Goal: Task Accomplishment & Management: Use online tool/utility

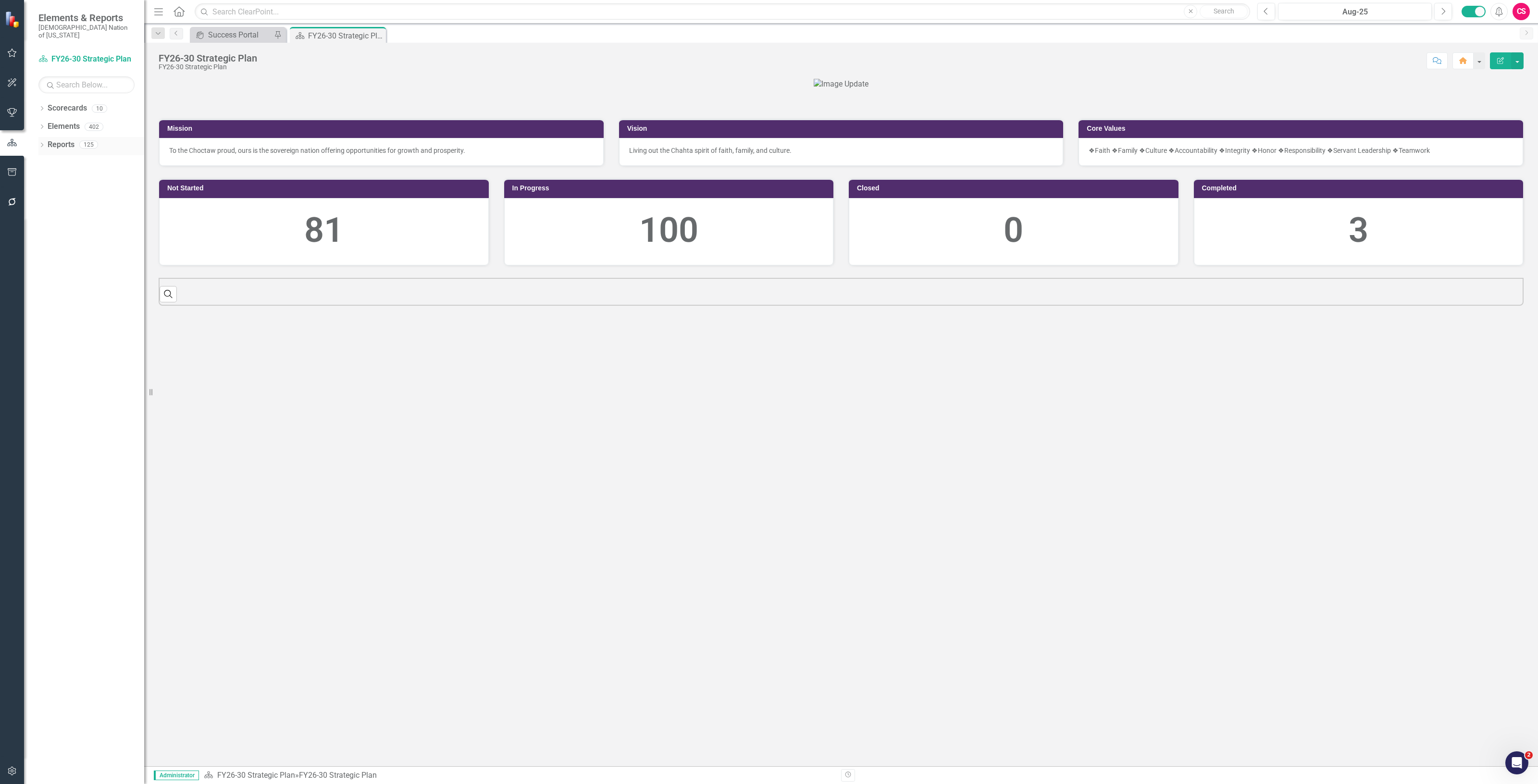
click at [61, 139] on link "Reports" at bounding box center [61, 145] width 27 height 11
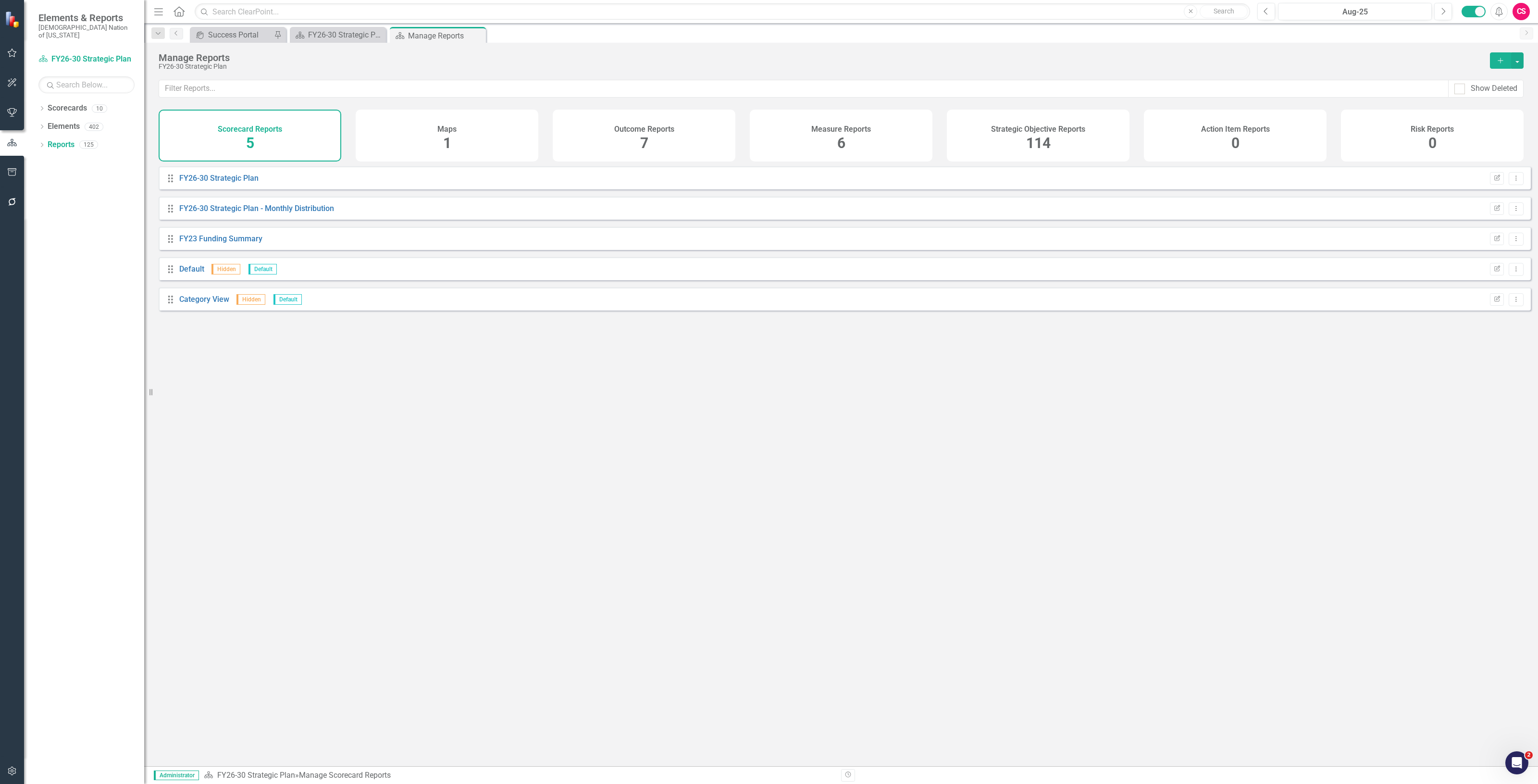
click at [1069, 142] on div "Strategic Objective Reports 114" at bounding box center [1037, 135] width 182 height 52
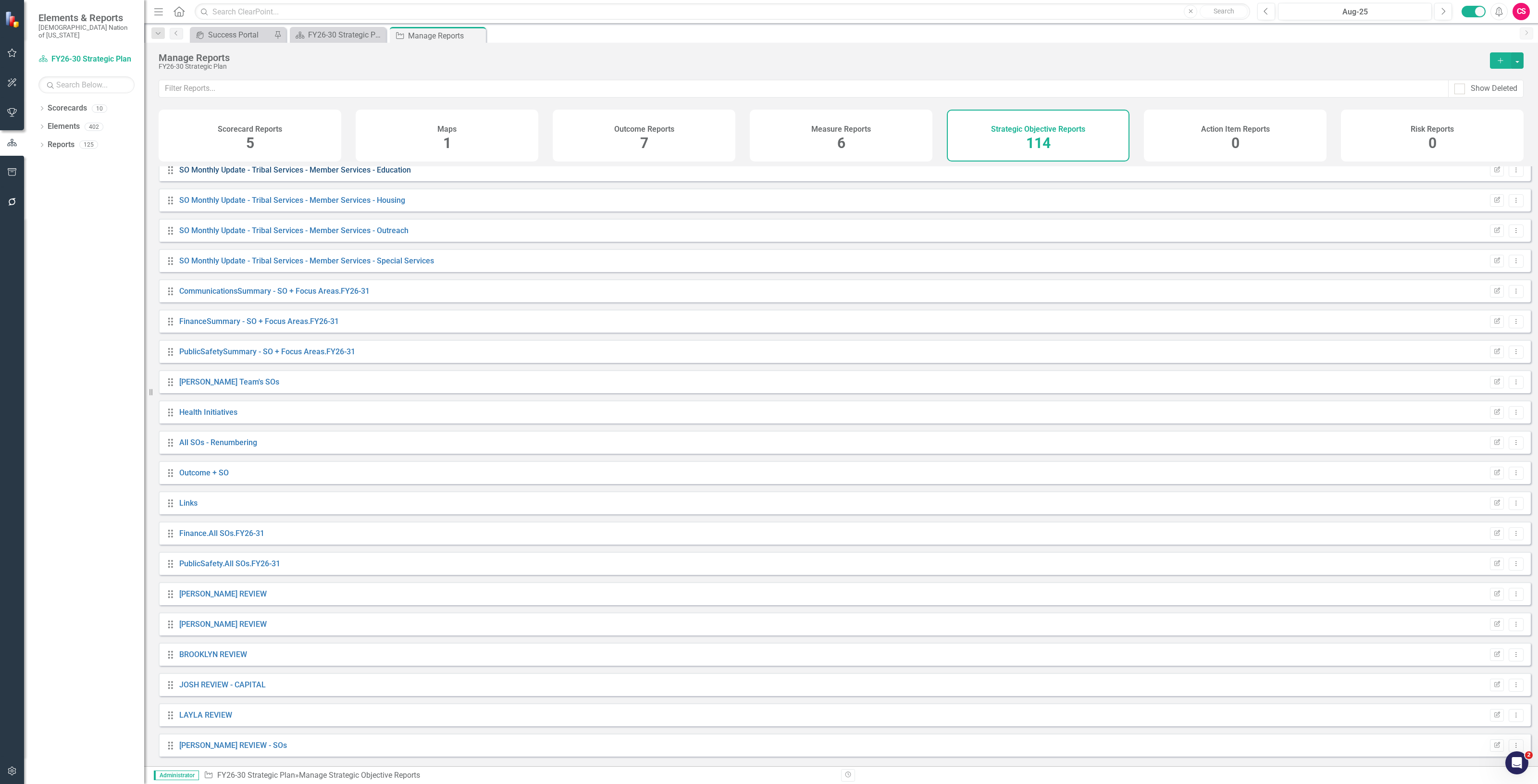
scroll to position [2859, 0]
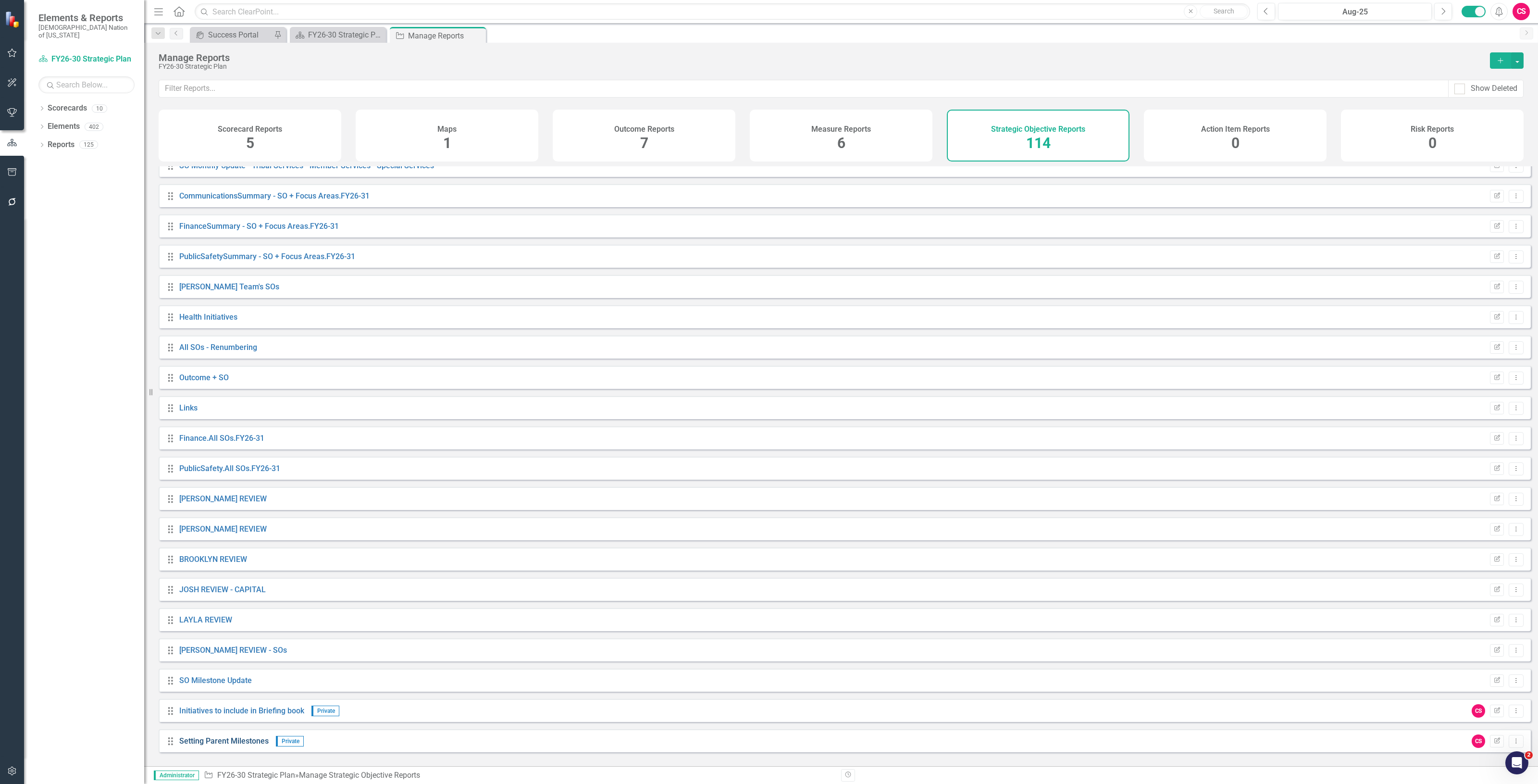
click at [220, 746] on link "Setting Parent Milestones" at bounding box center [224, 740] width 89 height 9
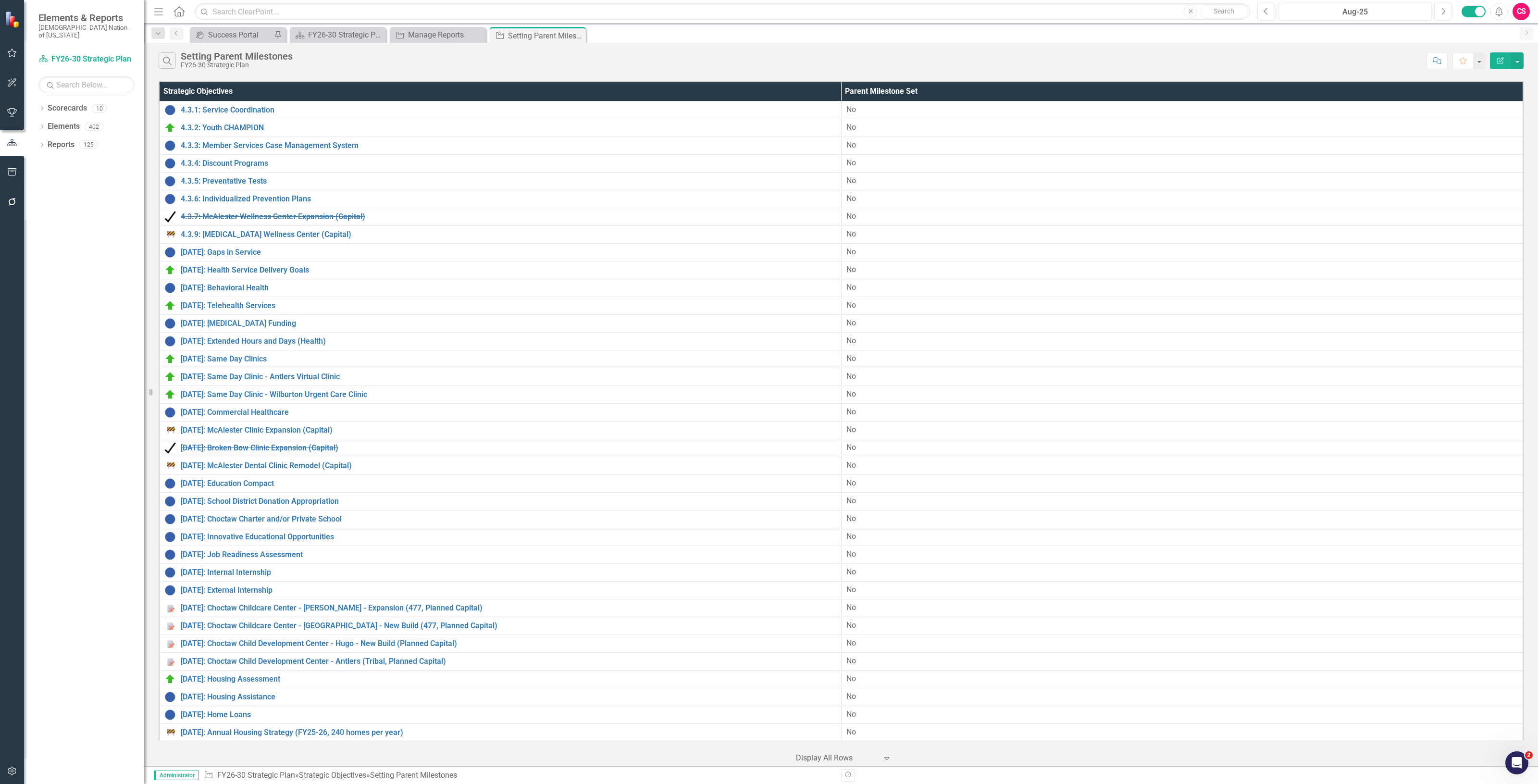
click at [871, 760] on div at bounding box center [837, 758] width 82 height 13
click at [819, 674] on div "10+ rows per page" at bounding box center [845, 678] width 90 height 11
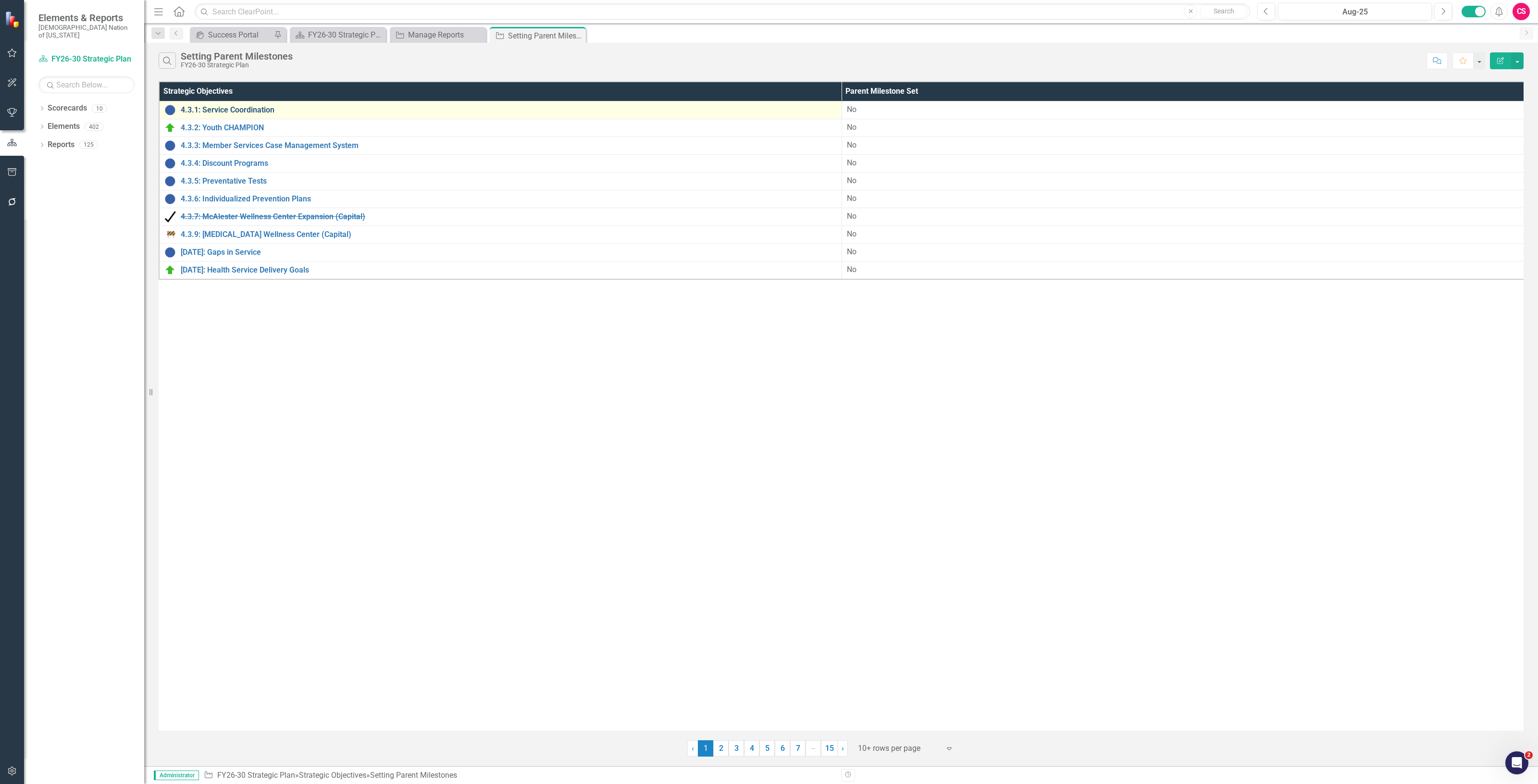
click at [229, 109] on link "4.3.1: Service Coordination" at bounding box center [509, 110] width 656 height 9
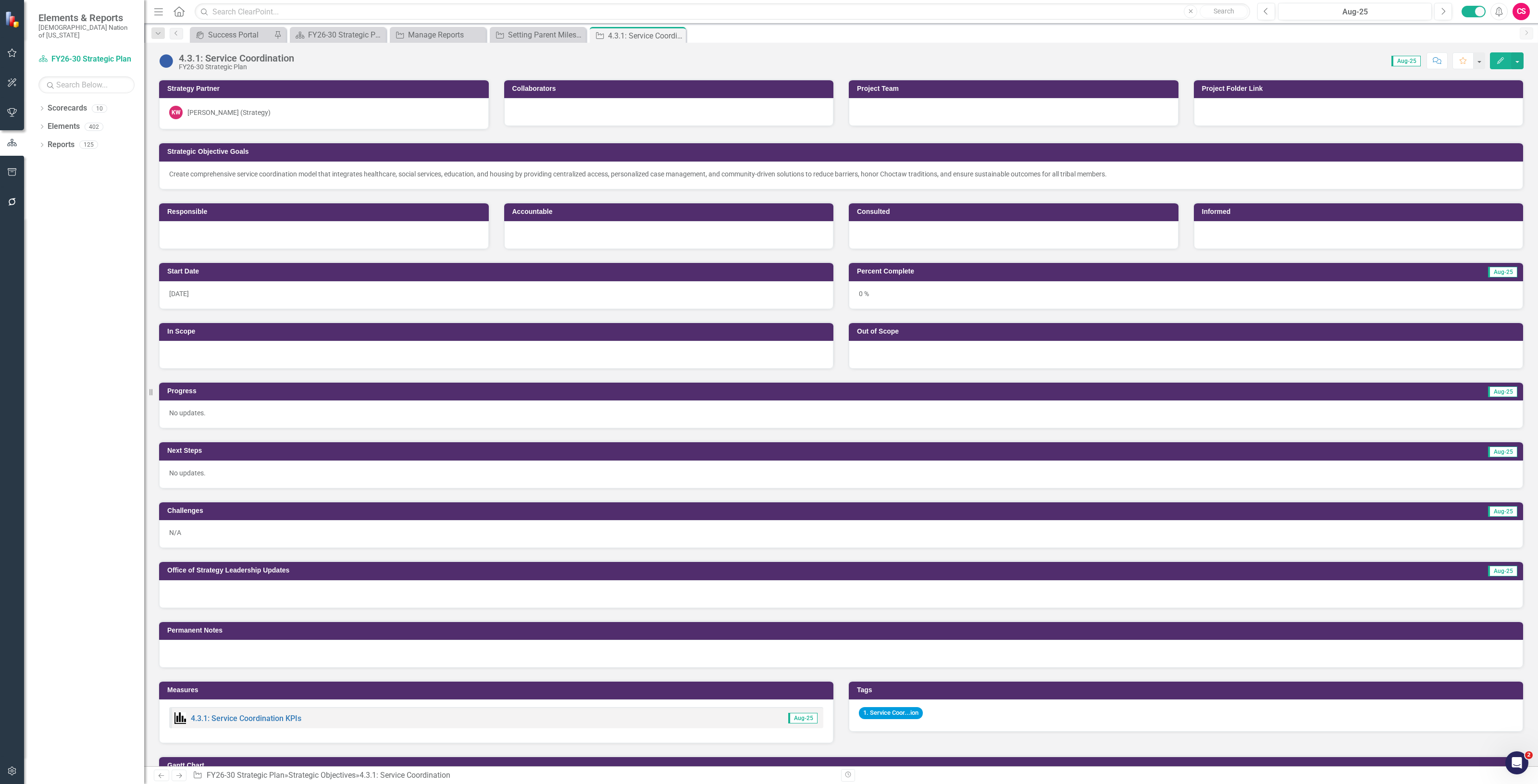
scroll to position [300, 0]
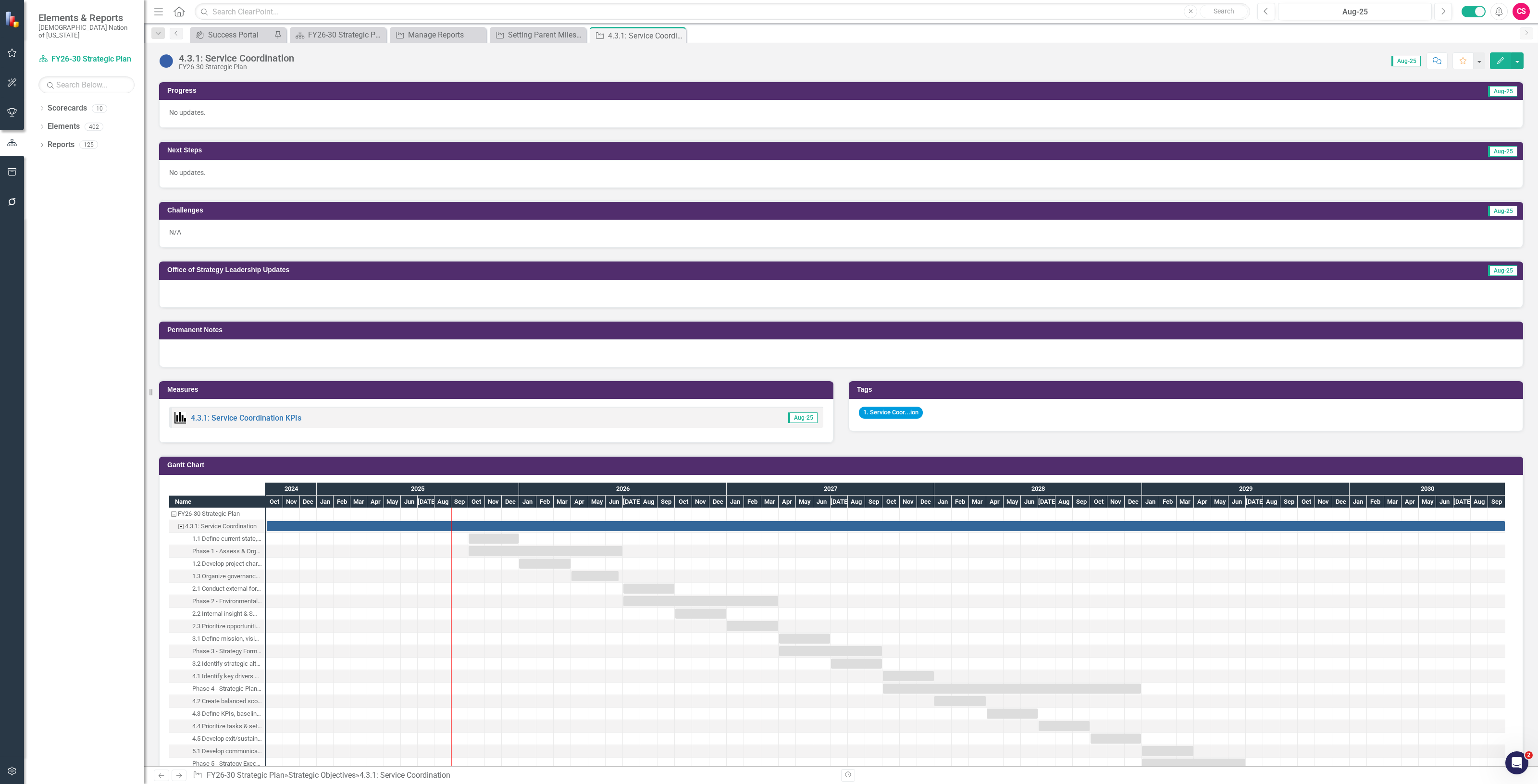
click at [1500, 64] on icon "Edit" at bounding box center [1500, 61] width 9 height 7
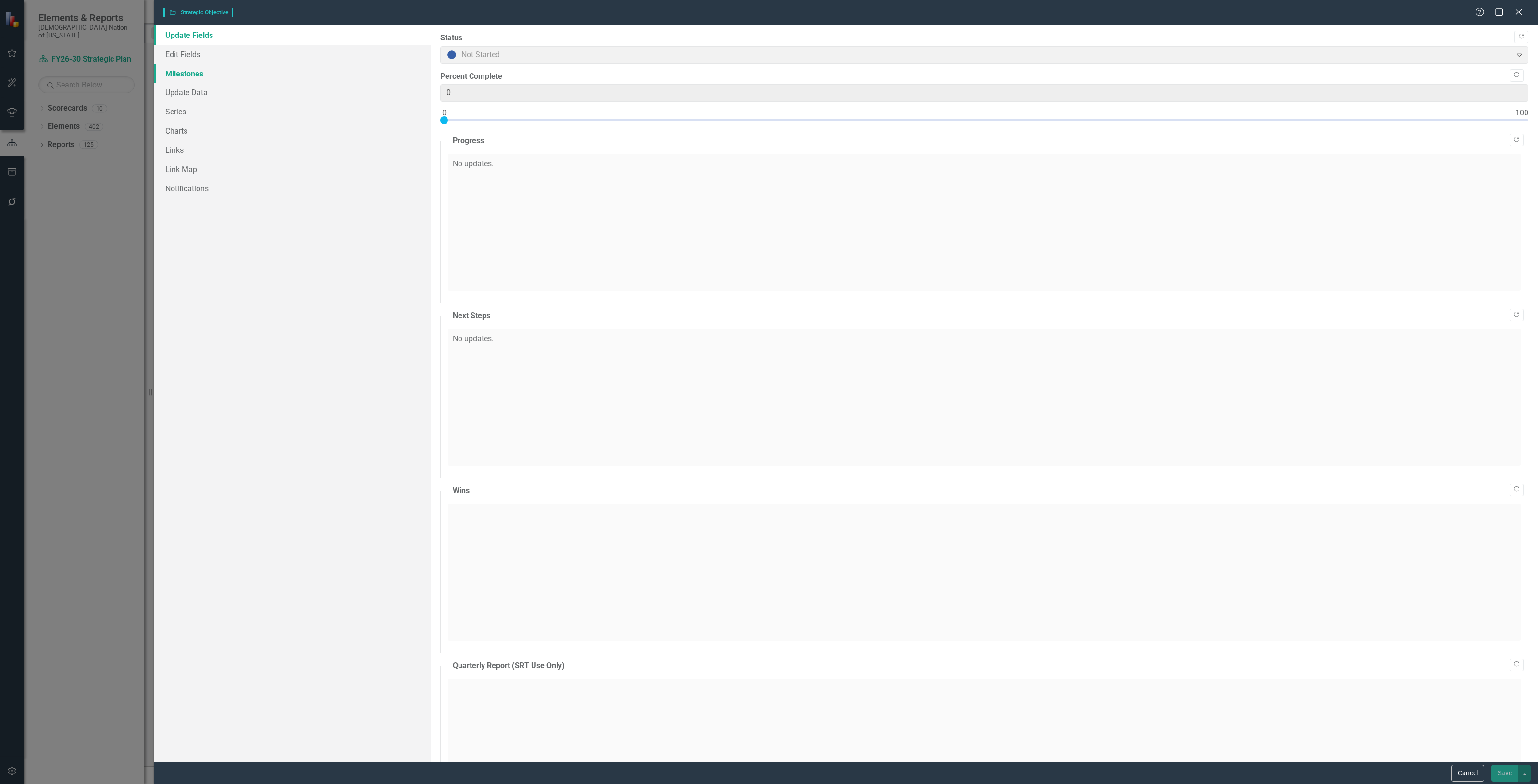
click at [234, 66] on link "Milestones" at bounding box center [292, 74] width 277 height 19
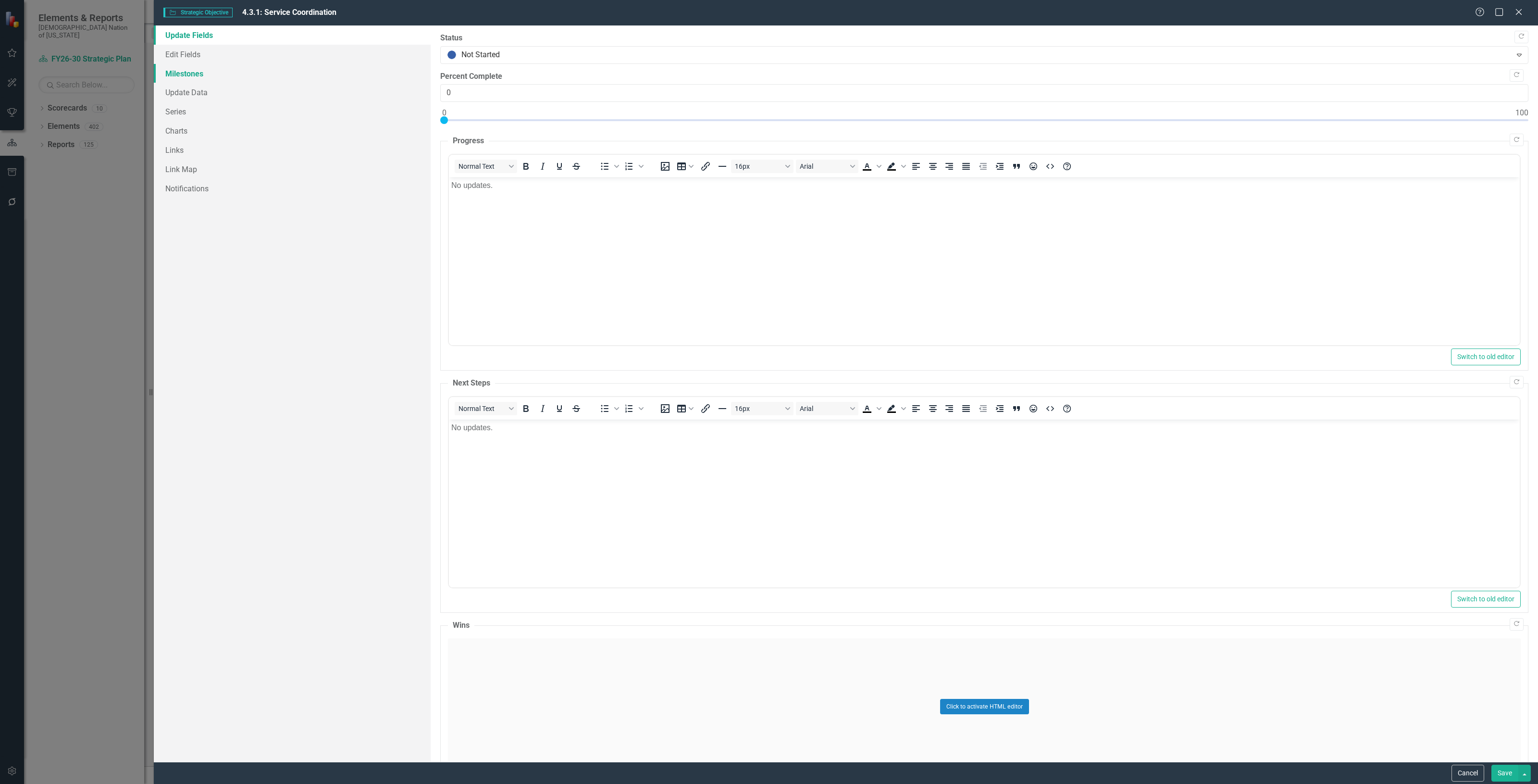
scroll to position [0, 0]
click at [238, 72] on link "Milestones" at bounding box center [292, 74] width 277 height 19
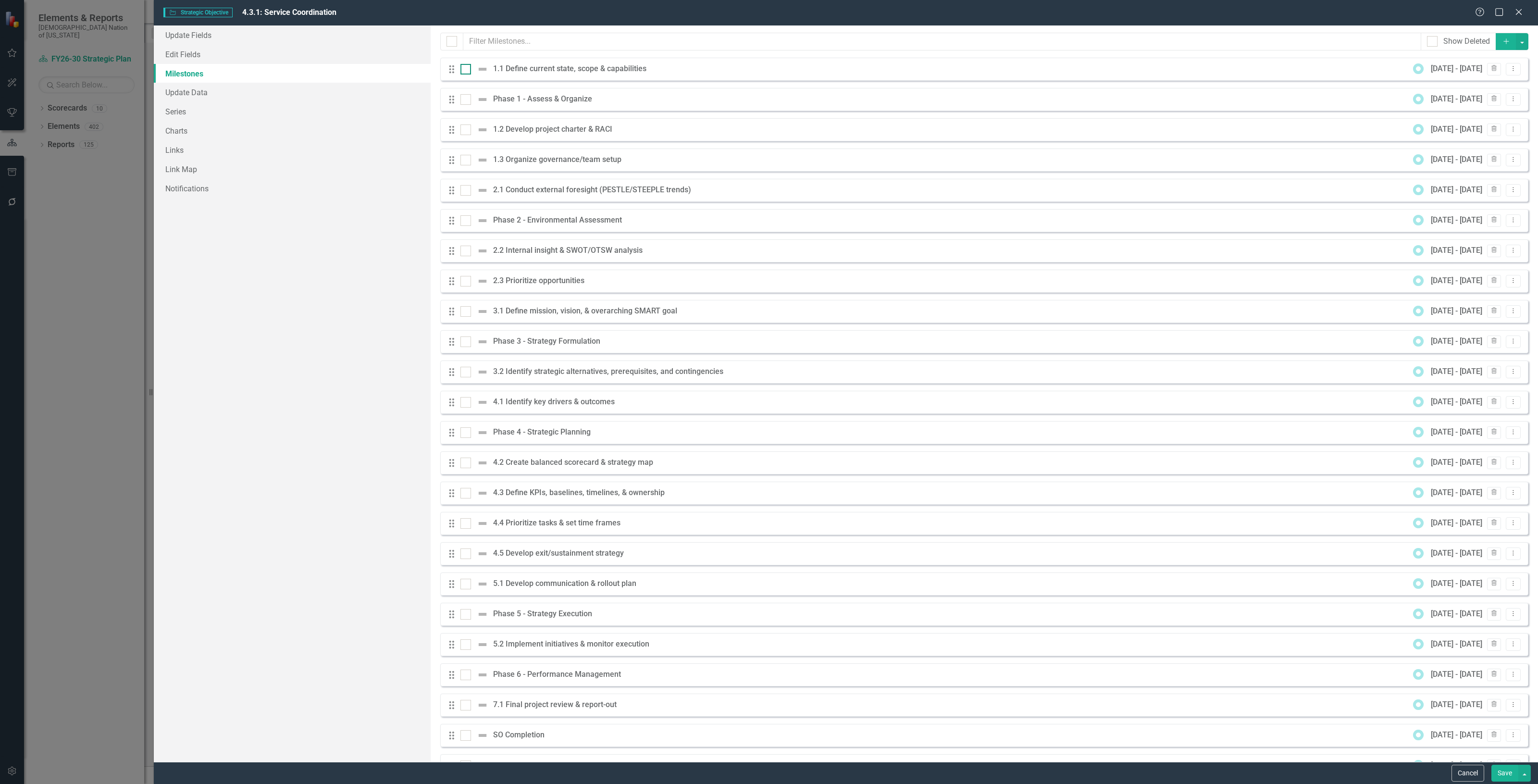
click at [462, 73] on div at bounding box center [465, 69] width 10 height 10
click at [462, 70] on input "checkbox" at bounding box center [463, 67] width 6 height 6
checkbox input "true"
click at [467, 128] on div at bounding box center [465, 129] width 10 height 10
click at [466, 128] on input "checkbox" at bounding box center [463, 127] width 6 height 6
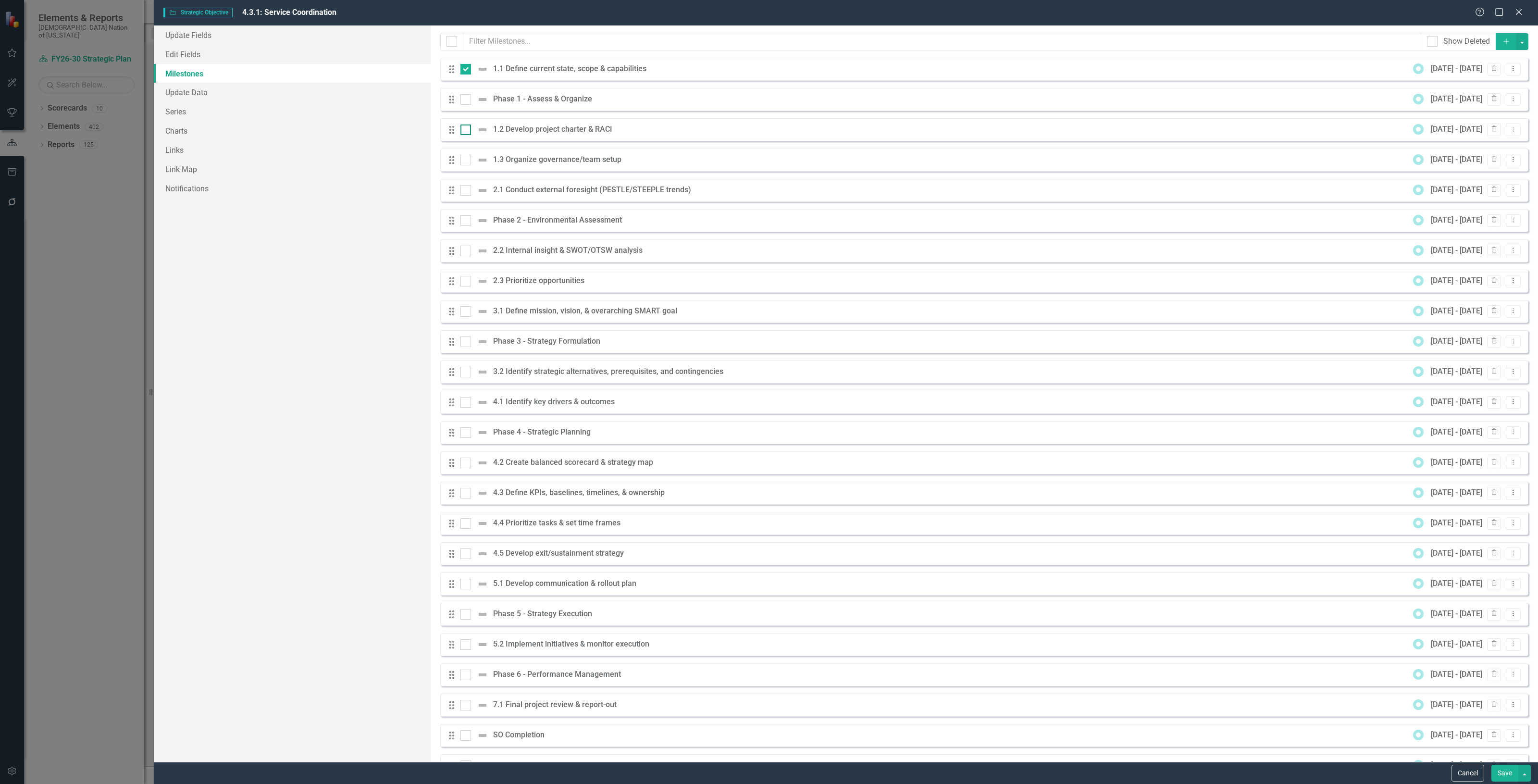
checkbox input "true"
click at [466, 160] on input "checkbox" at bounding box center [463, 158] width 6 height 6
checkbox input "true"
click at [1519, 42] on button "button" at bounding box center [1522, 42] width 12 height 17
click at [1493, 94] on link "Edit Multiple Edit Multiple" at bounding box center [1483, 96] width 76 height 18
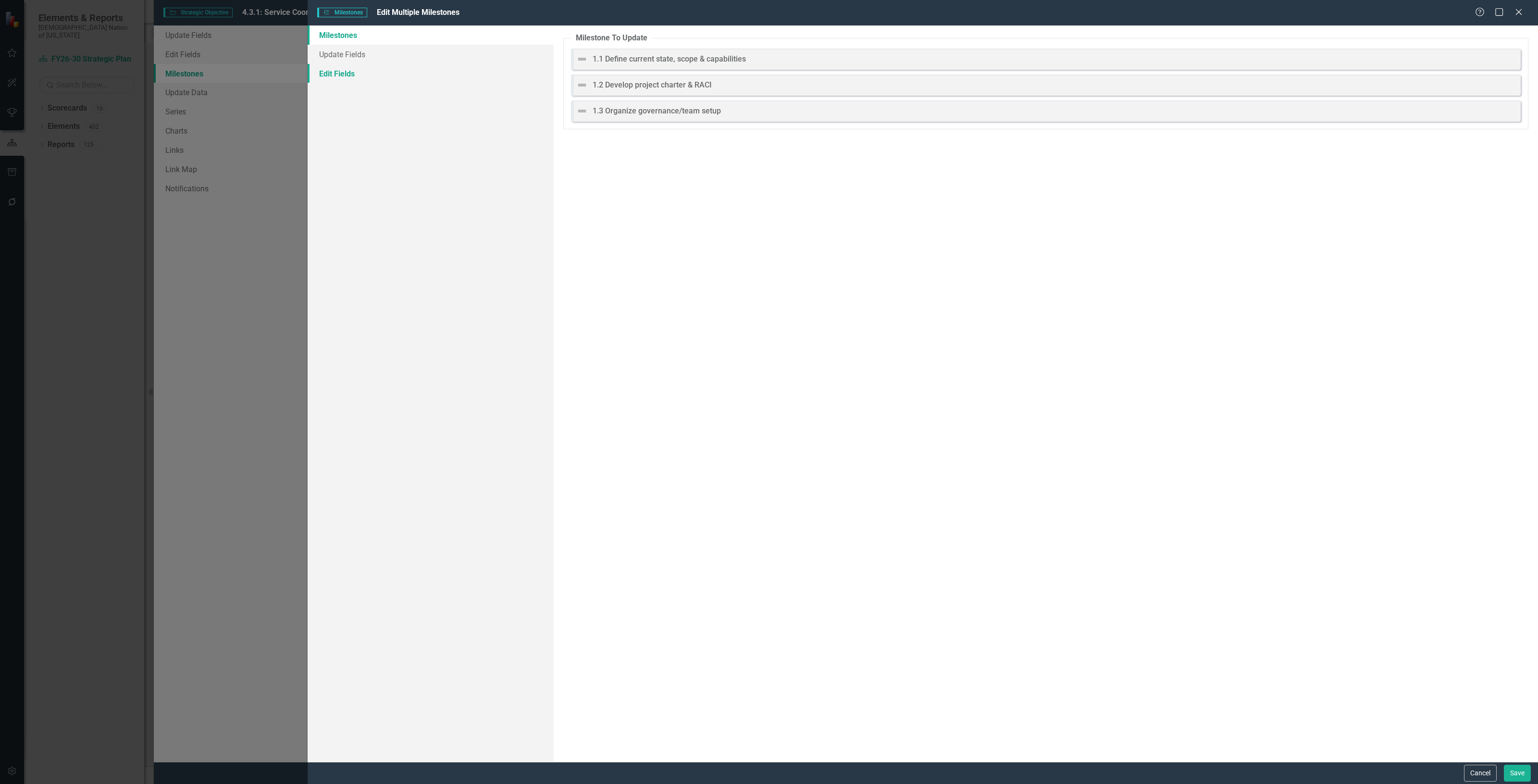
click at [459, 68] on link "Edit Fields" at bounding box center [430, 74] width 246 height 19
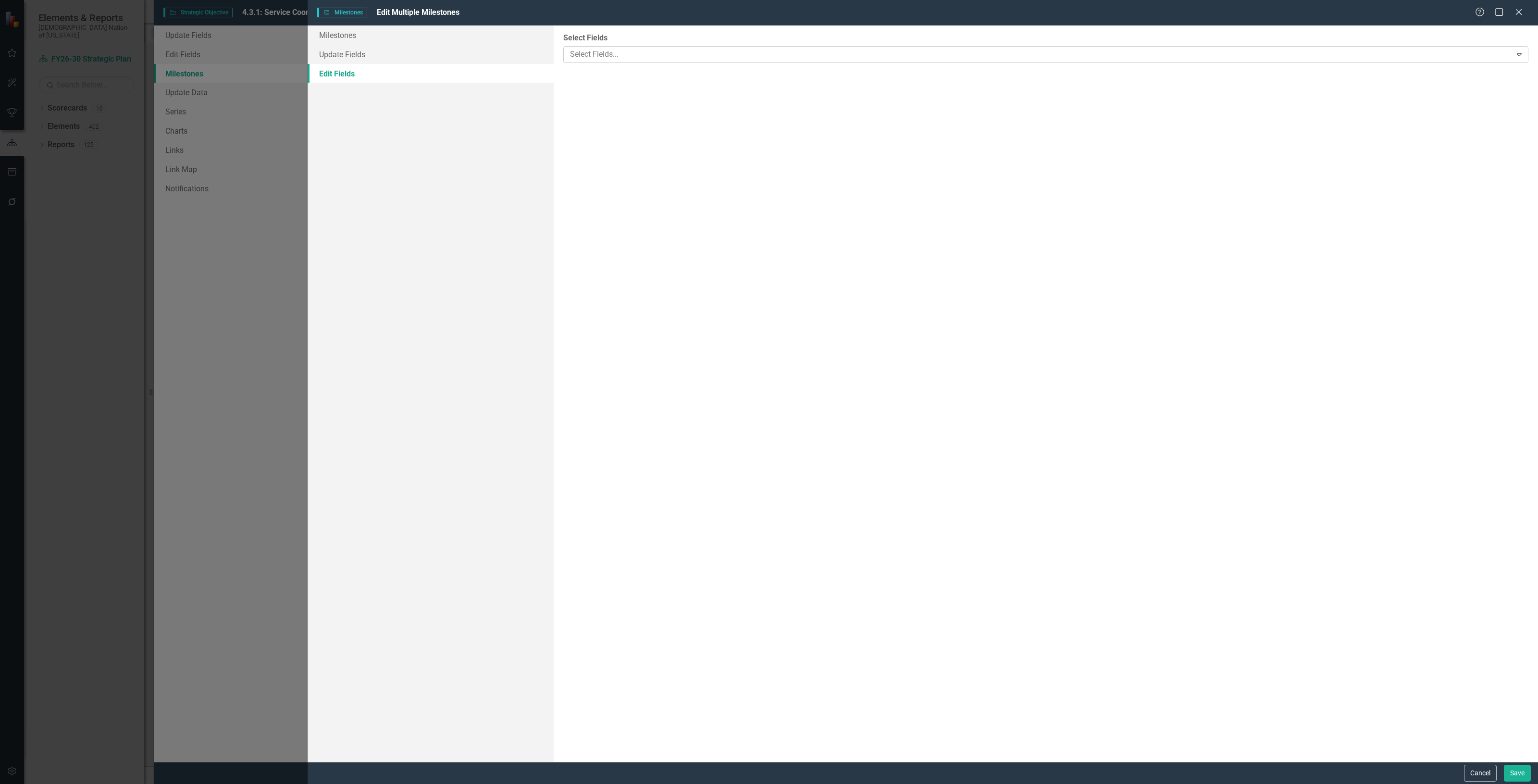
click at [570, 52] on div at bounding box center [1039, 54] width 945 height 13
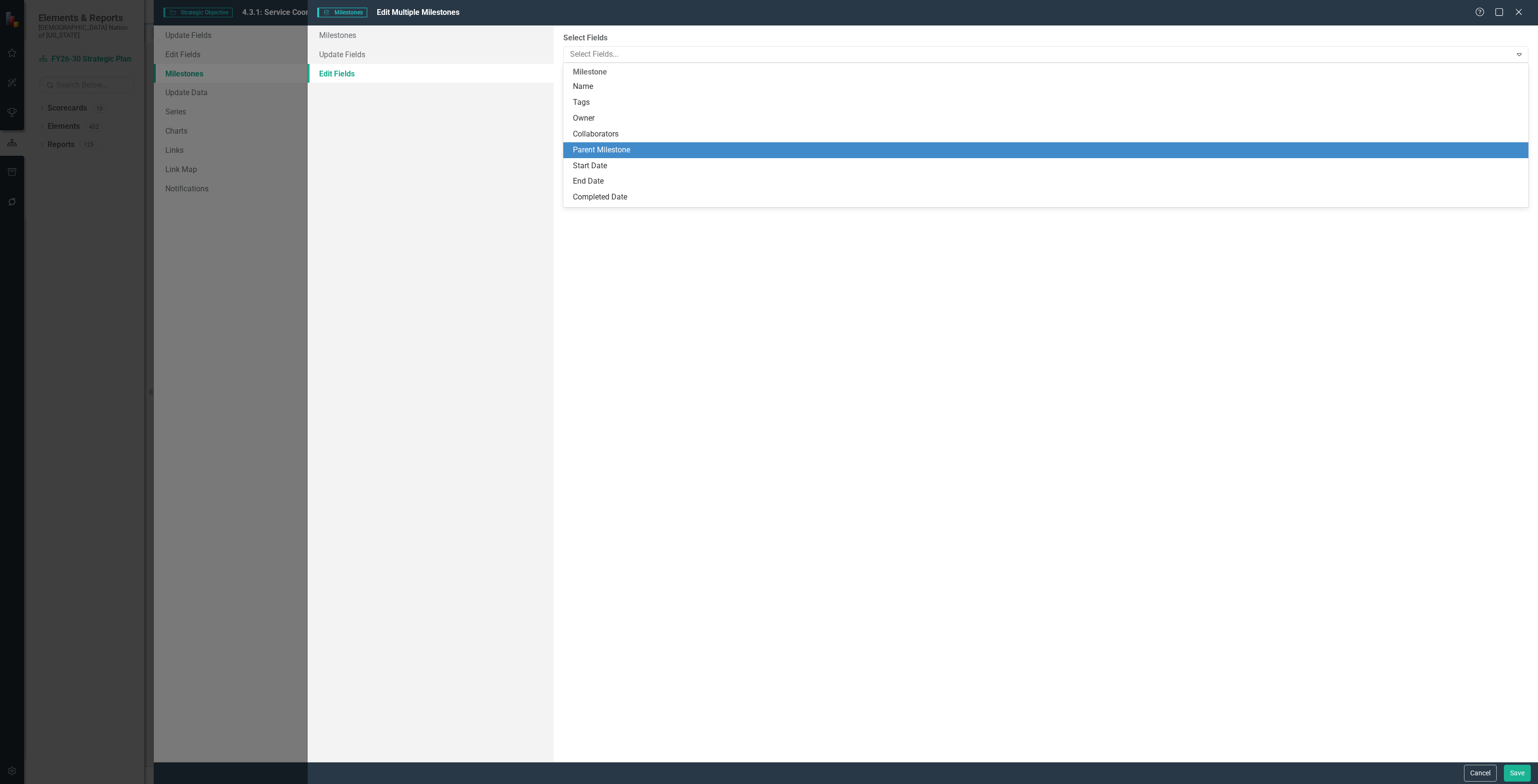
click at [606, 152] on div "Parent Milestone" at bounding box center [1048, 150] width 950 height 11
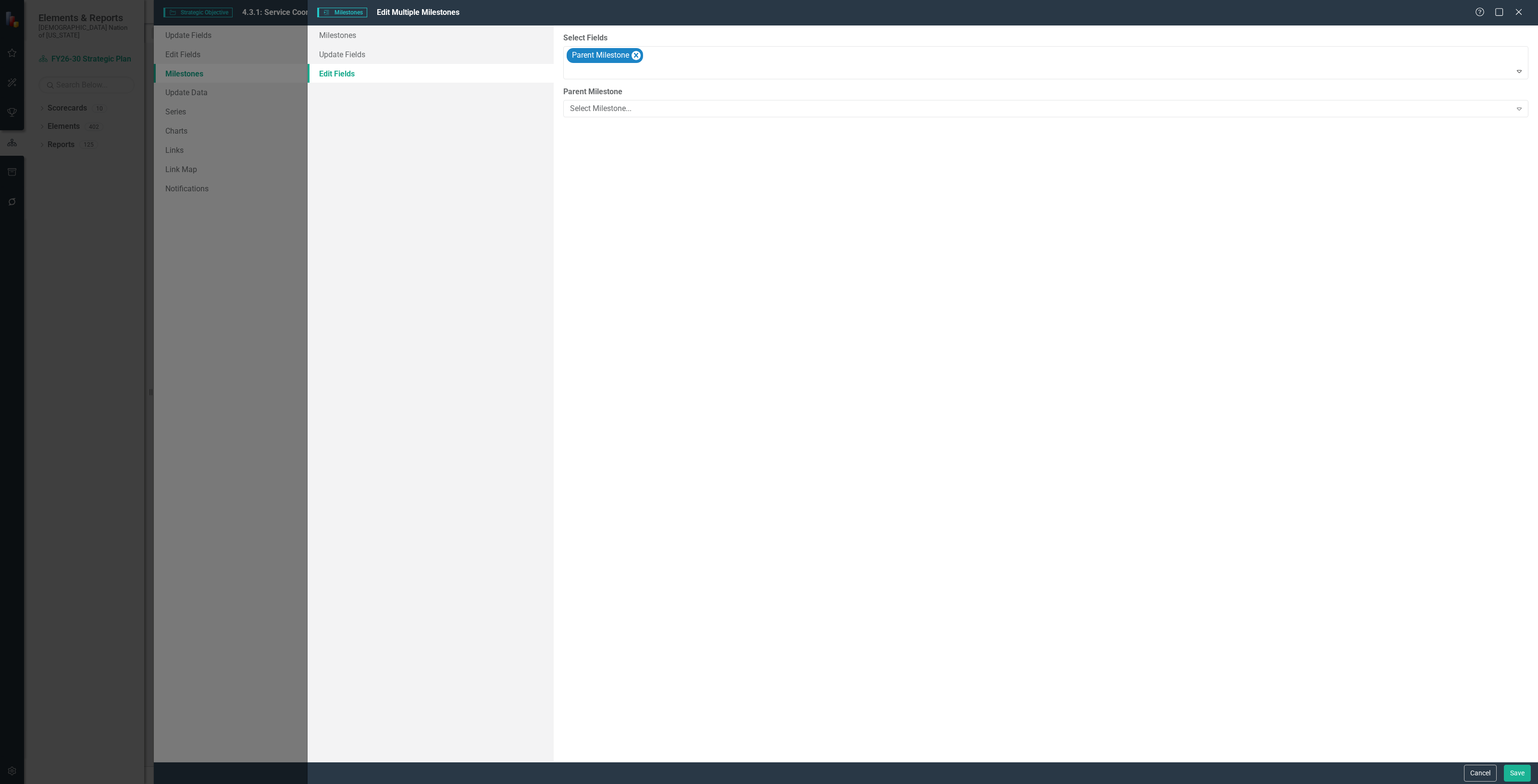
click at [606, 93] on label "Parent Milestone" at bounding box center [1046, 92] width 965 height 11
click at [609, 114] on div "Select Milestone..." at bounding box center [1041, 109] width 942 height 11
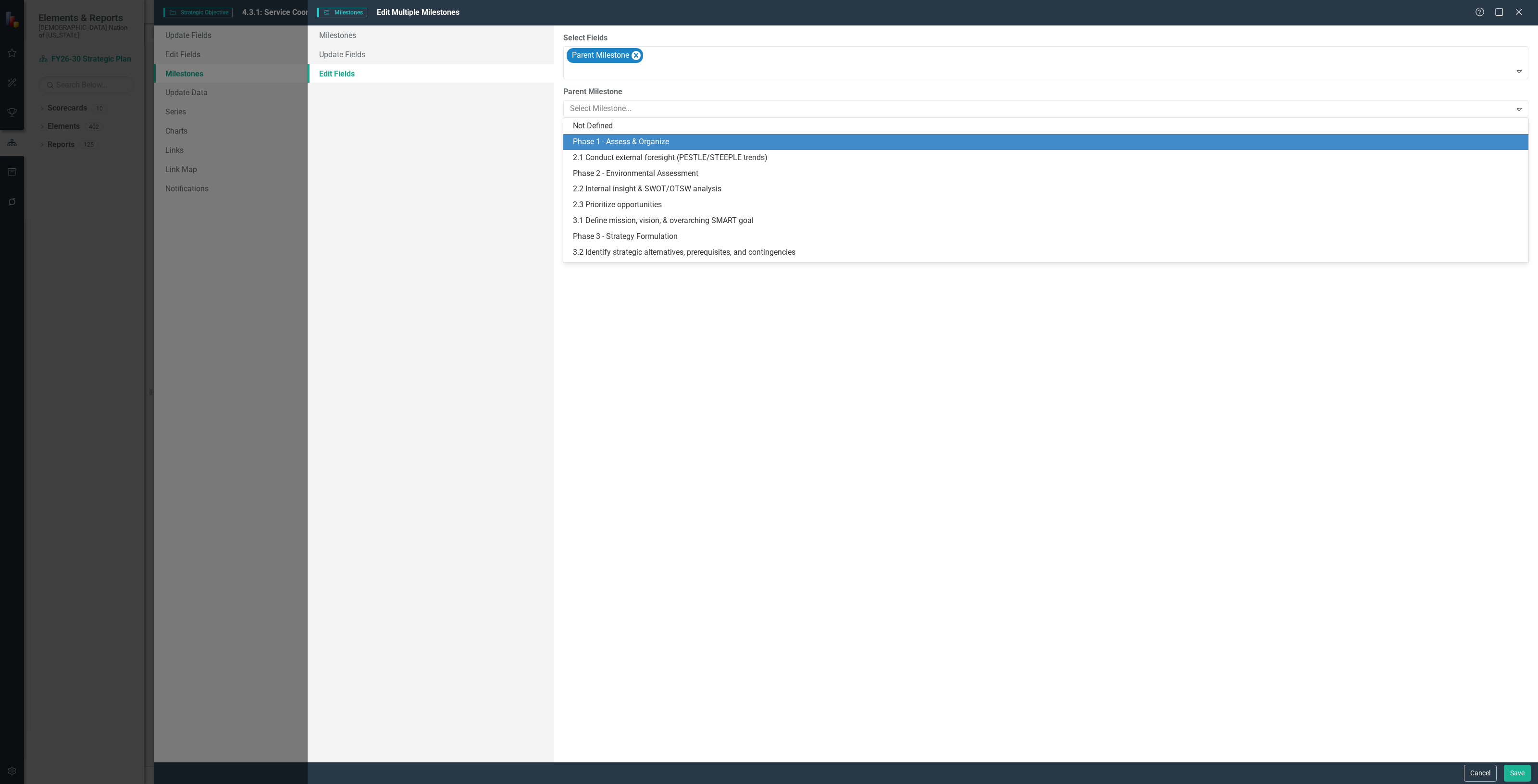
click at [614, 137] on div "Phase 1 - Assess & Organize" at bounding box center [1048, 142] width 950 height 11
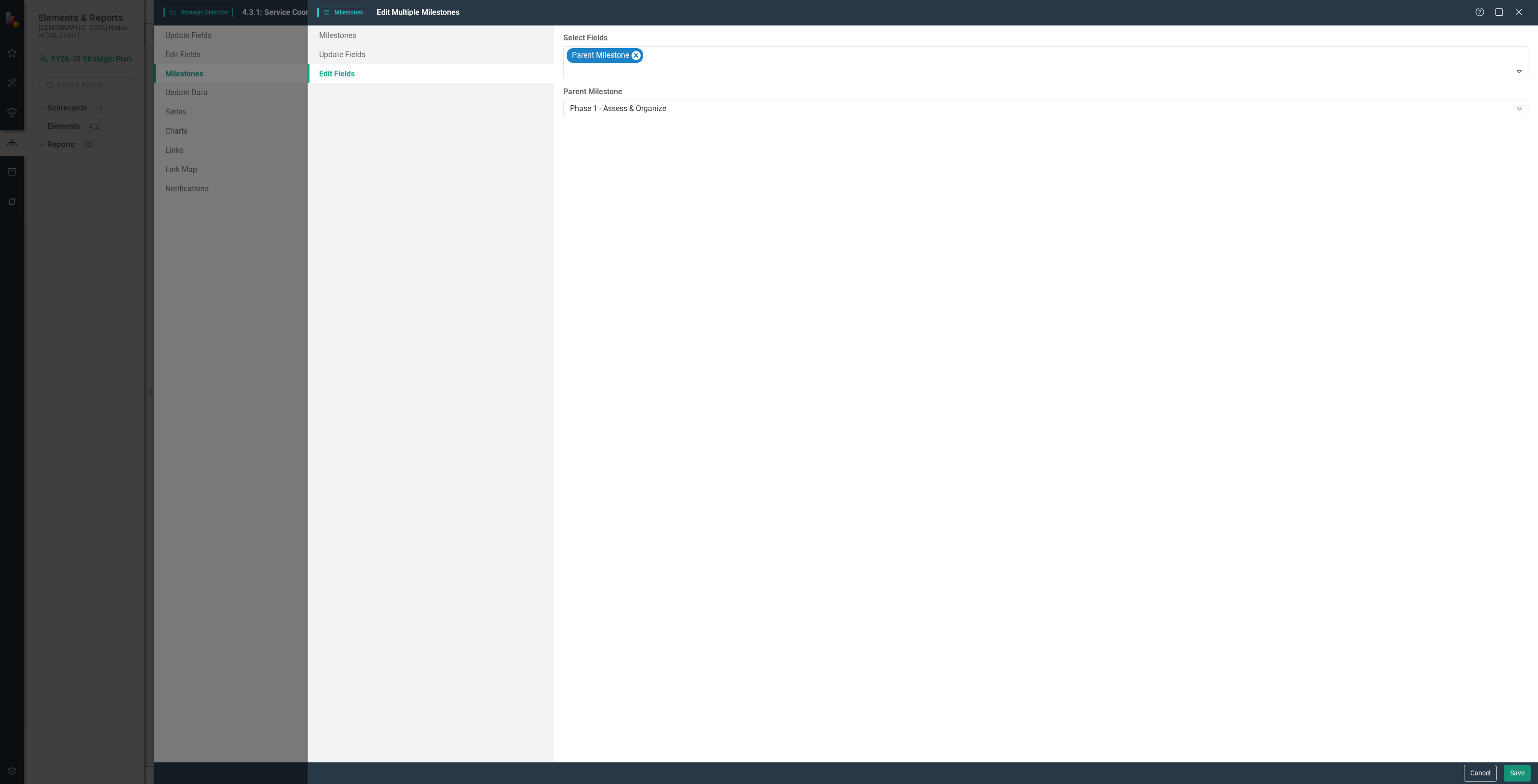
click at [1519, 777] on button "Save" at bounding box center [1517, 773] width 27 height 17
checkbox input "false"
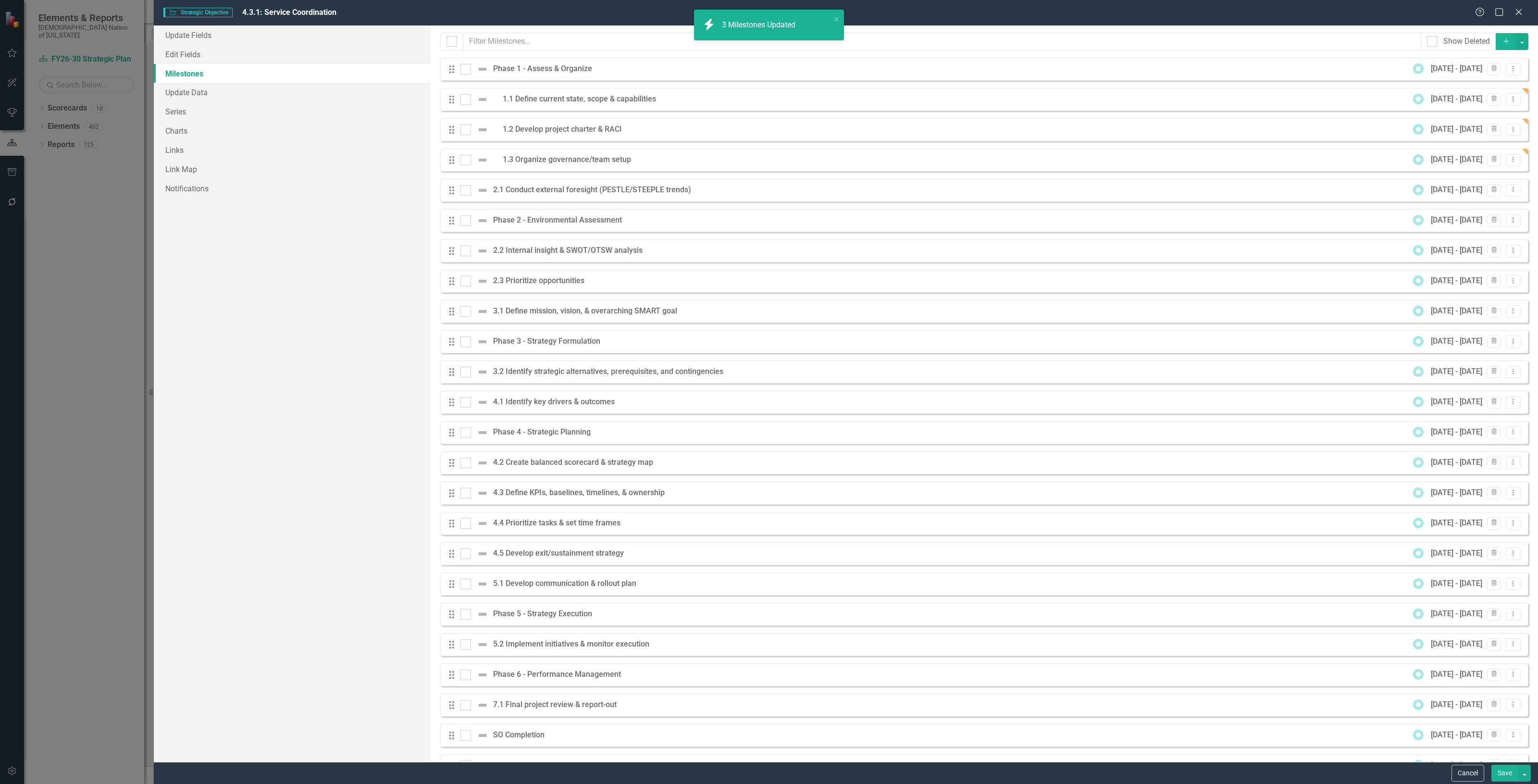
click at [459, 188] on div "Drag" at bounding box center [453, 191] width 17 height 10
click at [462, 191] on input "checkbox" at bounding box center [463, 188] width 6 height 6
checkbox input "true"
click at [466, 251] on div at bounding box center [465, 251] width 10 height 10
click at [466, 251] on input "checkbox" at bounding box center [463, 249] width 6 height 6
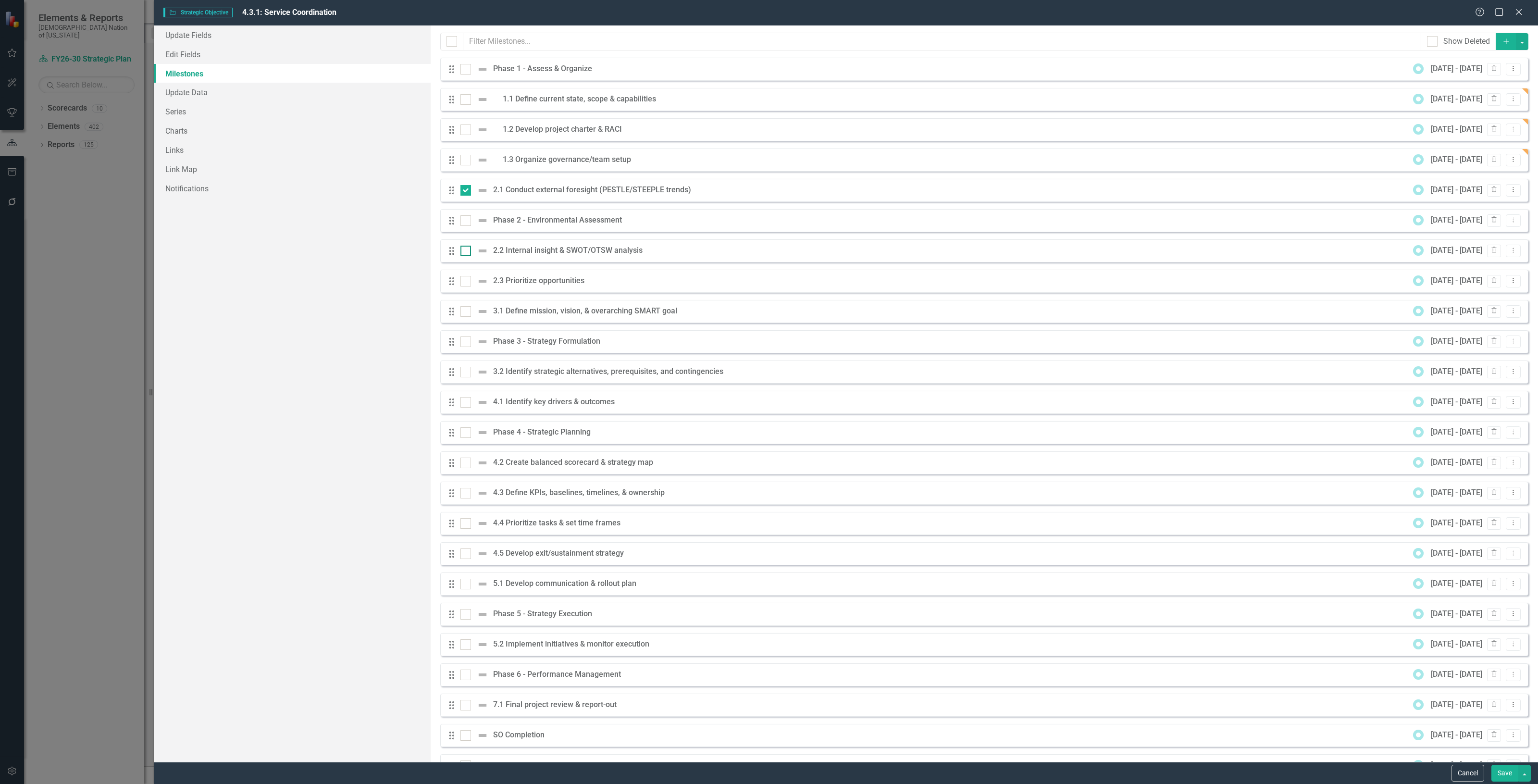
checkbox input "true"
click at [469, 278] on div at bounding box center [465, 281] width 10 height 10
click at [466, 278] on input "checkbox" at bounding box center [463, 279] width 6 height 6
checkbox input "true"
click at [1520, 42] on button "button" at bounding box center [1522, 42] width 12 height 17
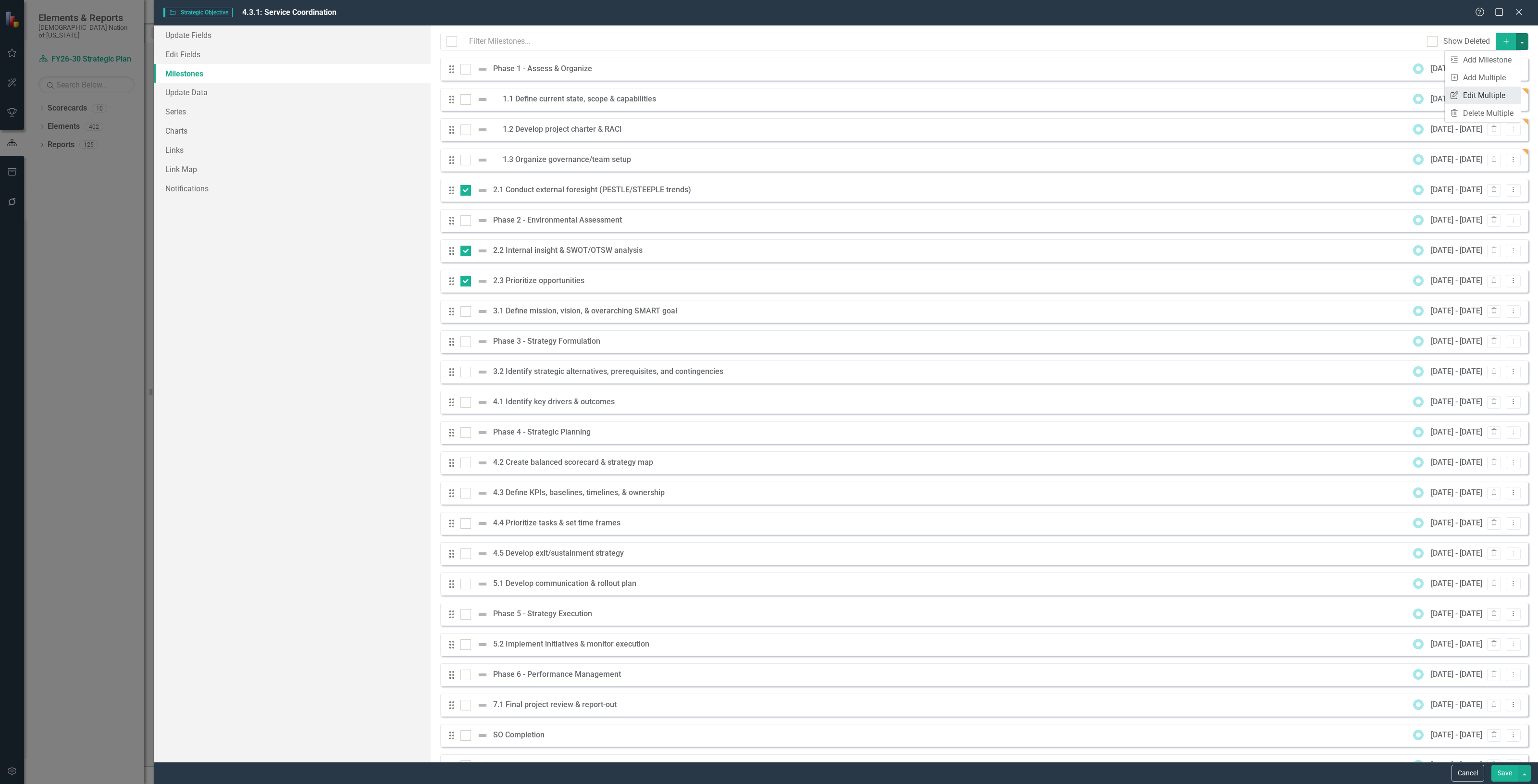
click at [1497, 90] on link "Edit Multiple Edit Multiple" at bounding box center [1483, 96] width 76 height 18
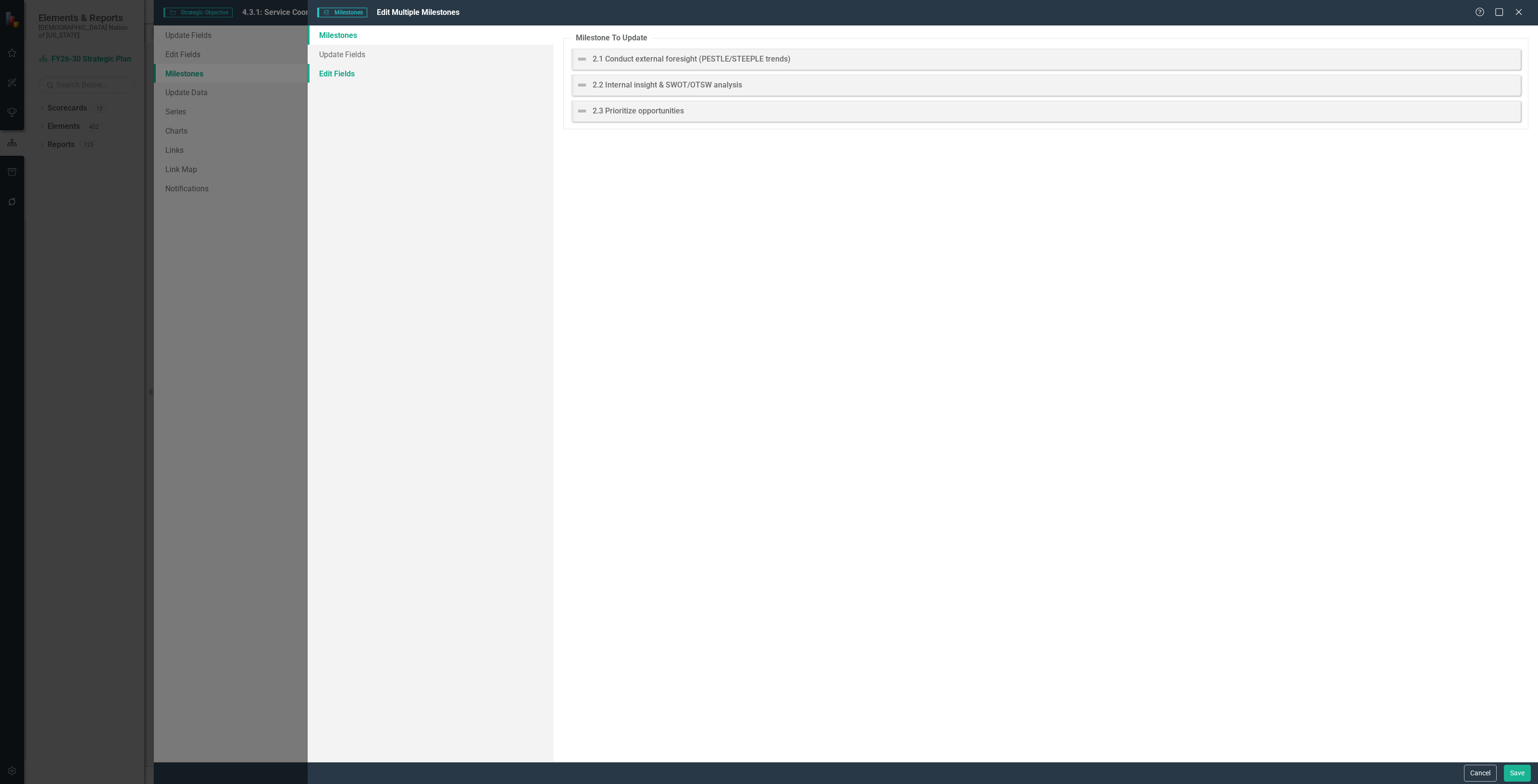
click at [357, 75] on link "Edit Fields" at bounding box center [430, 74] width 246 height 19
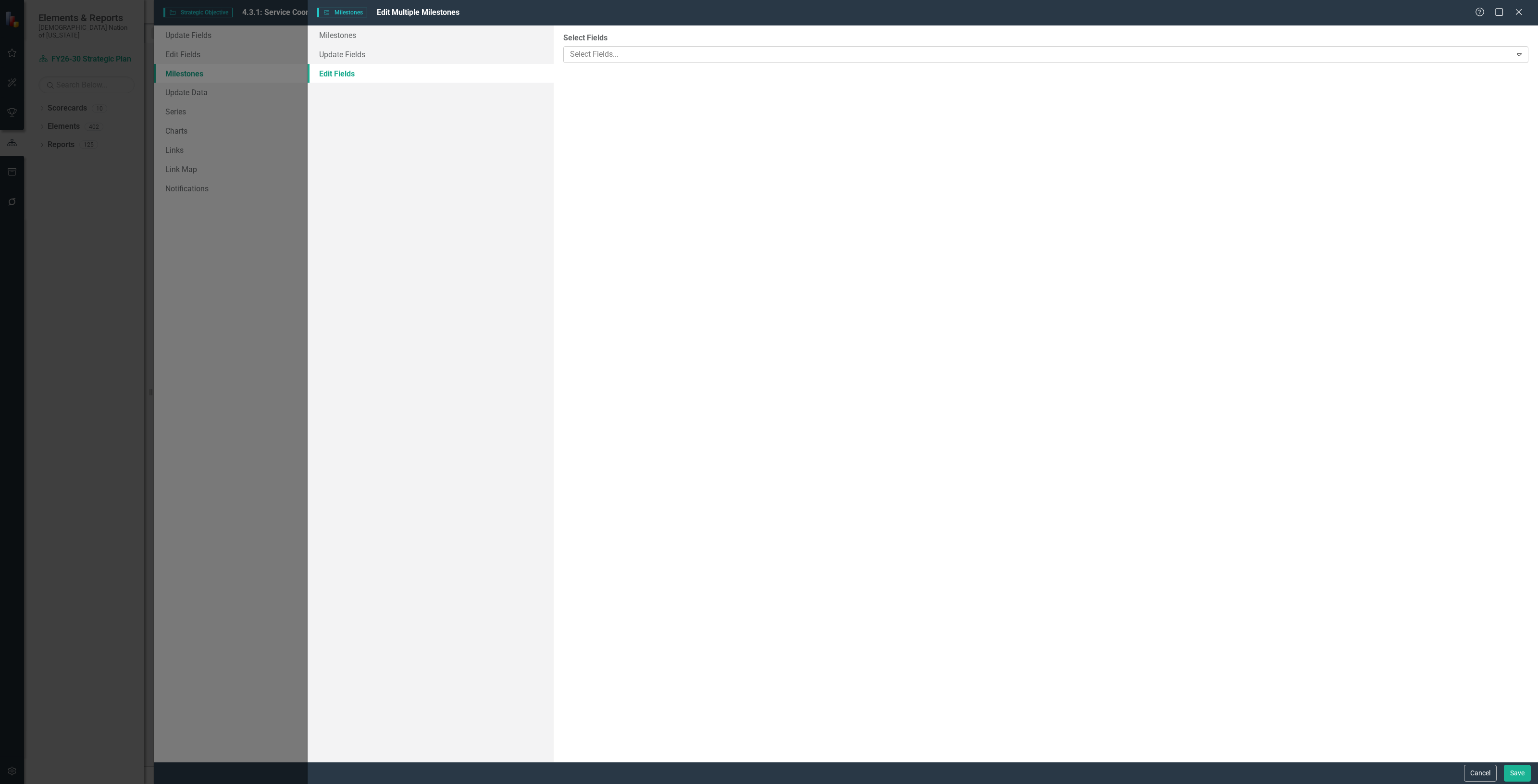
click at [597, 60] on div at bounding box center [1039, 54] width 945 height 13
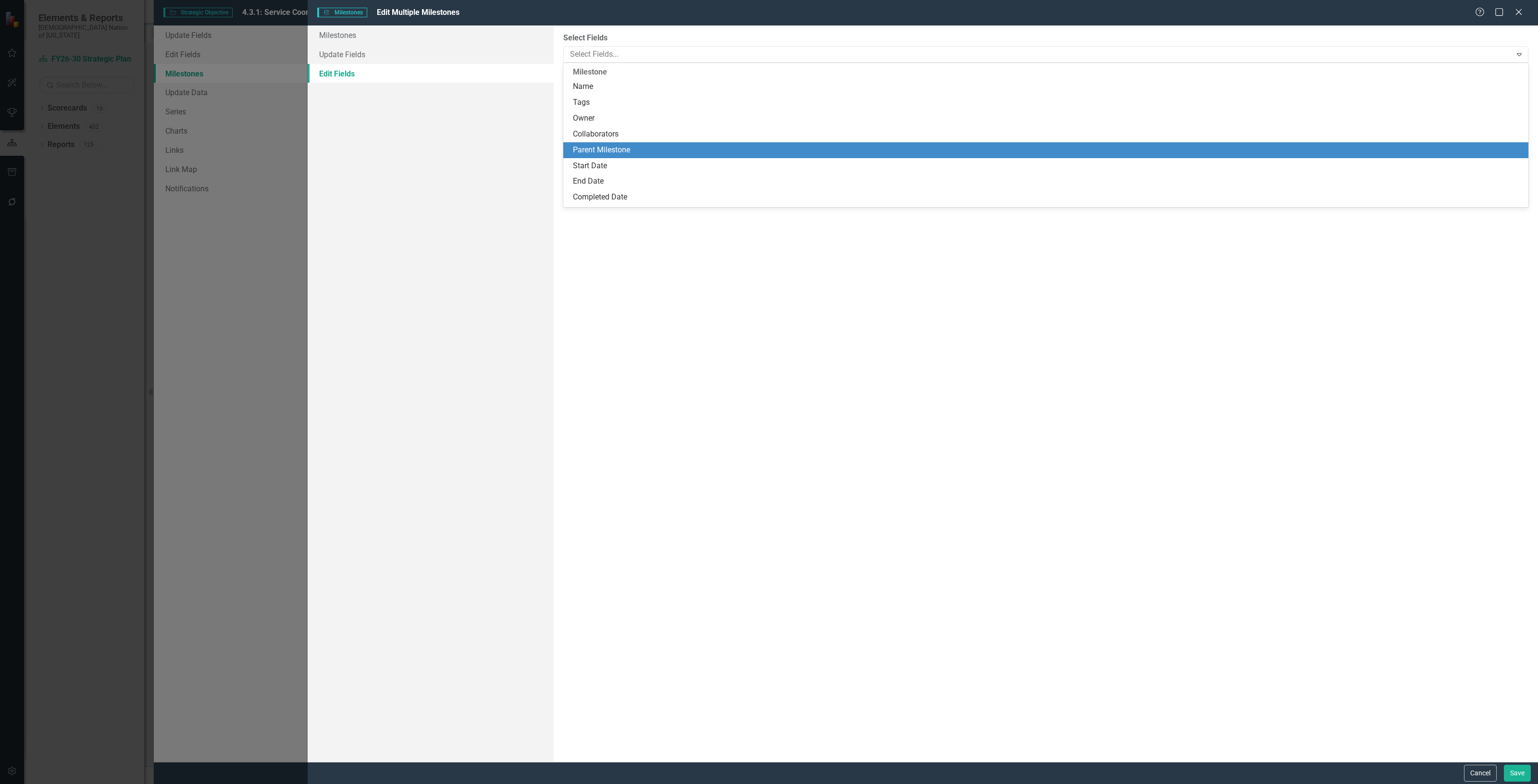
click at [624, 155] on div "Parent Milestone" at bounding box center [1048, 150] width 950 height 11
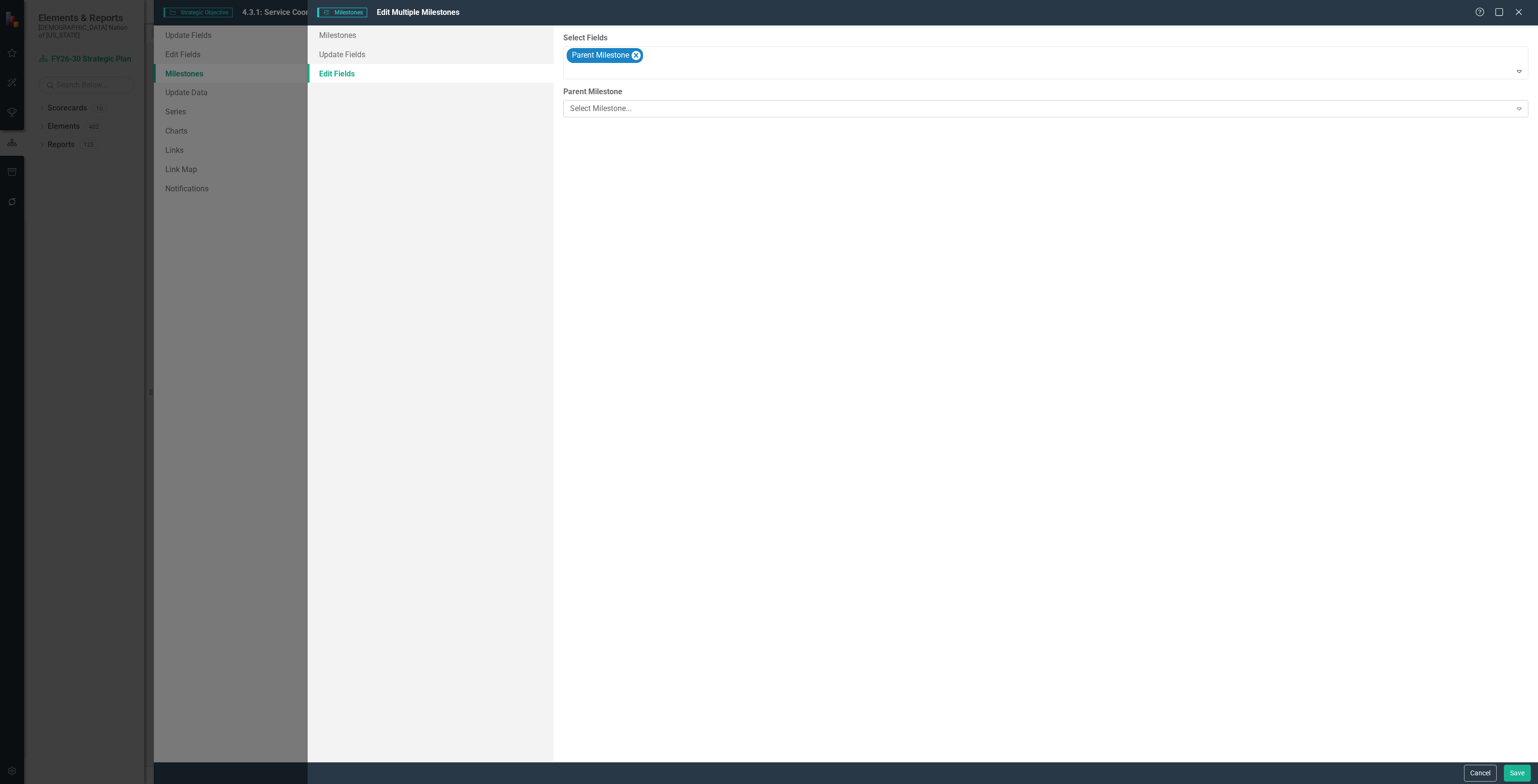
click at [613, 104] on div "Select Milestone..." at bounding box center [1041, 109] width 942 height 11
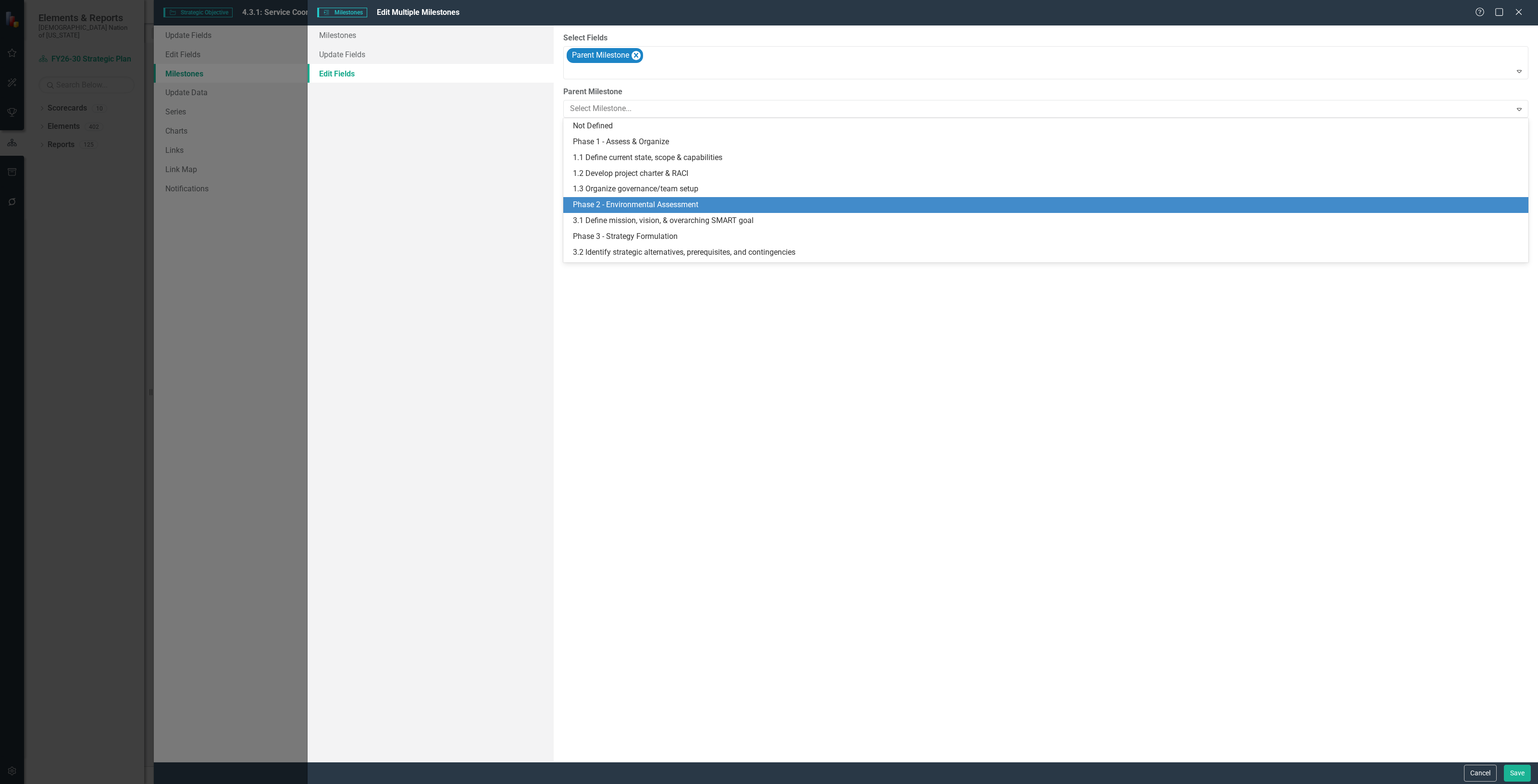
click at [618, 202] on div "Phase 2 - Environmental Assessment" at bounding box center [1048, 205] width 950 height 11
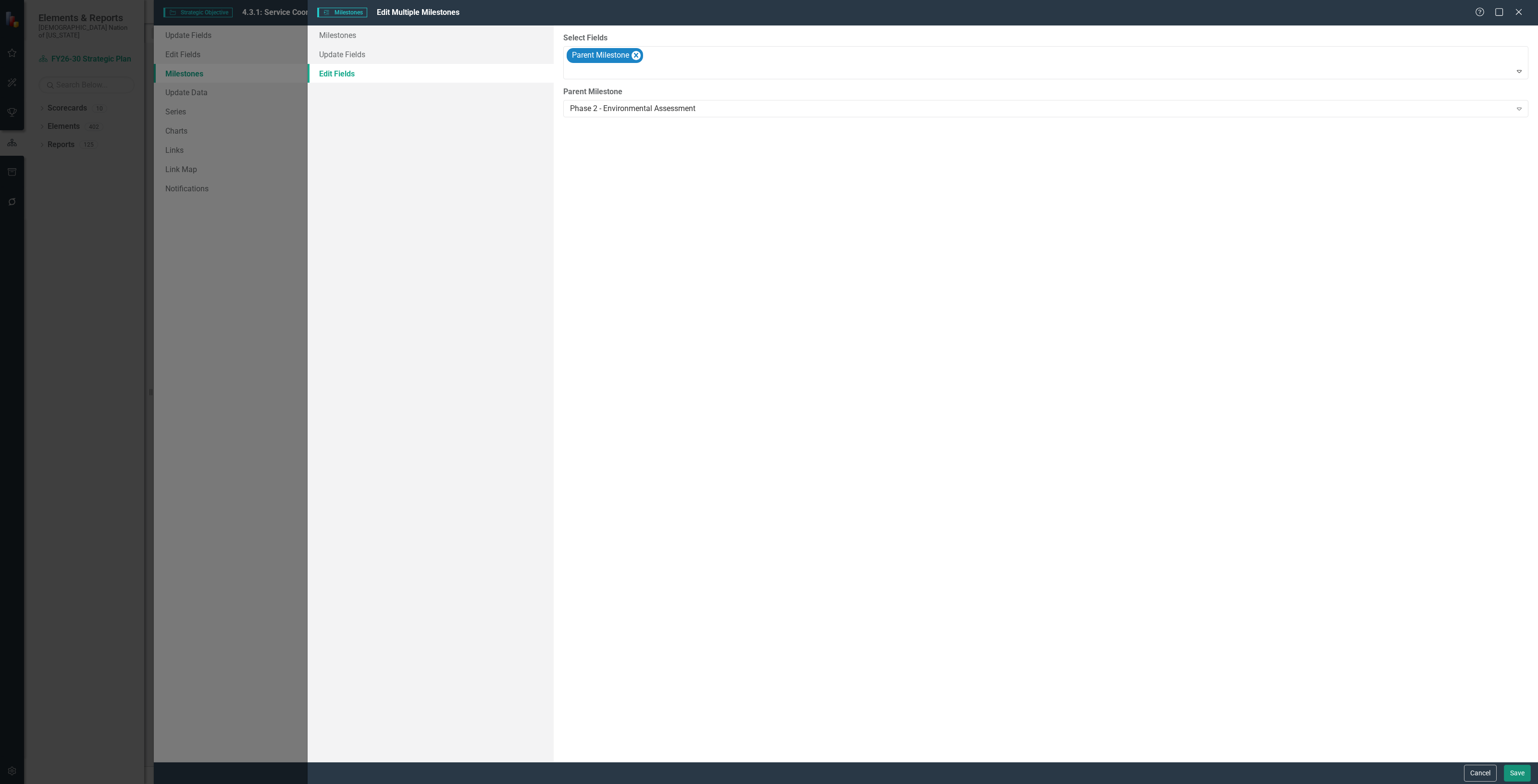
click at [1526, 765] on button "Save" at bounding box center [1517, 773] width 27 height 17
checkbox input "false"
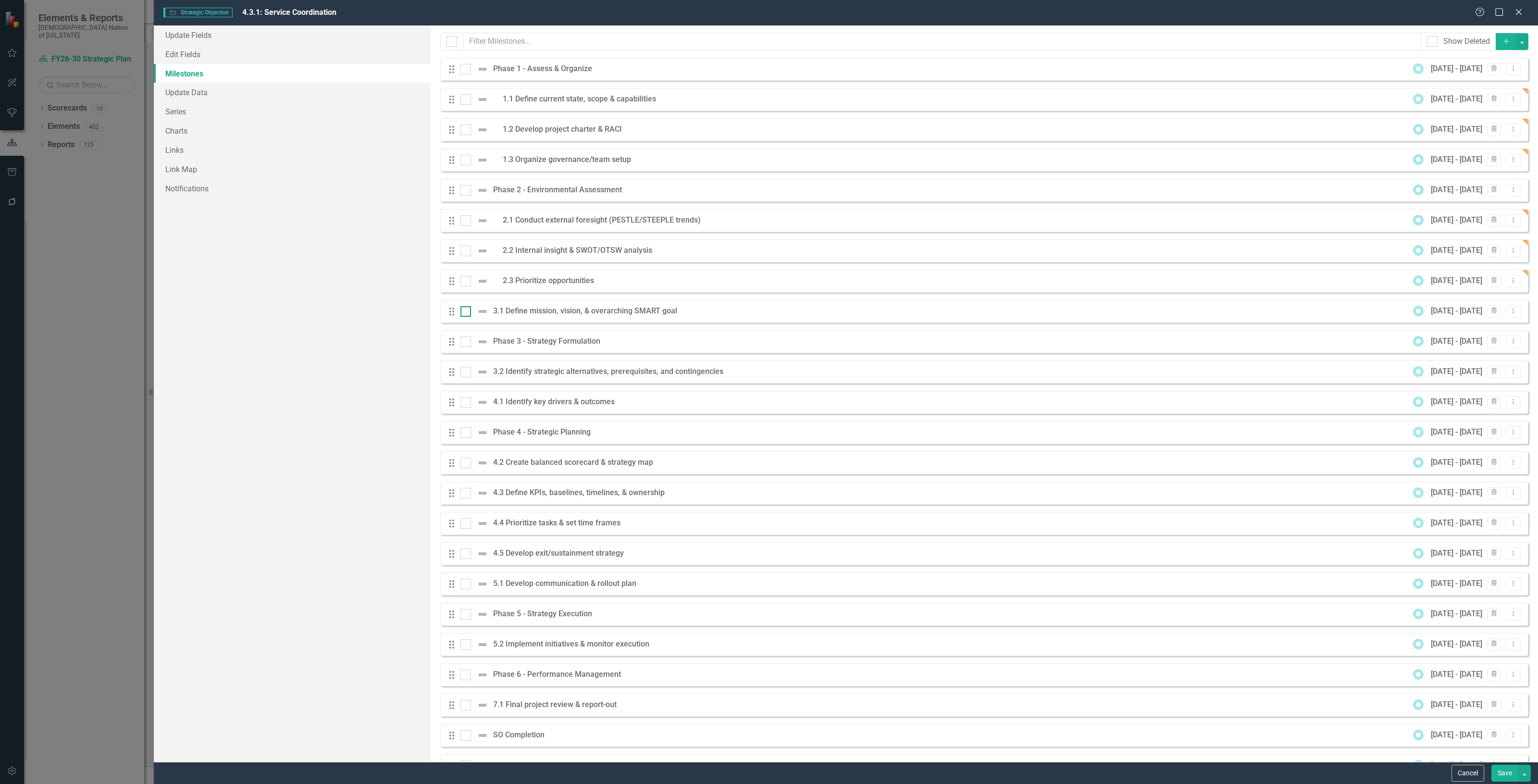
click at [467, 309] on div at bounding box center [465, 311] width 10 height 10
click at [466, 309] on input "checkbox" at bounding box center [463, 309] width 6 height 6
checkbox input "true"
click at [469, 373] on div at bounding box center [465, 372] width 10 height 10
click at [466, 373] on input "checkbox" at bounding box center [463, 369] width 6 height 6
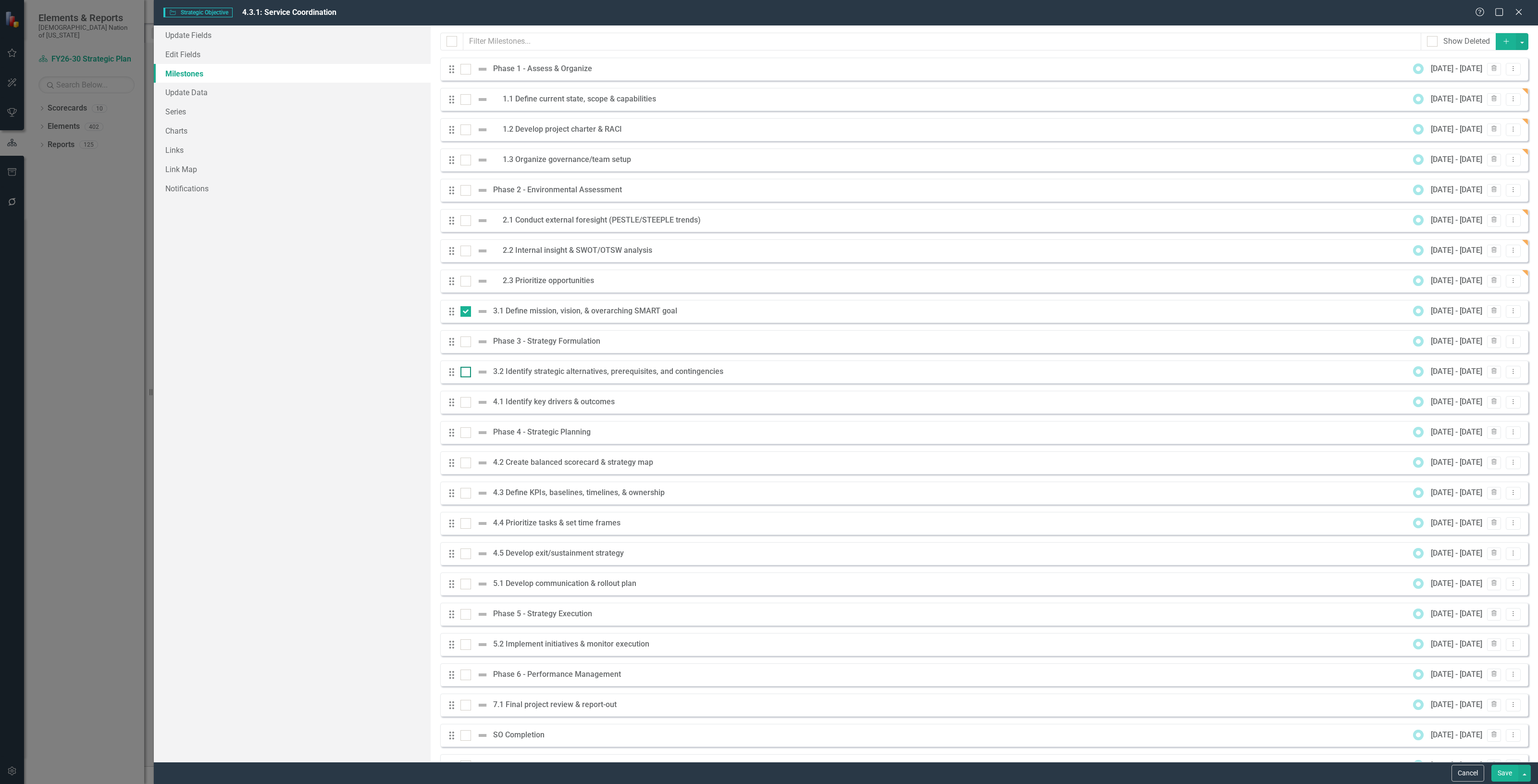
checkbox input "true"
click at [1516, 42] on button "button" at bounding box center [1522, 42] width 12 height 17
click at [1500, 97] on link "Edit Multiple Edit Multiple" at bounding box center [1483, 96] width 76 height 18
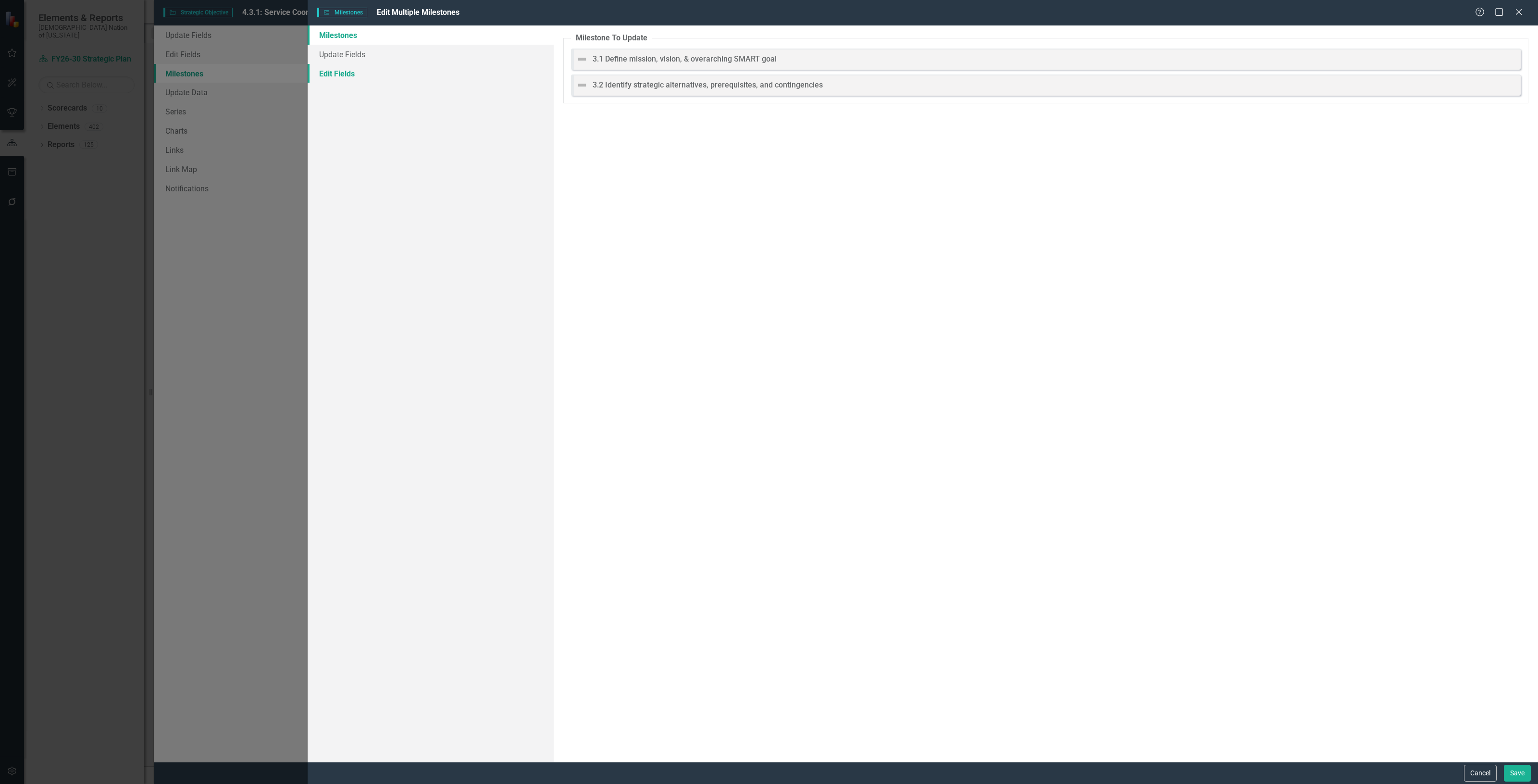
click at [432, 77] on link "Edit Fields" at bounding box center [430, 74] width 246 height 19
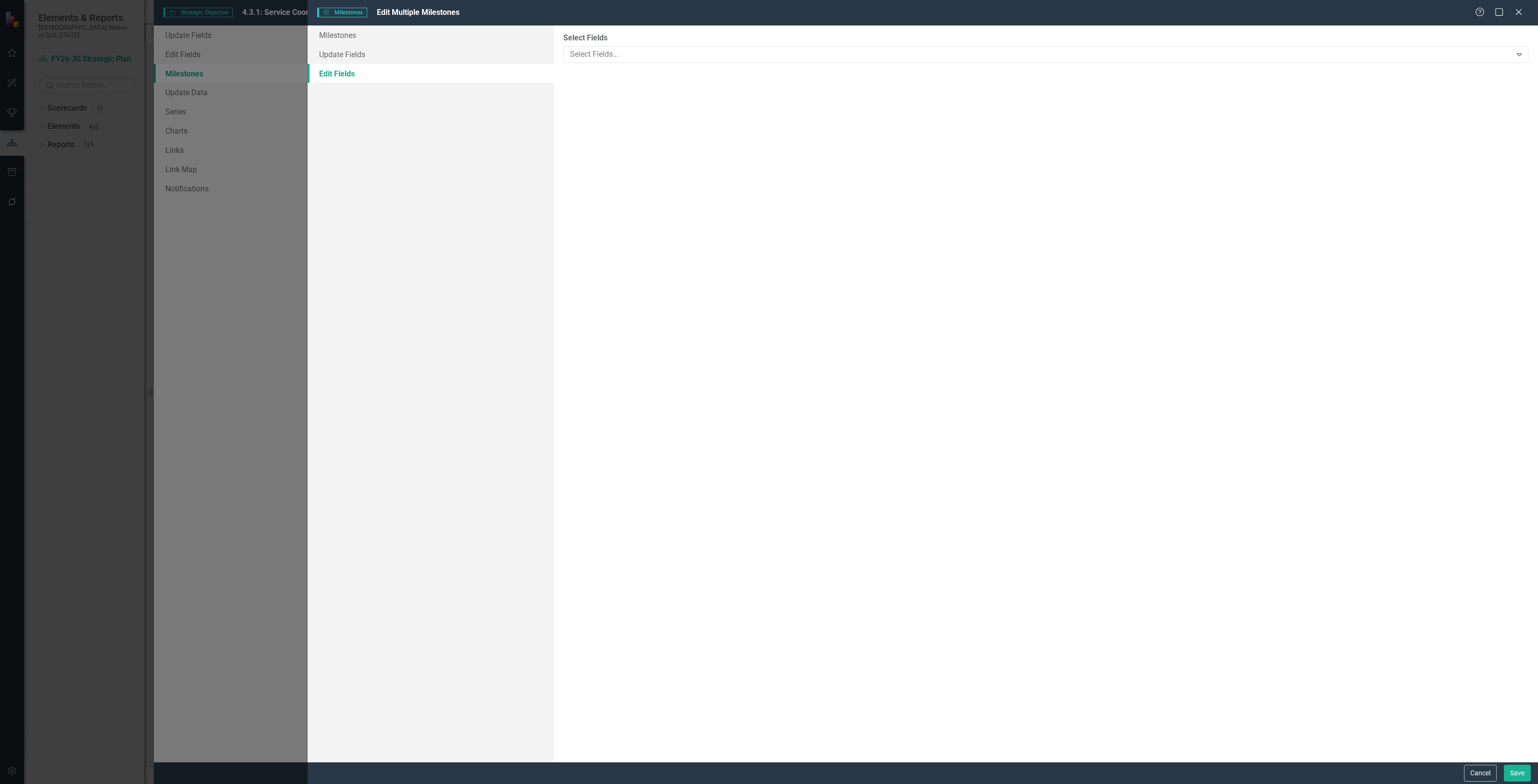
click at [696, 66] on div "ClearPoint Can Do More! How ClearPoint Can Help Close Enterprise plans can auto…" at bounding box center [1046, 393] width 984 height 736
click at [682, 51] on div at bounding box center [1039, 54] width 945 height 13
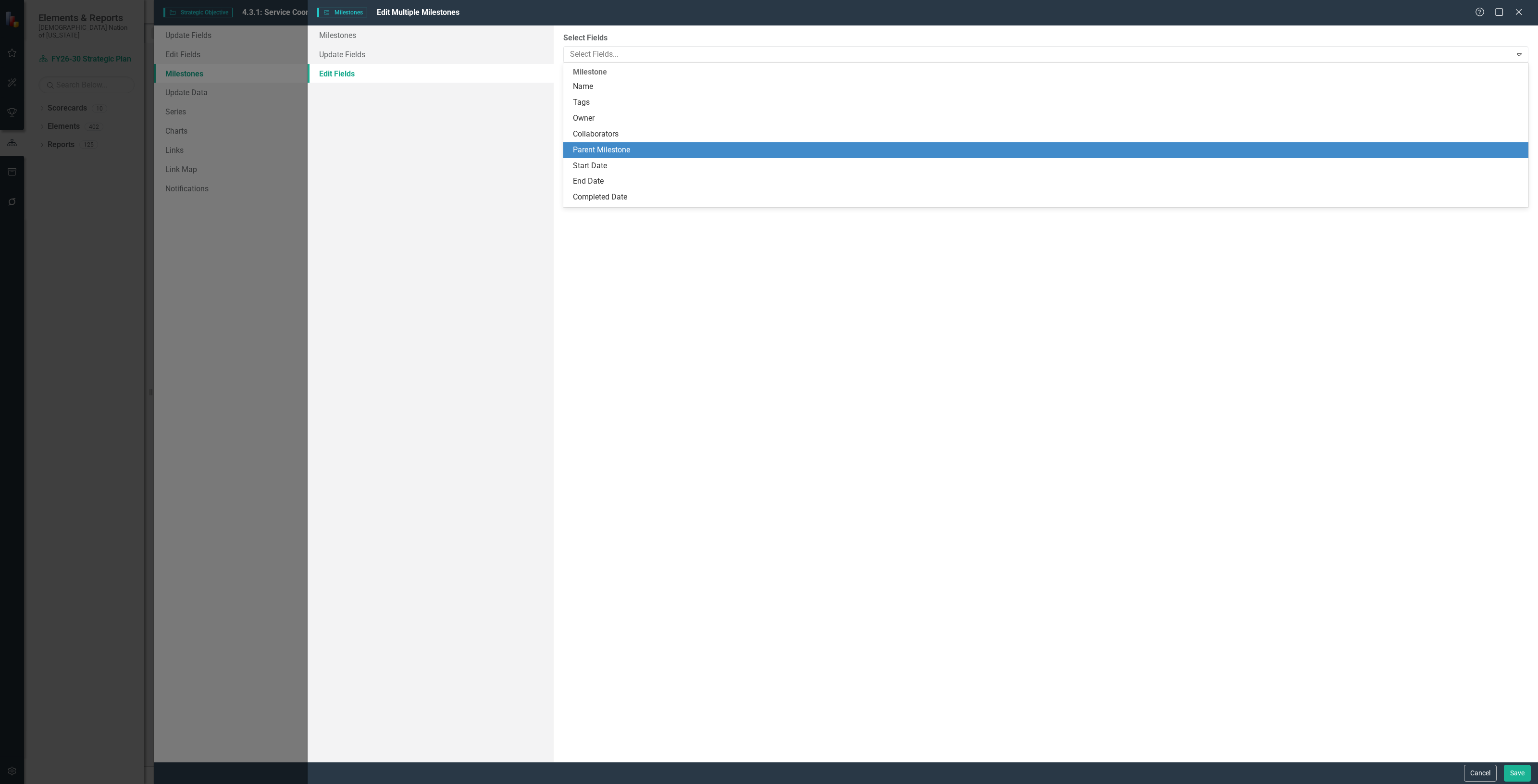
click at [650, 154] on div "Parent Milestone" at bounding box center [1048, 150] width 950 height 11
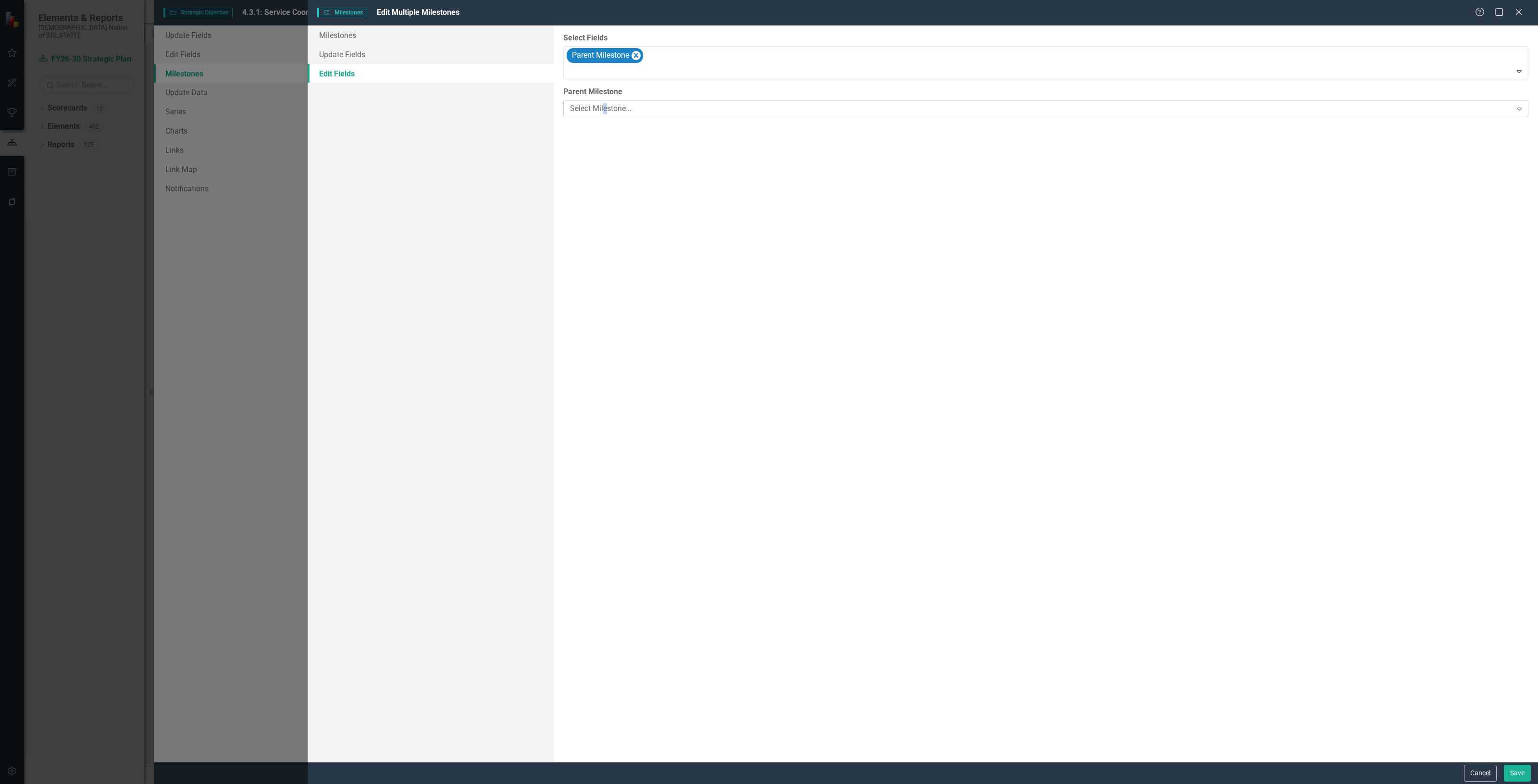
click at [608, 104] on div "Select Milestone... Expand" at bounding box center [1046, 108] width 965 height 17
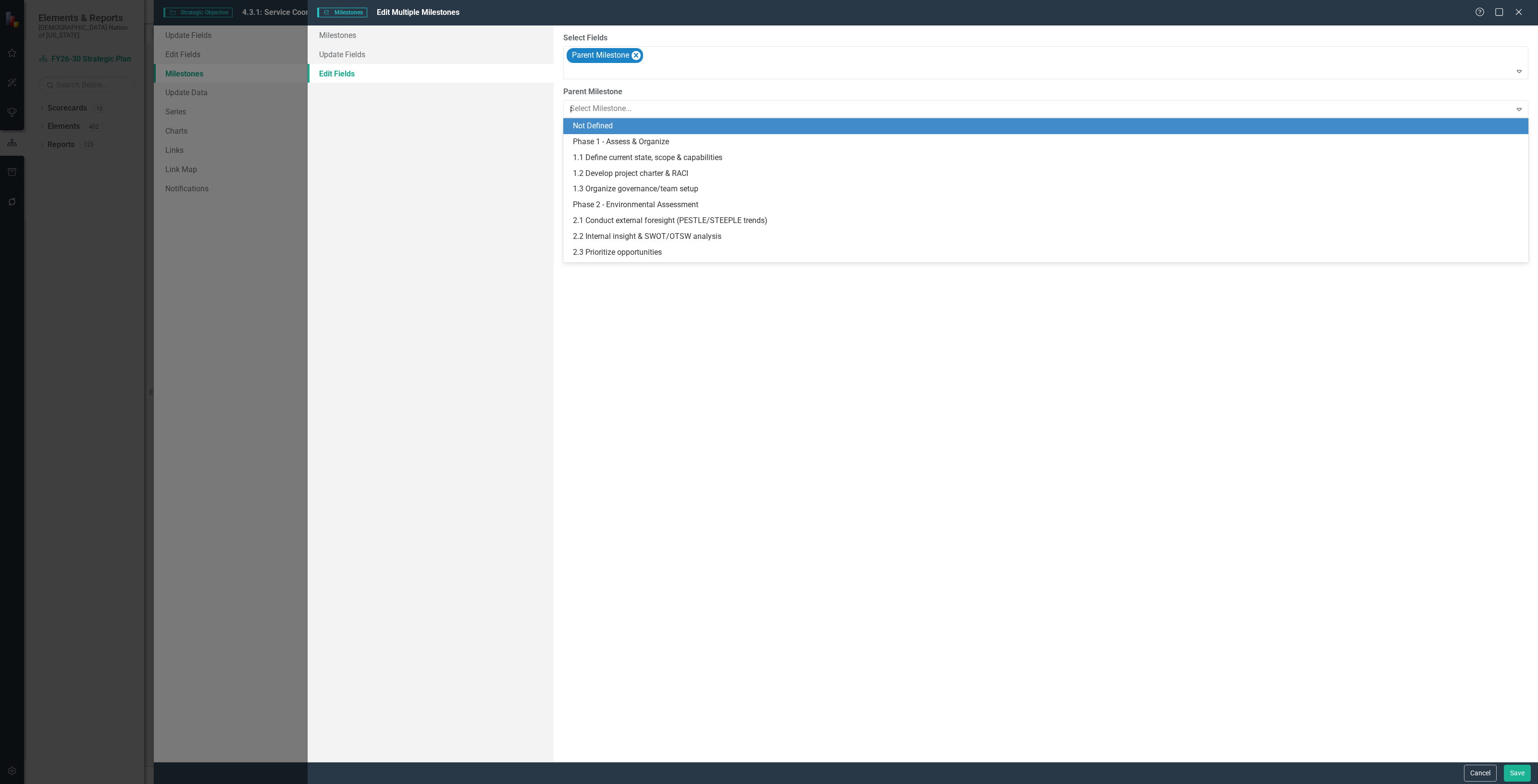
type input "ph"
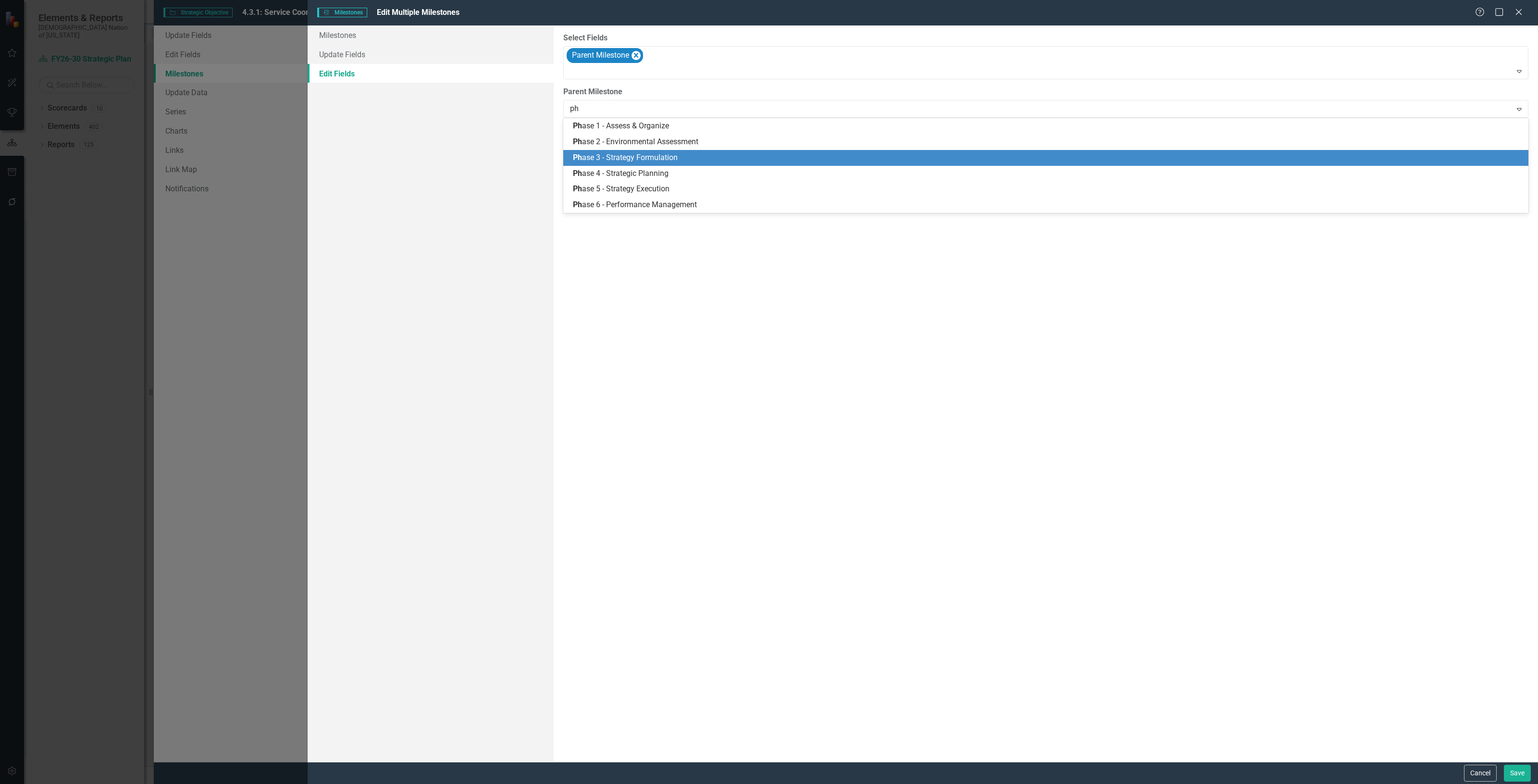
click at [626, 150] on div "Ph ase 3 - Strategy Formulation" at bounding box center [1046, 158] width 965 height 16
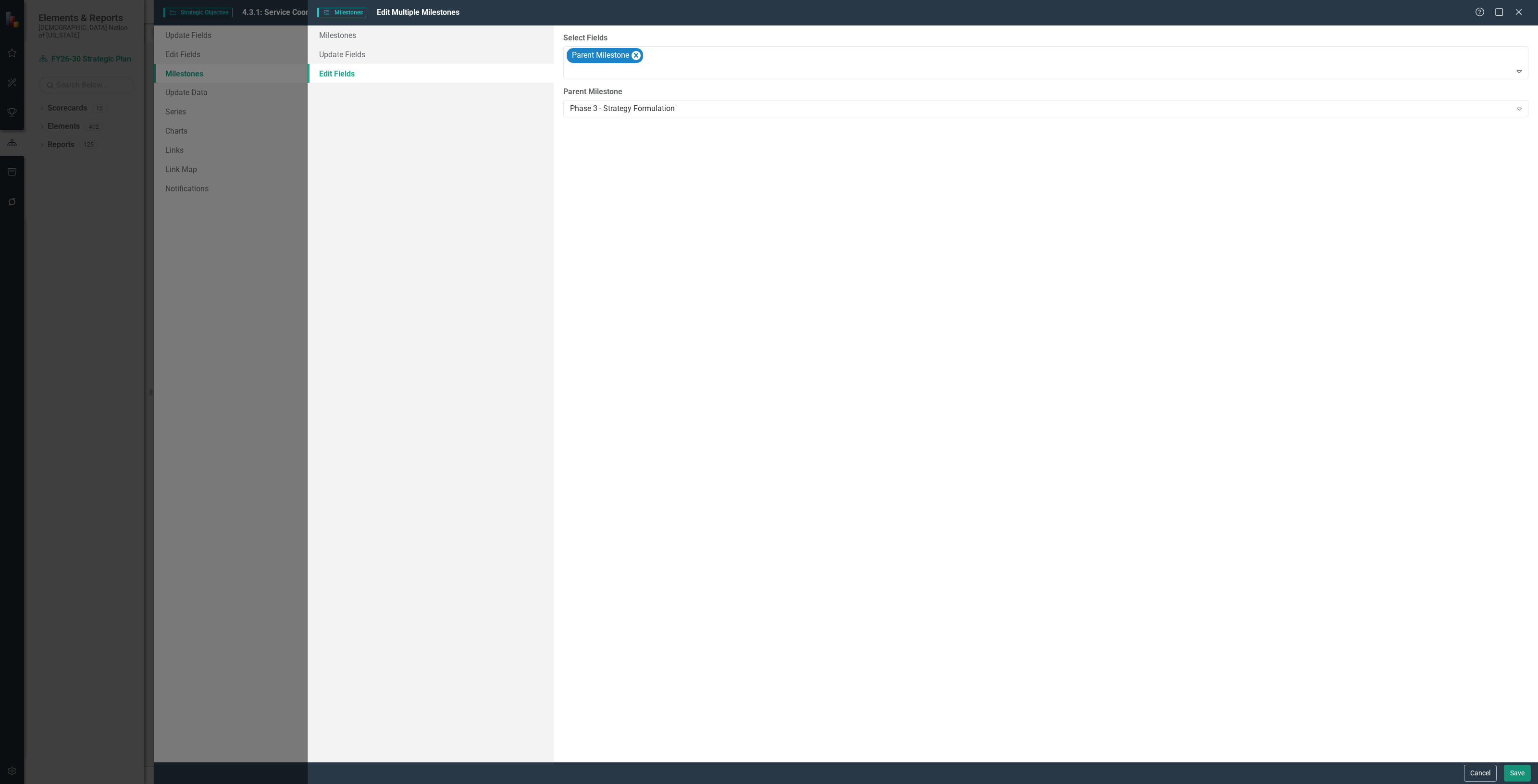
click at [1515, 779] on button "Save" at bounding box center [1517, 773] width 27 height 17
checkbox input "false"
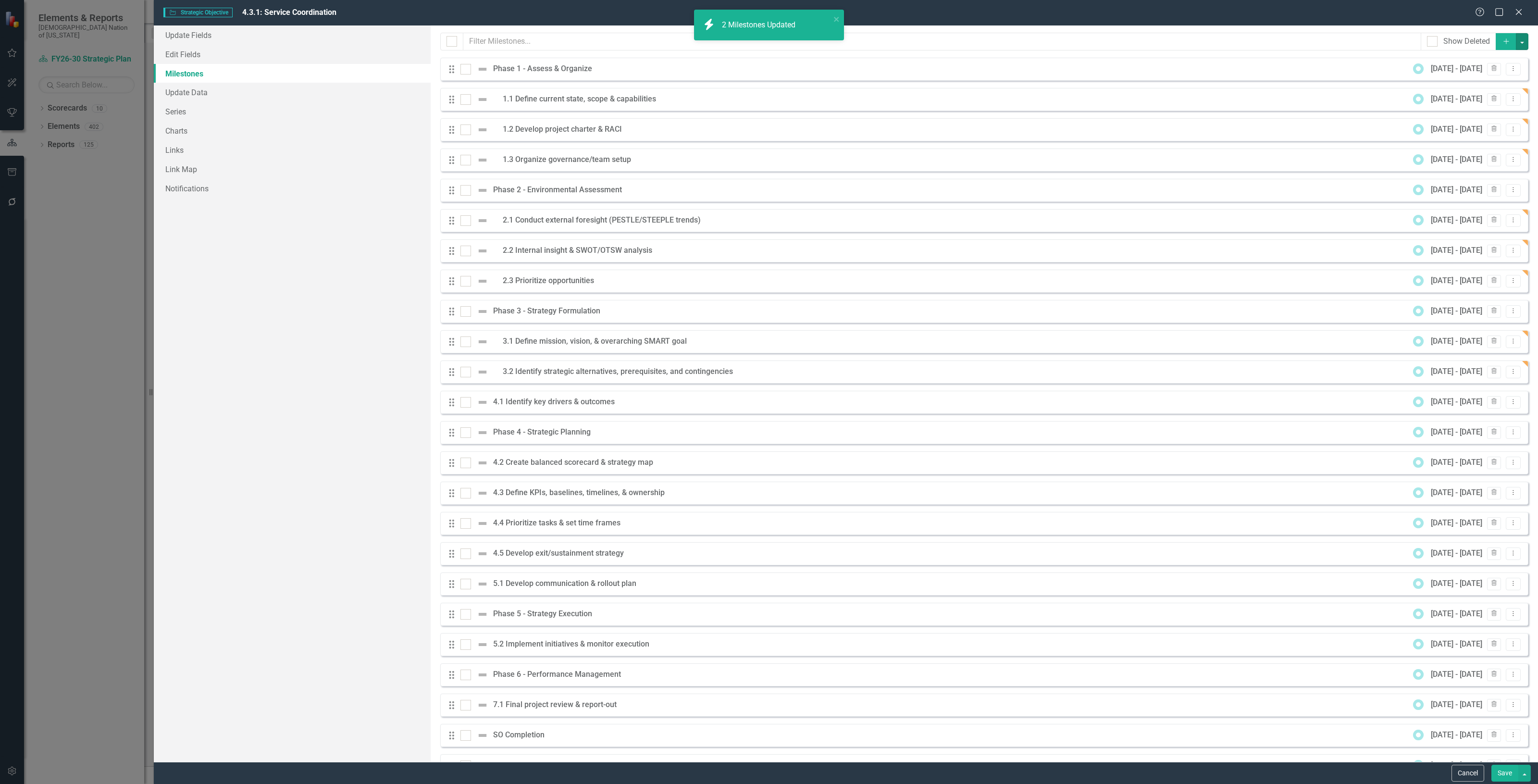
scroll to position [30, 0]
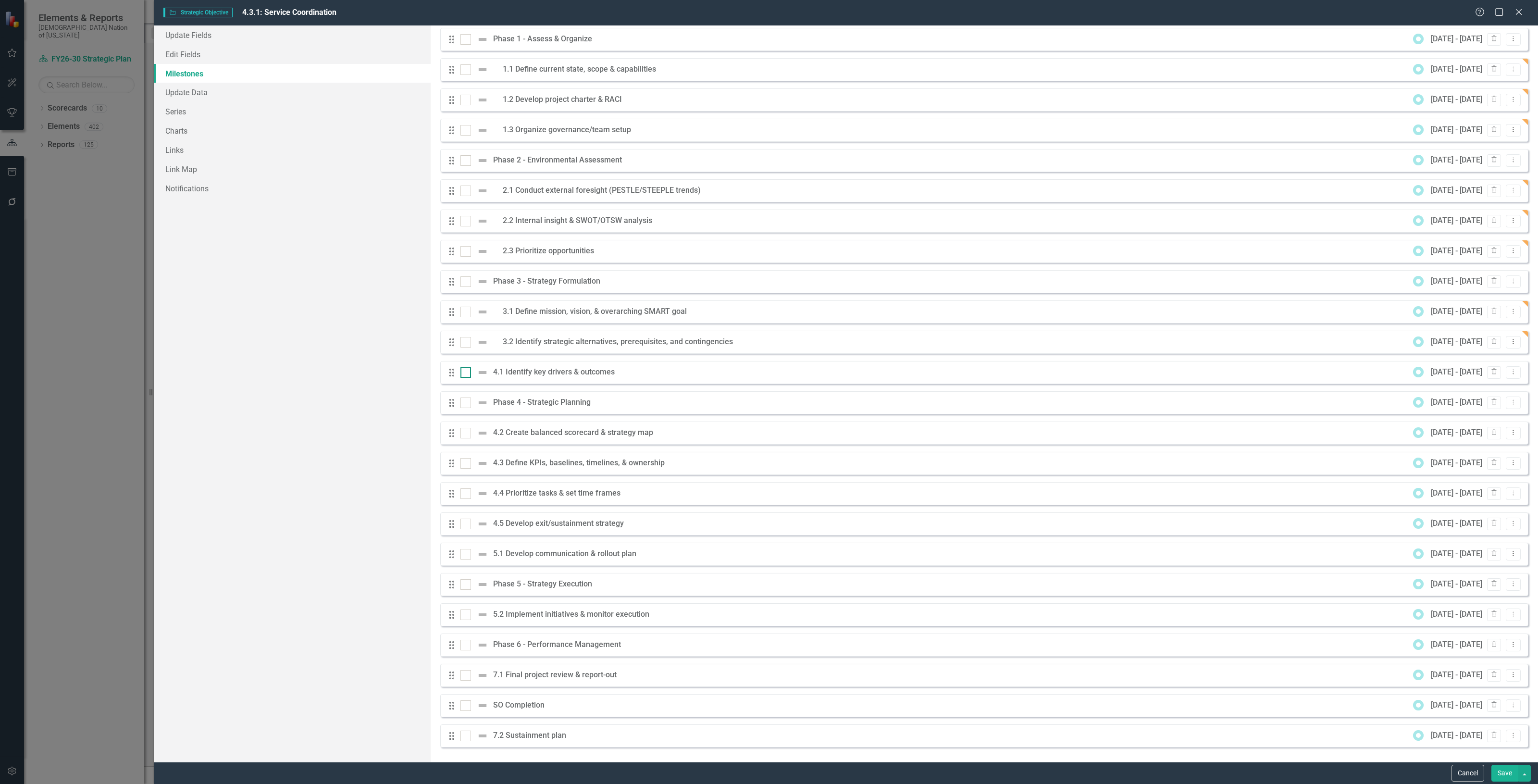
click at [464, 368] on input "checkbox" at bounding box center [463, 370] width 6 height 6
checkbox input "true"
click at [466, 431] on input "checkbox" at bounding box center [463, 430] width 6 height 6
checkbox input "true"
click at [465, 460] on input "checkbox" at bounding box center [463, 461] width 6 height 6
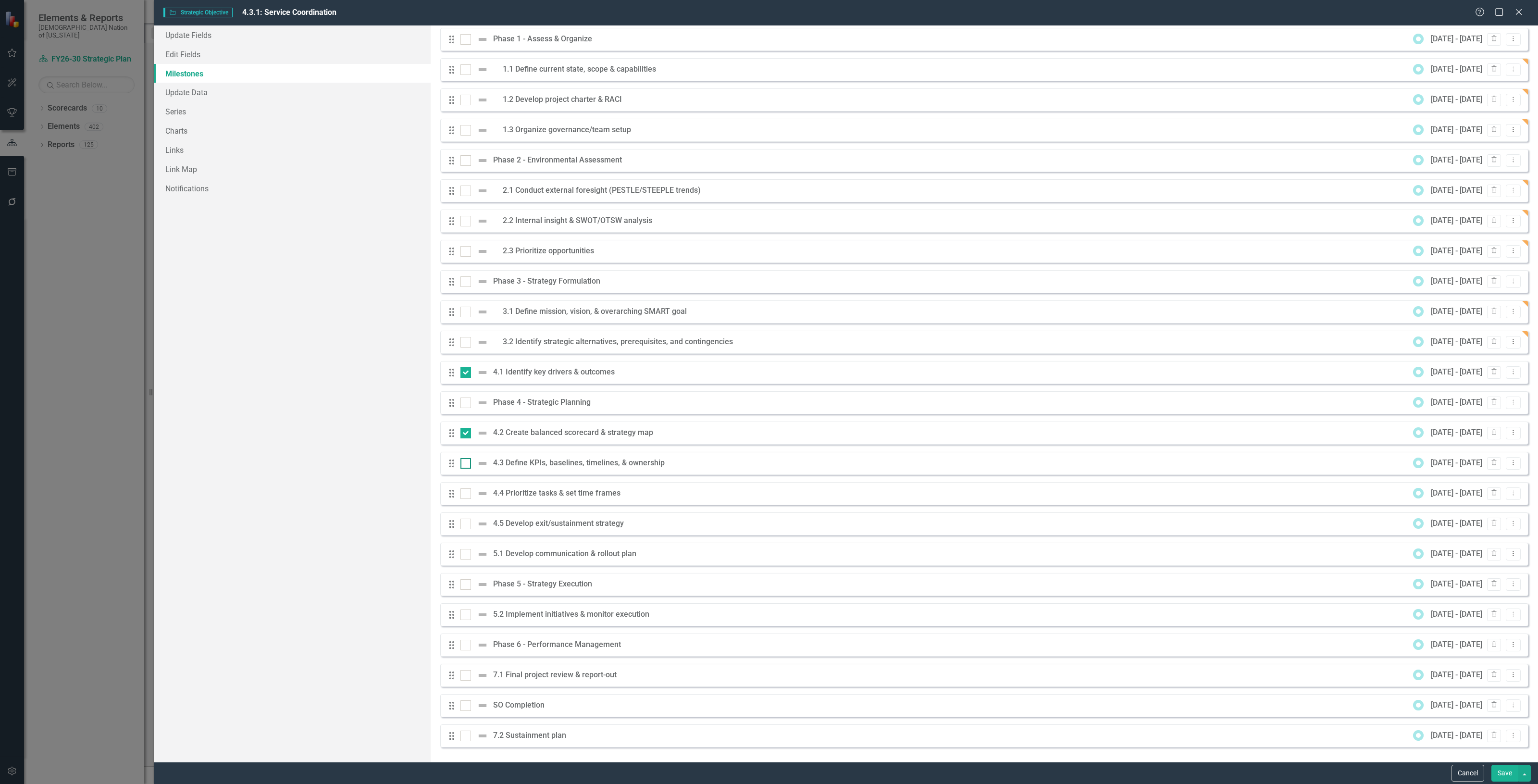
checkbox input "true"
click at [465, 487] on div "Drag 4.4 Prioritize tasks & set time frames [DATE] - [DATE] Trash Dropdown Menu" at bounding box center [984, 494] width 1088 height 23
click at [467, 520] on div at bounding box center [465, 523] width 10 height 10
click at [466, 520] on input "checkbox" at bounding box center [463, 521] width 6 height 6
checkbox input "true"
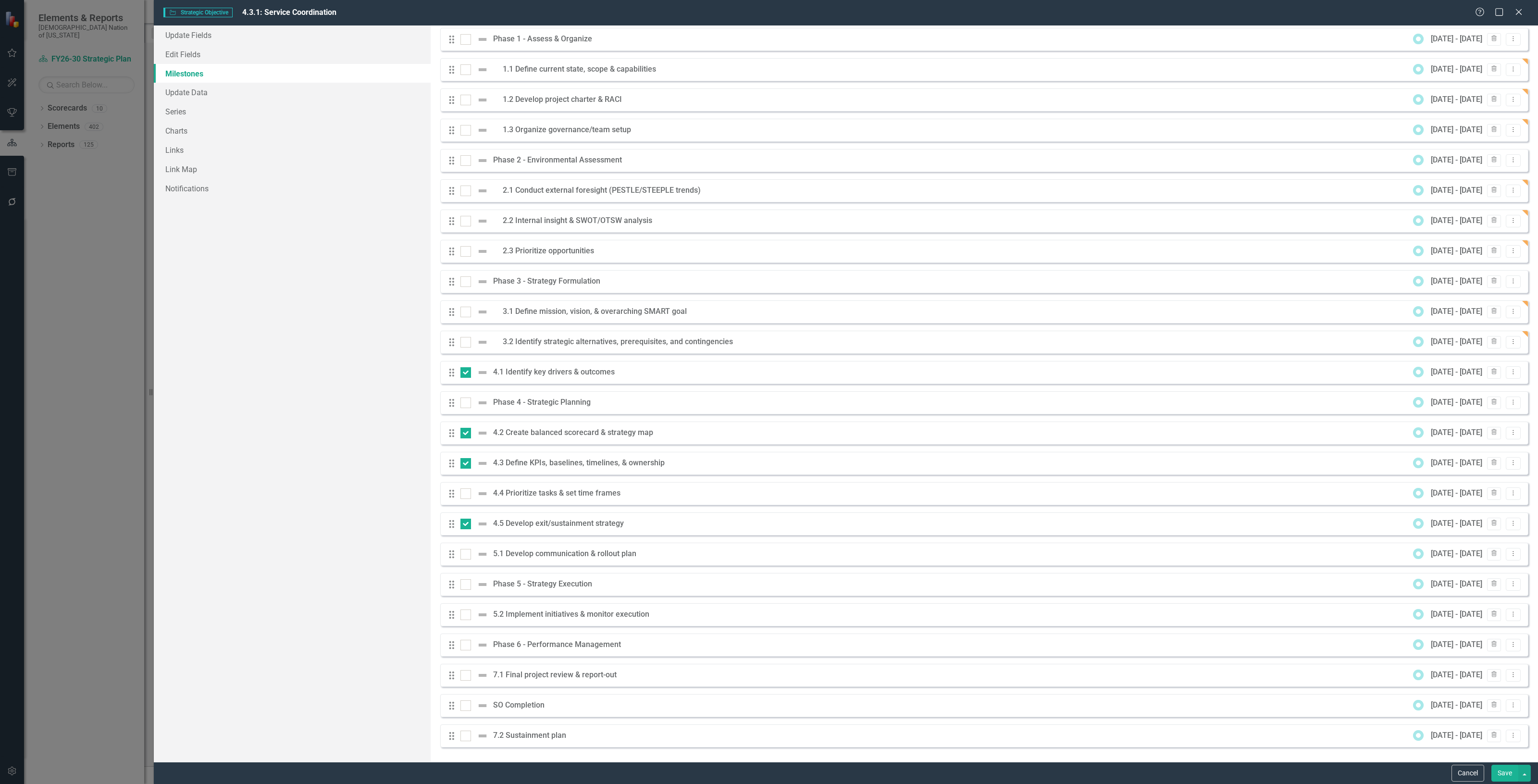
click at [464, 486] on div "Drag 4.4 Prioritize tasks & set time frames [DATE] - [DATE] Trash Dropdown Menu" at bounding box center [984, 494] width 1088 height 23
click at [469, 492] on div at bounding box center [465, 493] width 10 height 10
click at [466, 492] on input "checkbox" at bounding box center [463, 491] width 6 height 6
checkbox input "true"
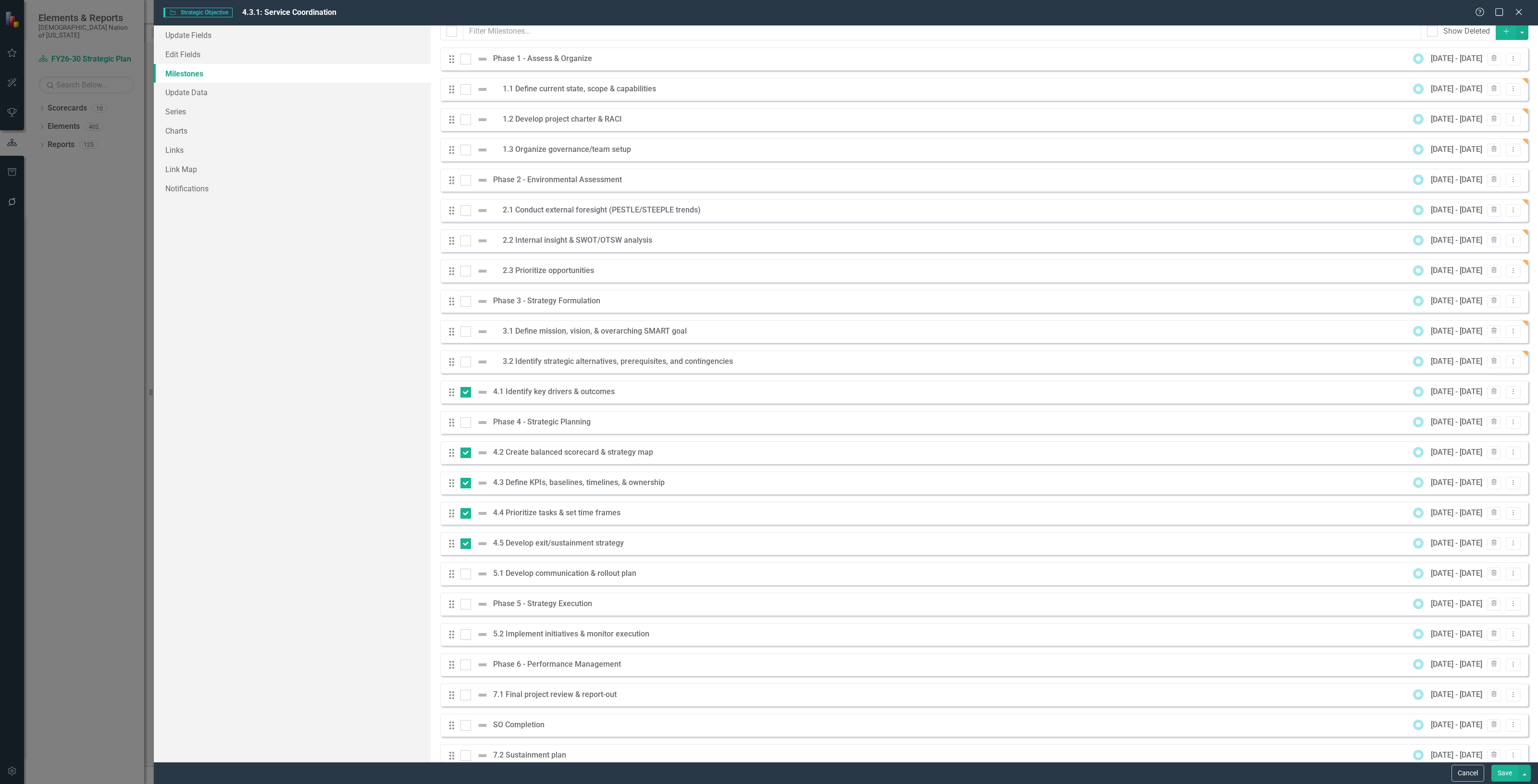
scroll to position [0, 0]
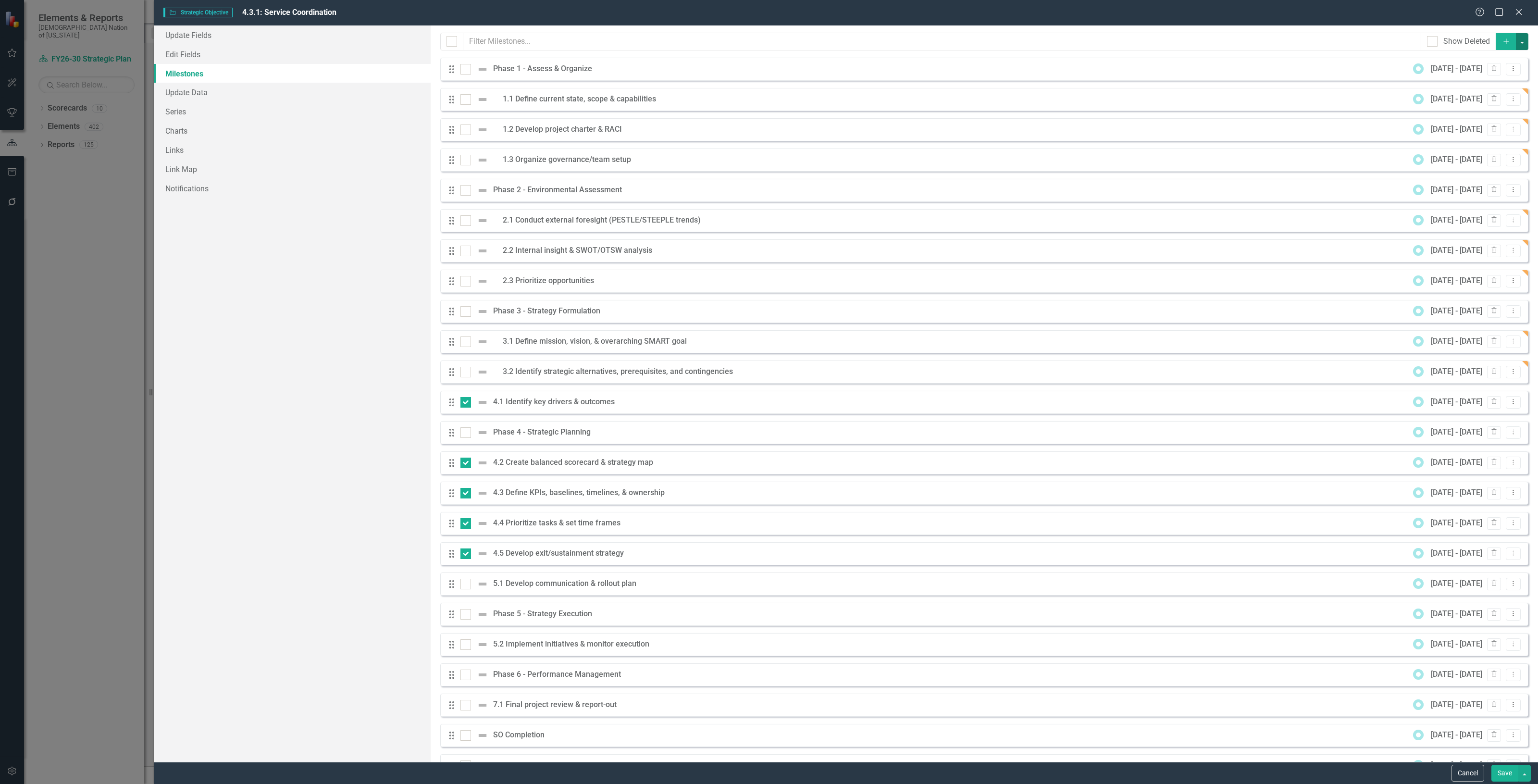
click at [1517, 39] on button "button" at bounding box center [1522, 42] width 12 height 17
click at [1495, 104] on link "Trash Delete Multiple" at bounding box center [1483, 113] width 76 height 18
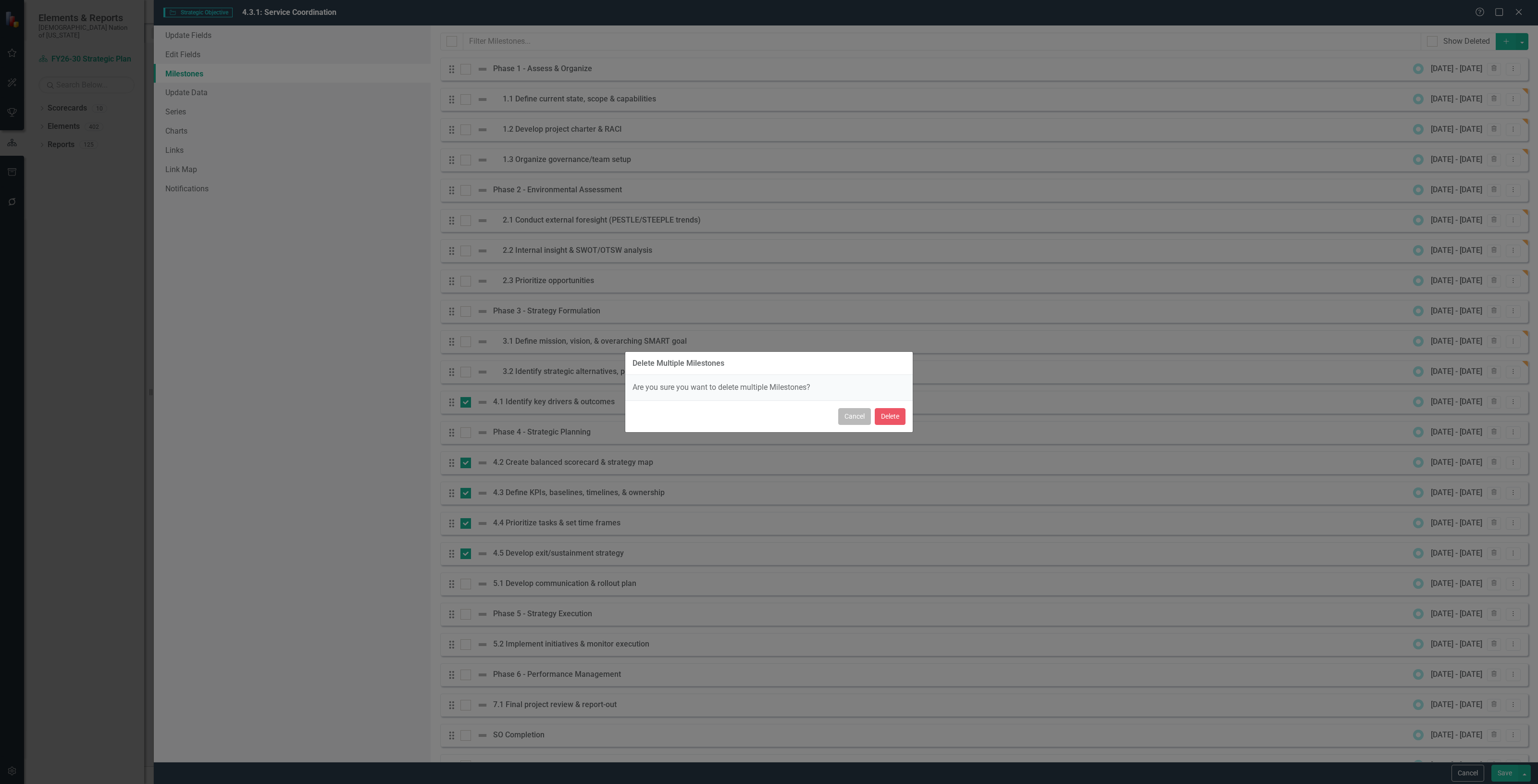
click at [850, 414] on button "Cancel" at bounding box center [854, 417] width 33 height 17
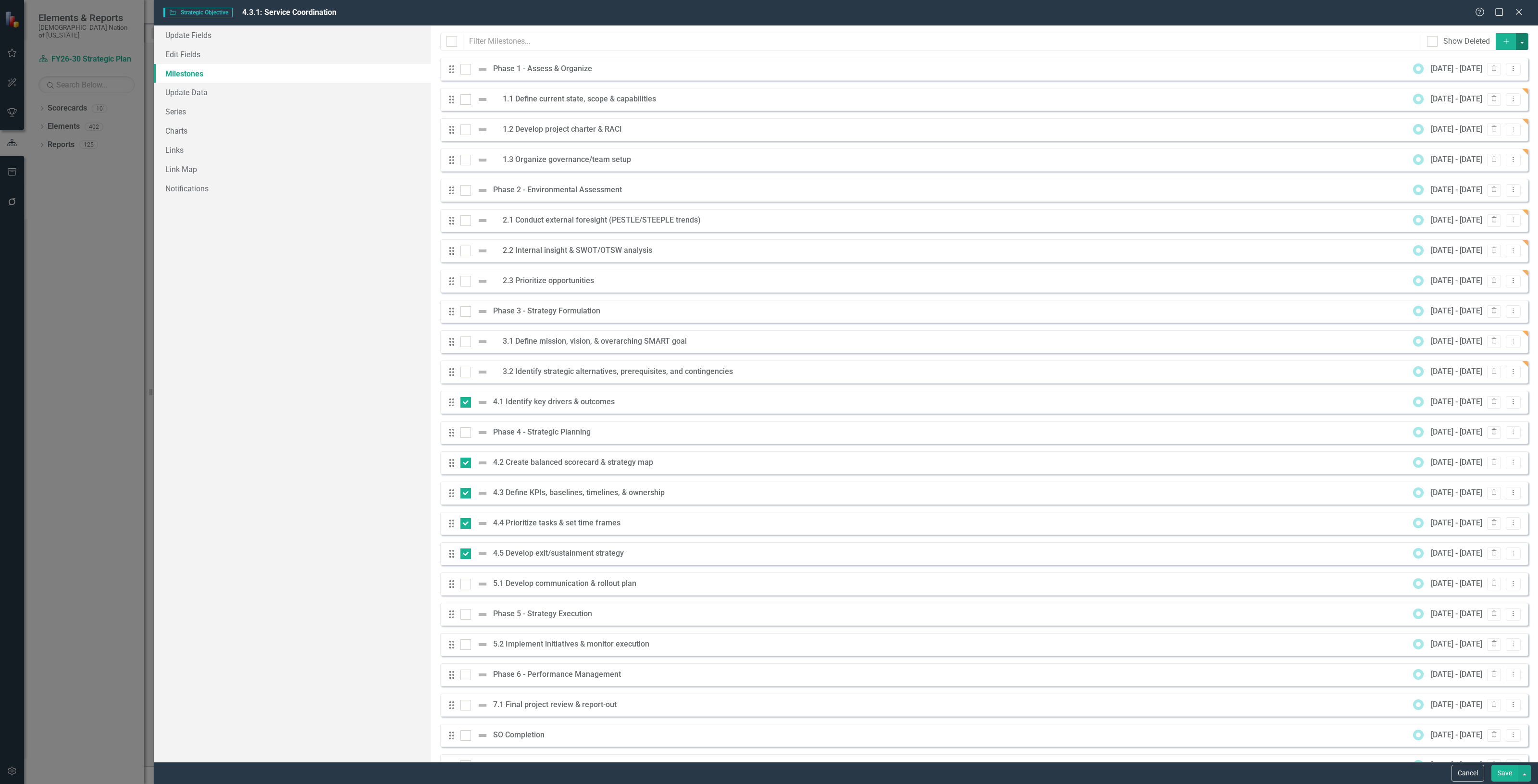
click at [1516, 36] on button "button" at bounding box center [1522, 42] width 12 height 17
click at [1484, 90] on link "Edit Multiple Edit Multiple" at bounding box center [1483, 96] width 76 height 18
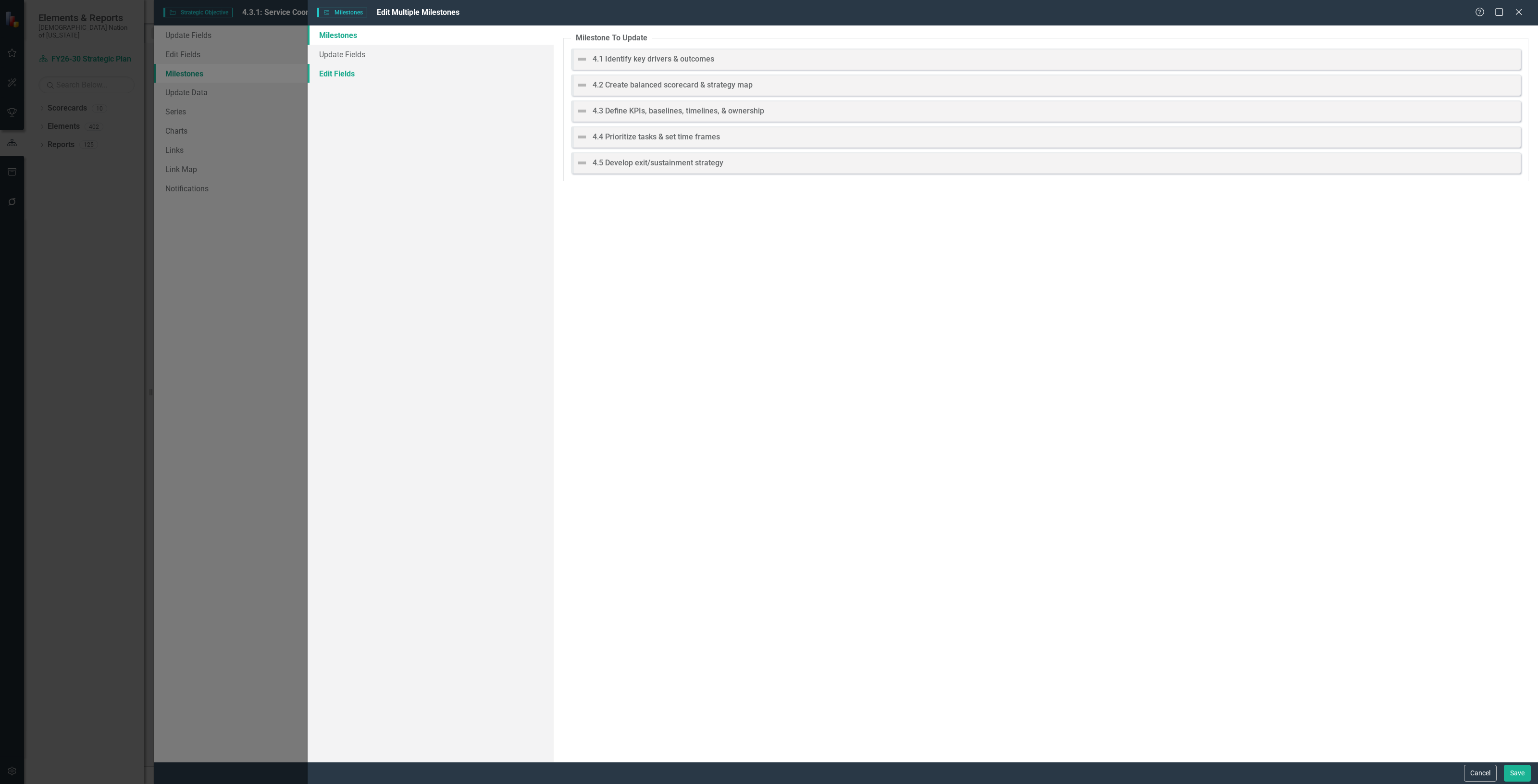
click at [425, 75] on link "Edit Fields" at bounding box center [430, 74] width 246 height 19
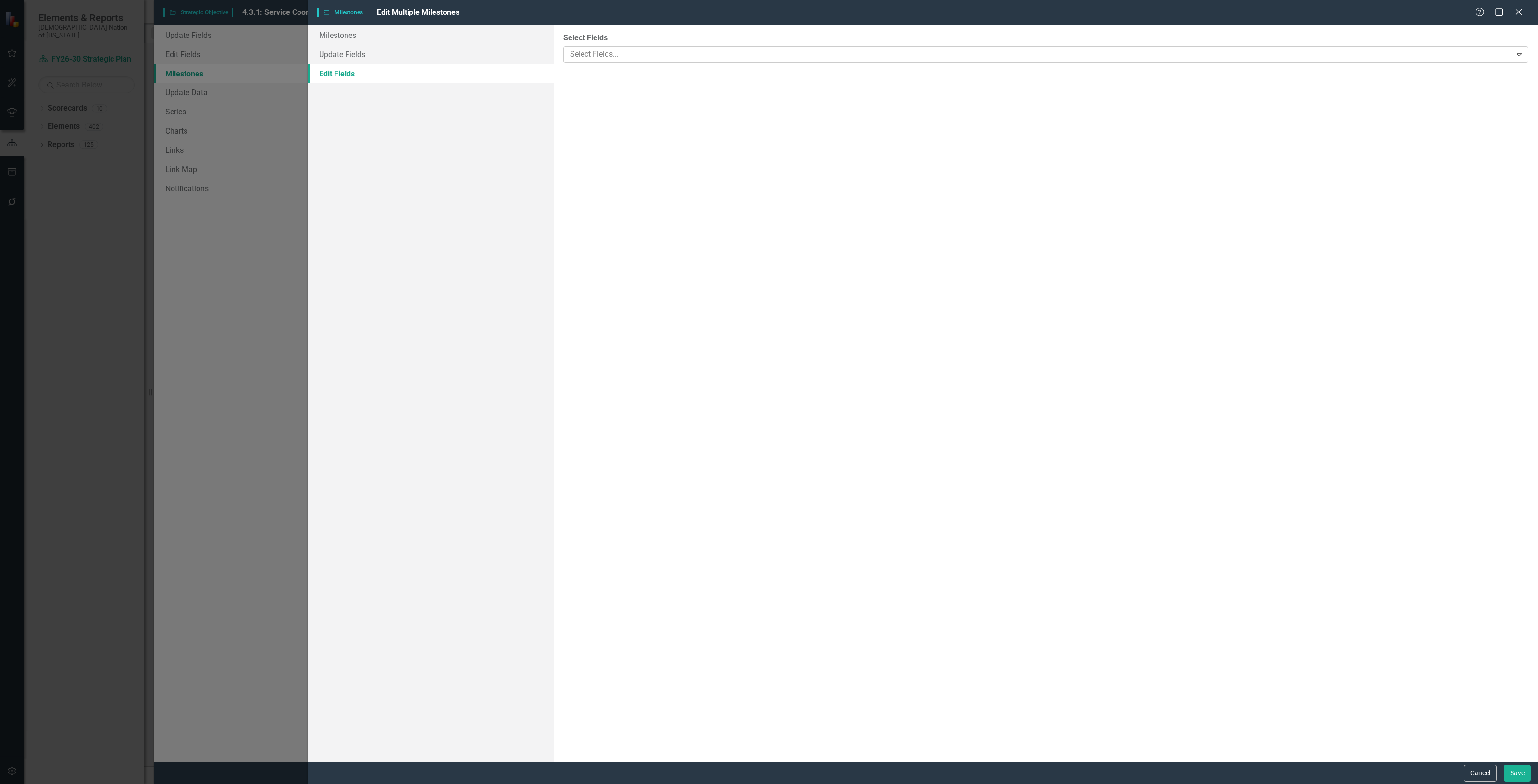
click at [576, 60] on div at bounding box center [1039, 54] width 945 height 13
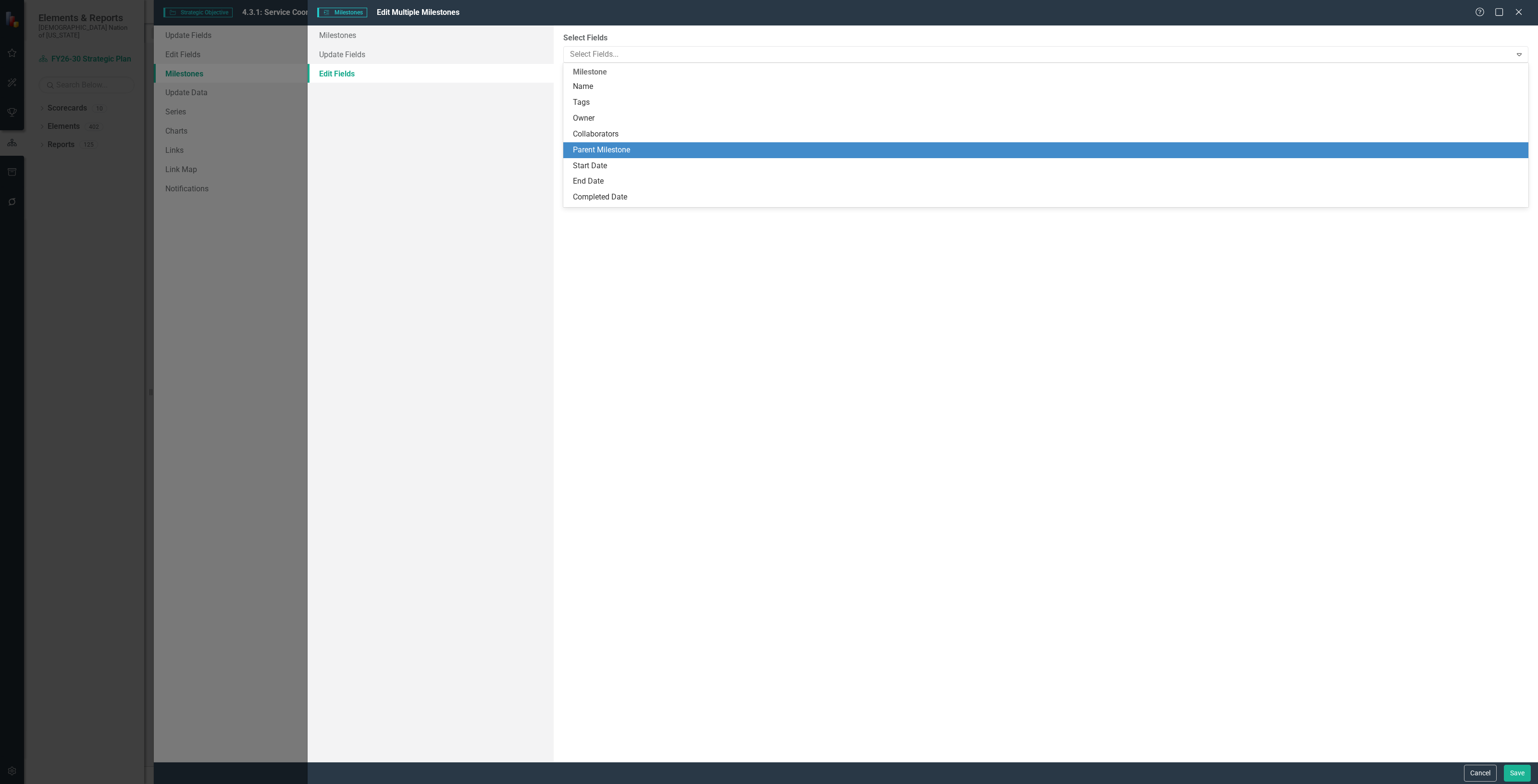
click at [617, 152] on div "Parent Milestone" at bounding box center [1048, 150] width 950 height 11
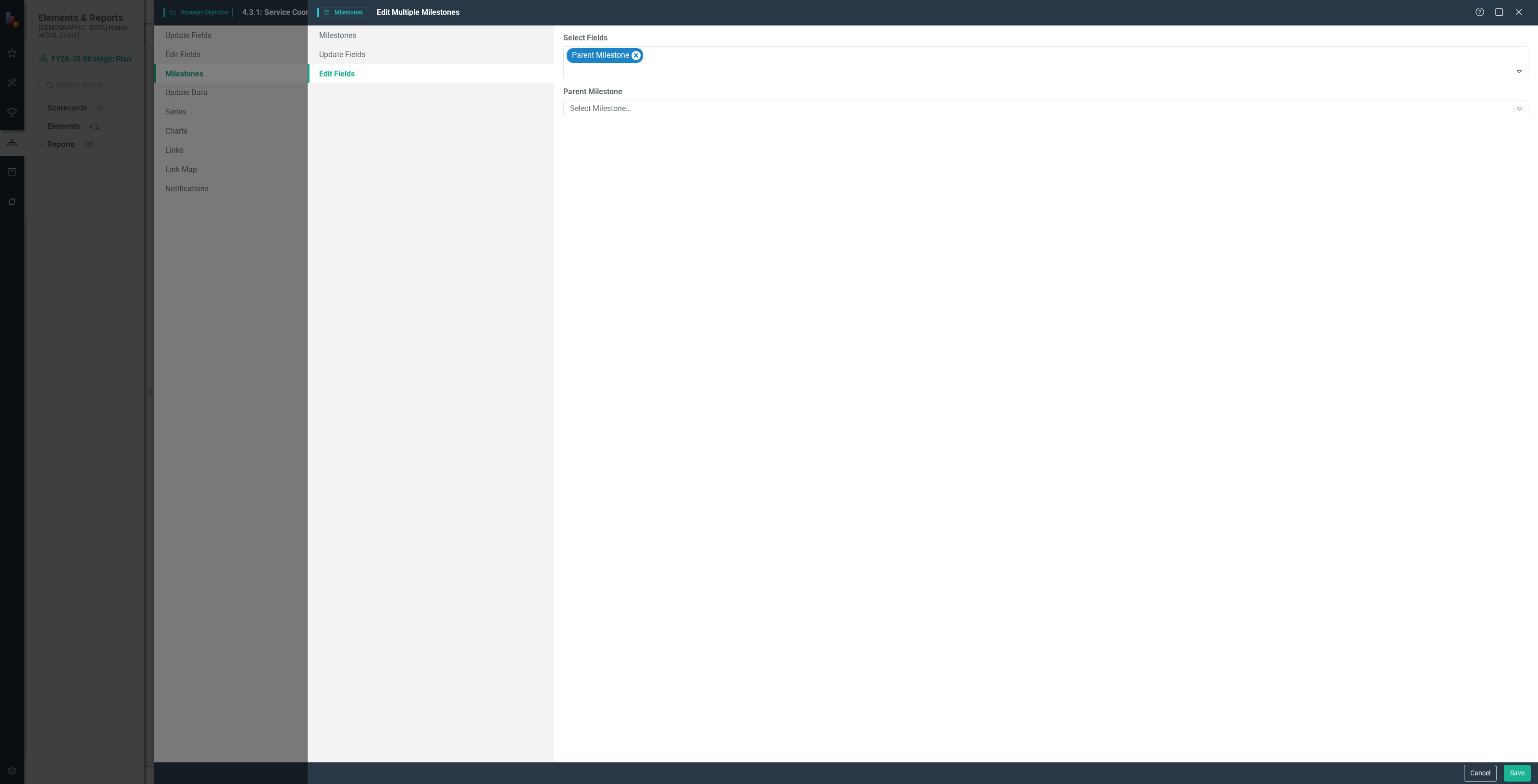
click at [614, 85] on div "ClearPoint Can Do More! How ClearPoint Can Help Close Enterprise plans can auto…" at bounding box center [1046, 393] width 984 height 736
click at [625, 109] on div "Select Milestone..." at bounding box center [1041, 109] width 942 height 11
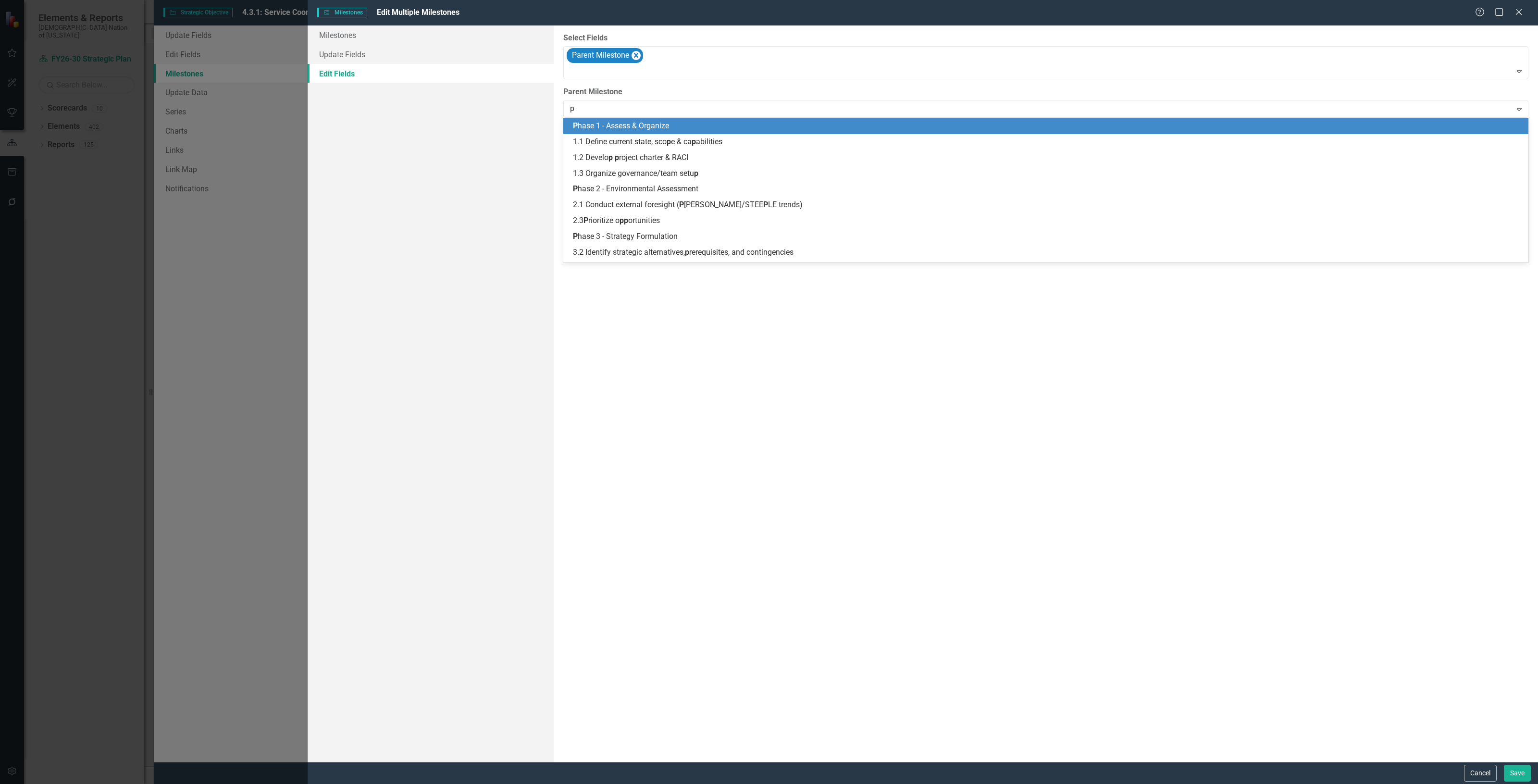
type input "ph"
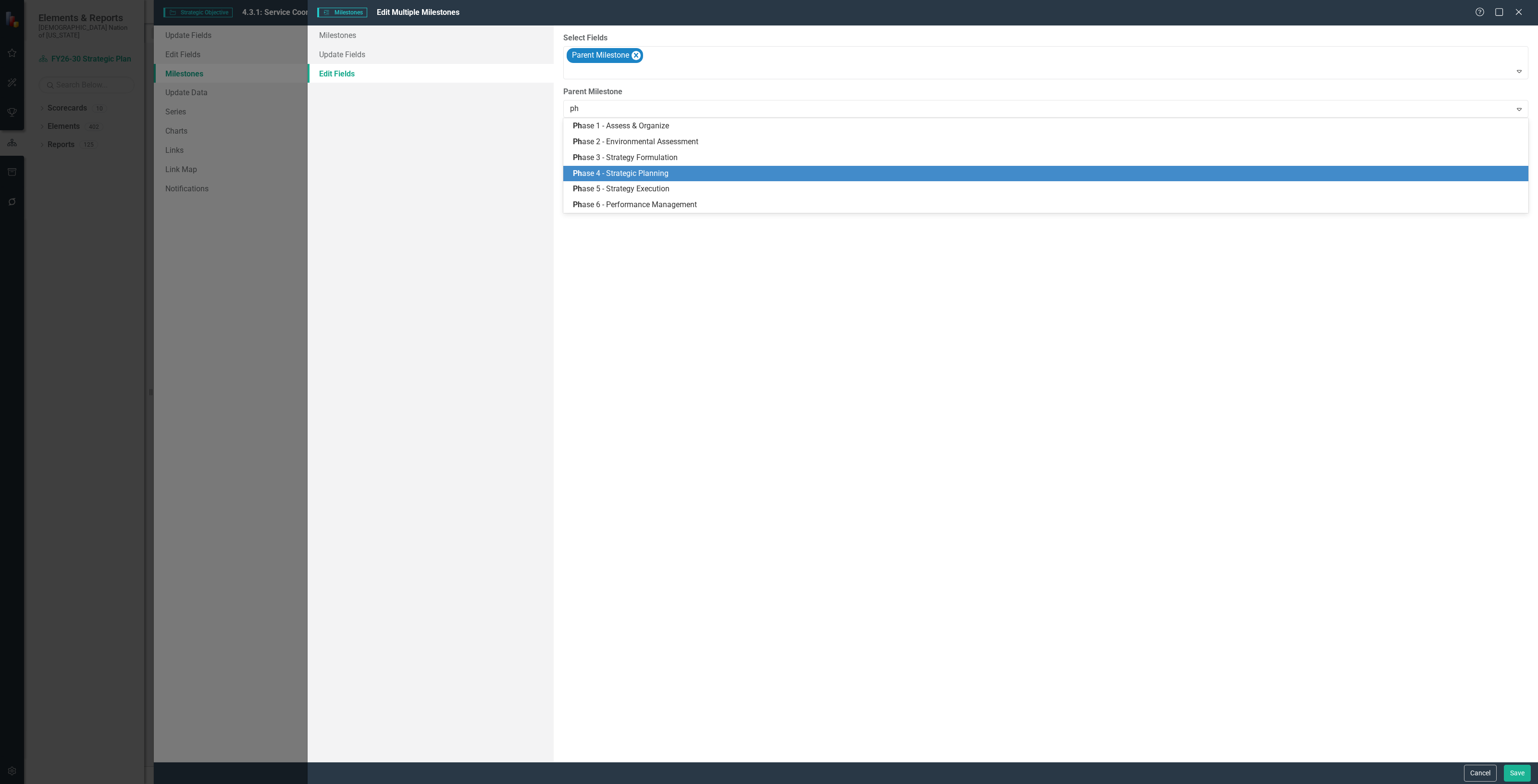
click at [633, 174] on span "Ph ase 4 - Strategic Planning" at bounding box center [621, 173] width 96 height 9
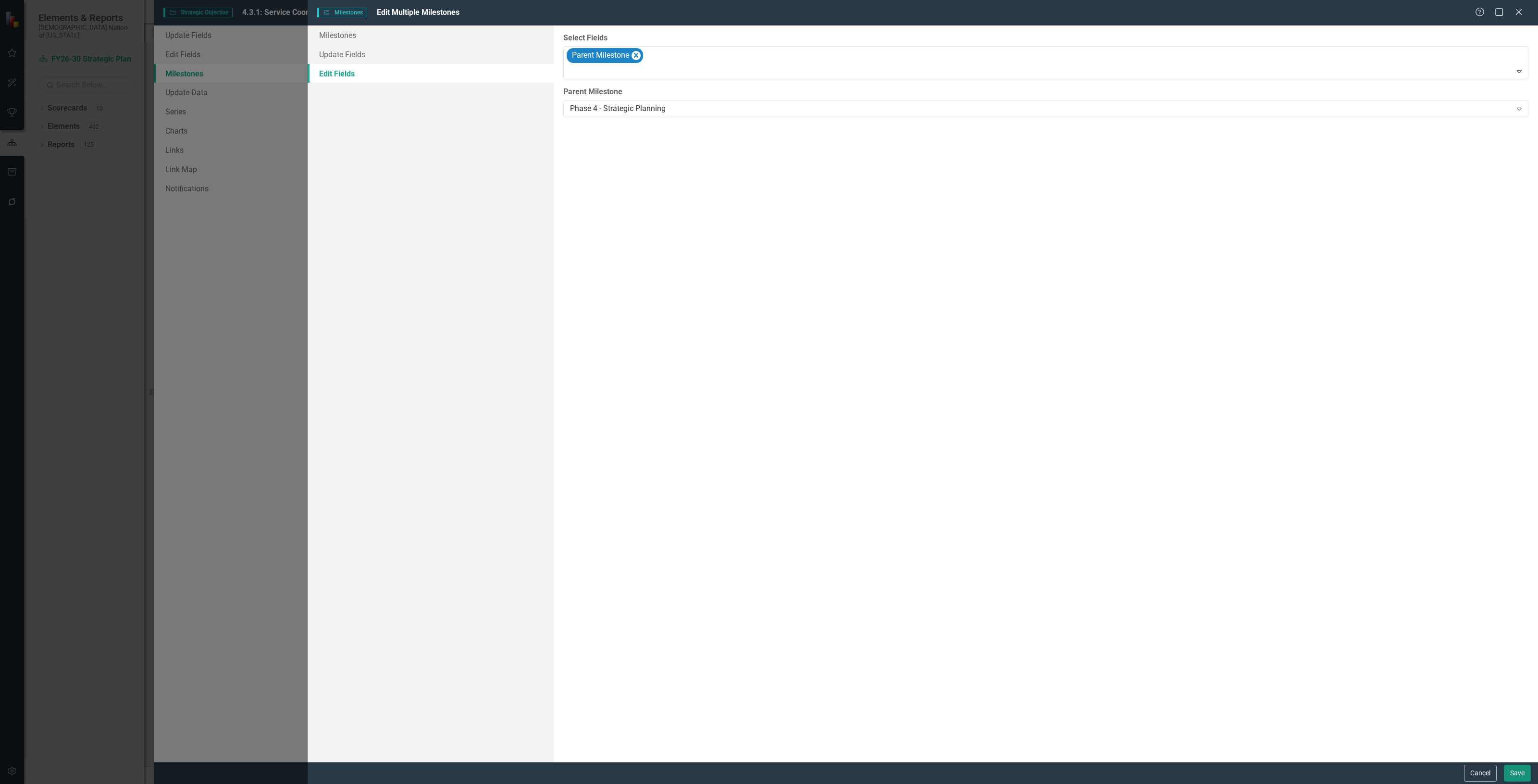
click at [1513, 780] on button "Save" at bounding box center [1517, 773] width 27 height 17
checkbox input "false"
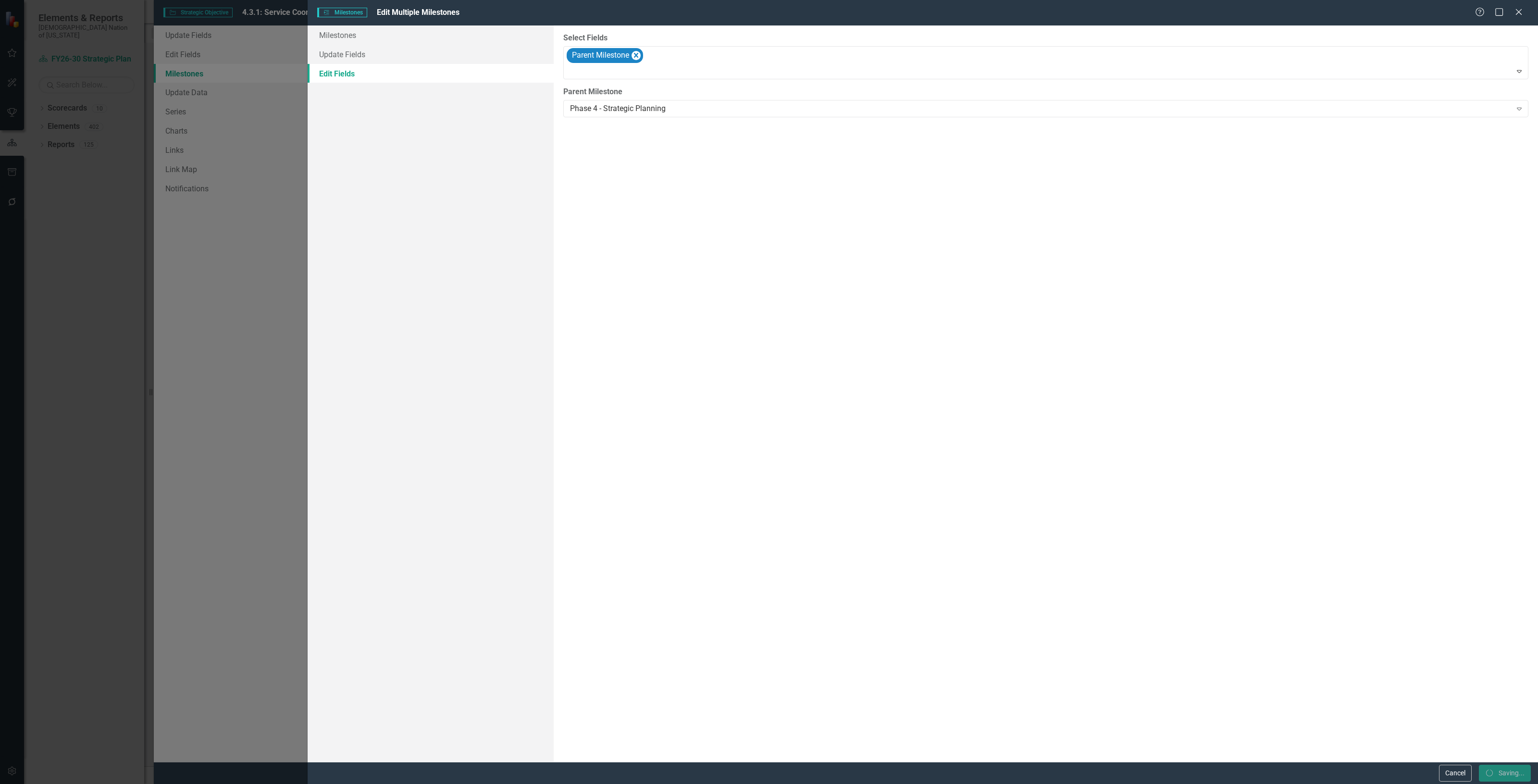
checkbox input "false"
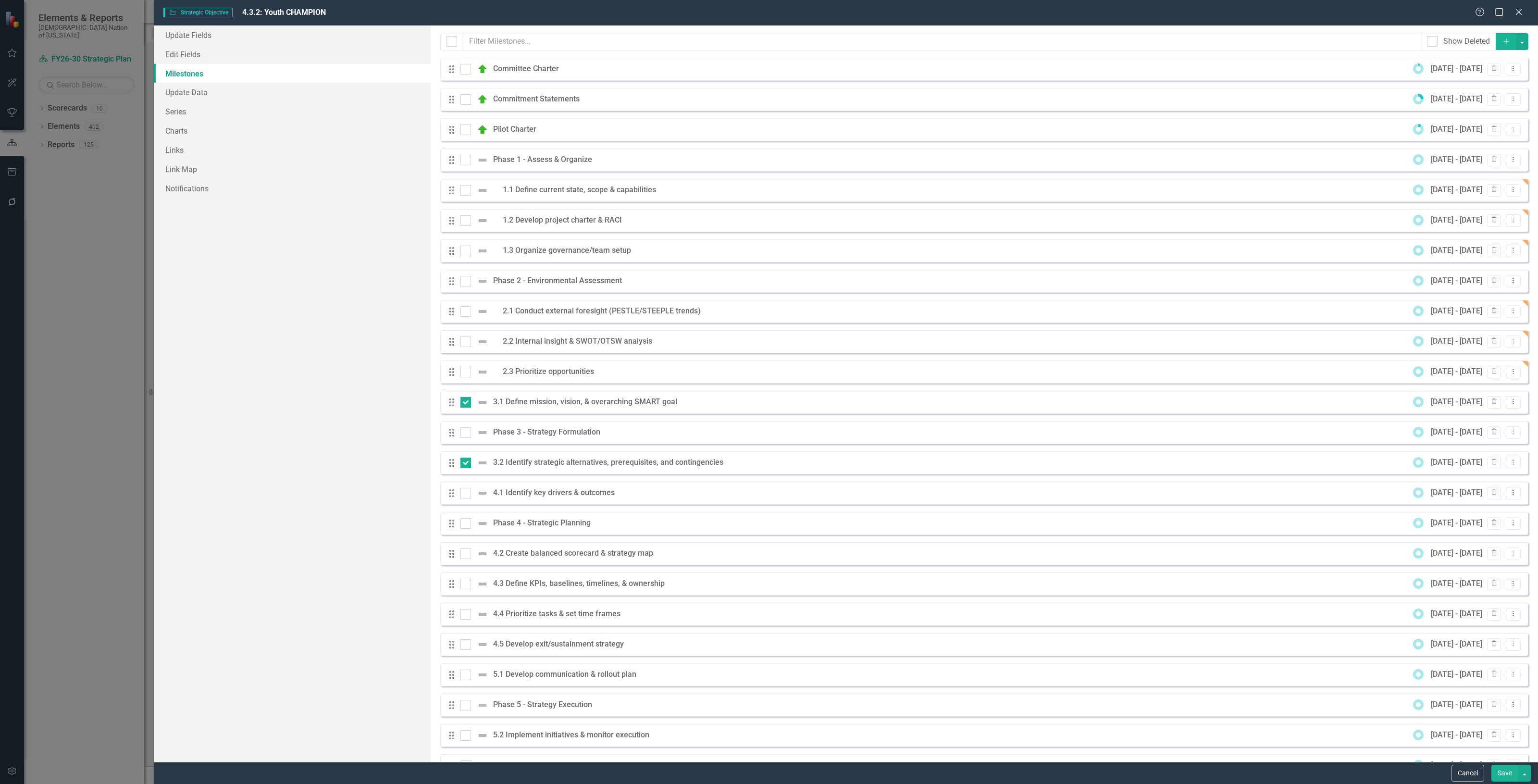
scroll to position [481, 0]
click at [1516, 33] on button "button" at bounding box center [1522, 42] width 12 height 17
click at [1481, 101] on link "Edit Multiple Edit Multiple" at bounding box center [1483, 96] width 76 height 18
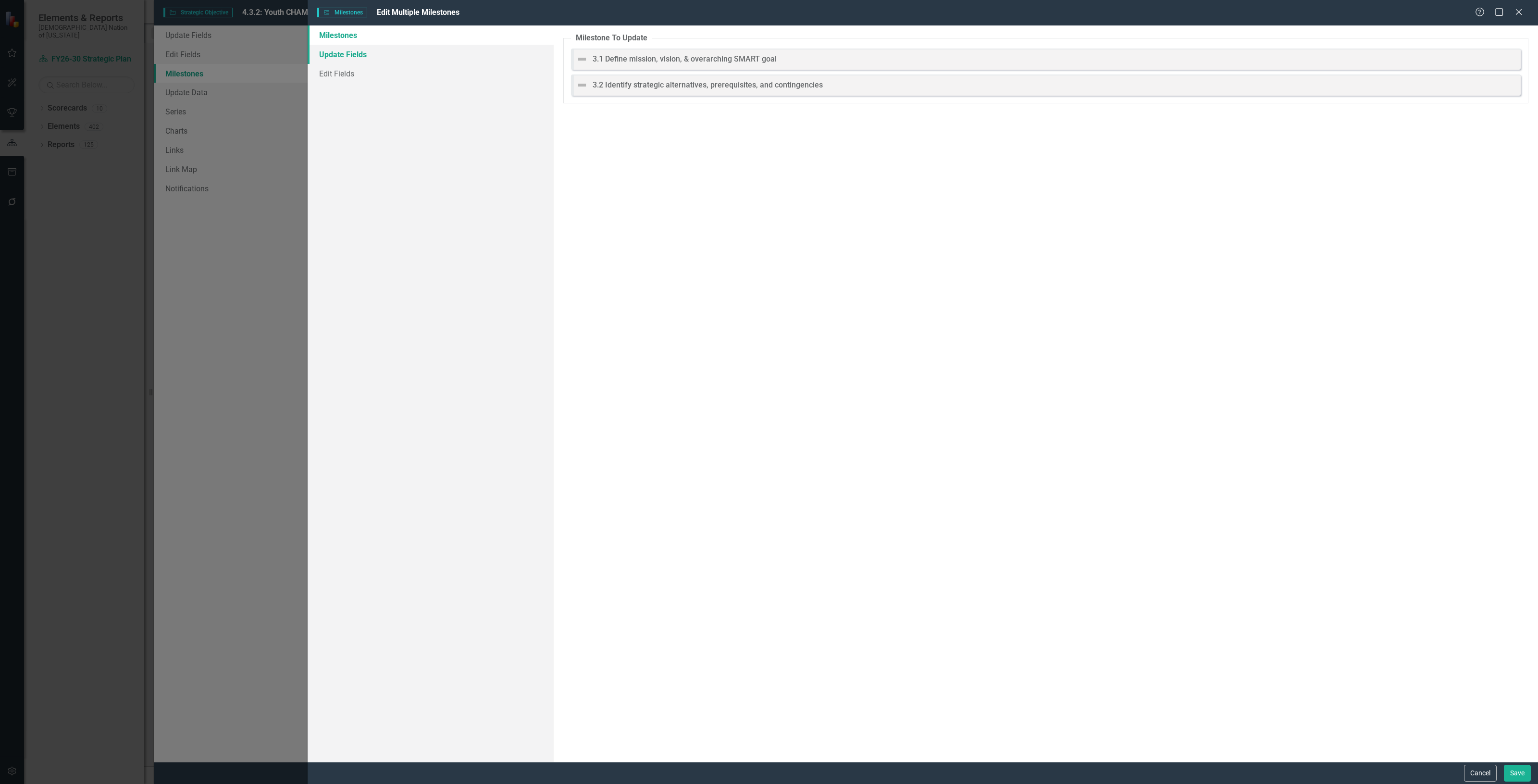
click at [390, 63] on link "Update Fields" at bounding box center [430, 54] width 246 height 19
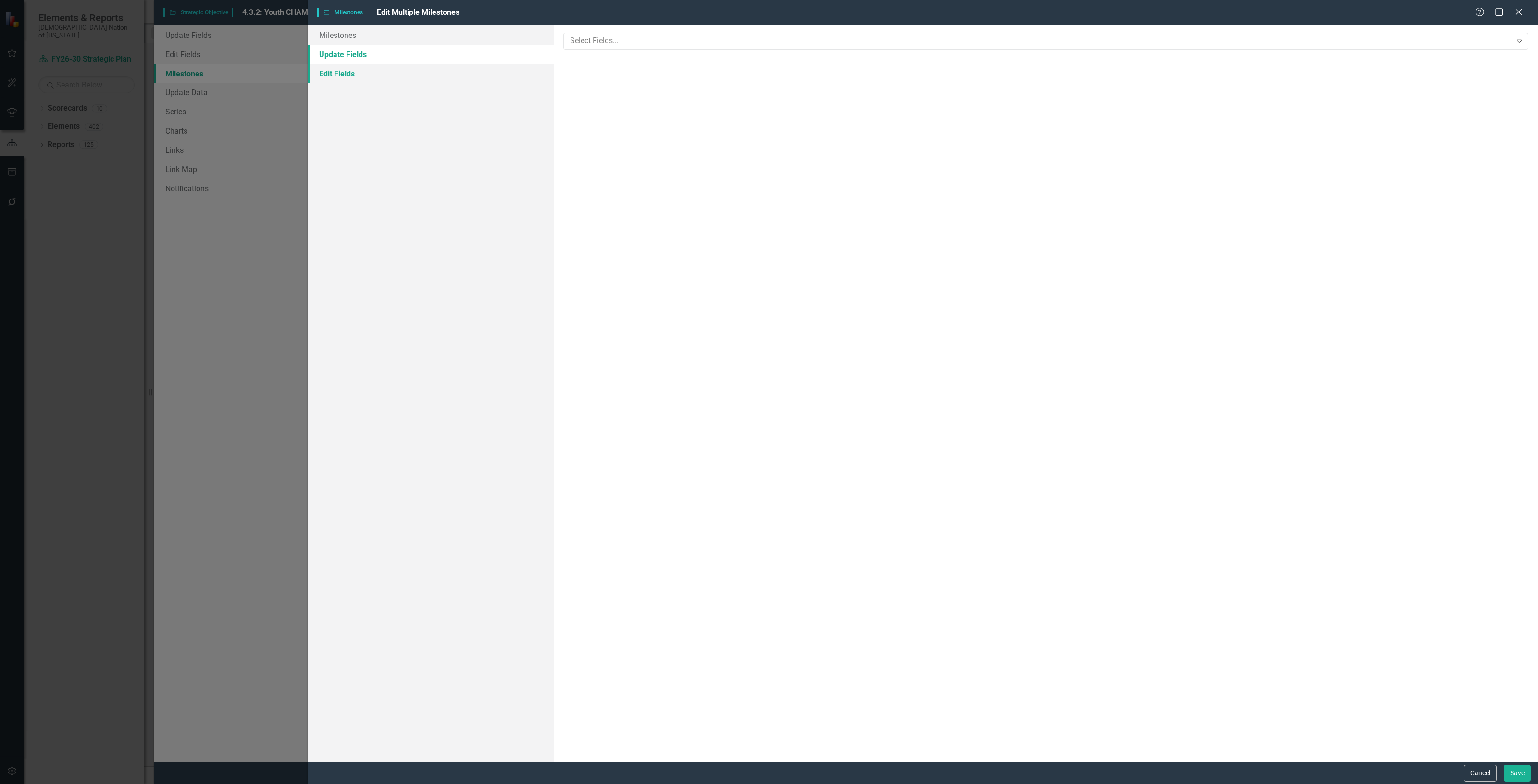
click at [390, 69] on link "Edit Fields" at bounding box center [430, 74] width 246 height 19
click at [561, 57] on div "ClearPoint Can Do More! How ClearPoint Can Help Close Enterprise plans can auto…" at bounding box center [1046, 393] width 984 height 736
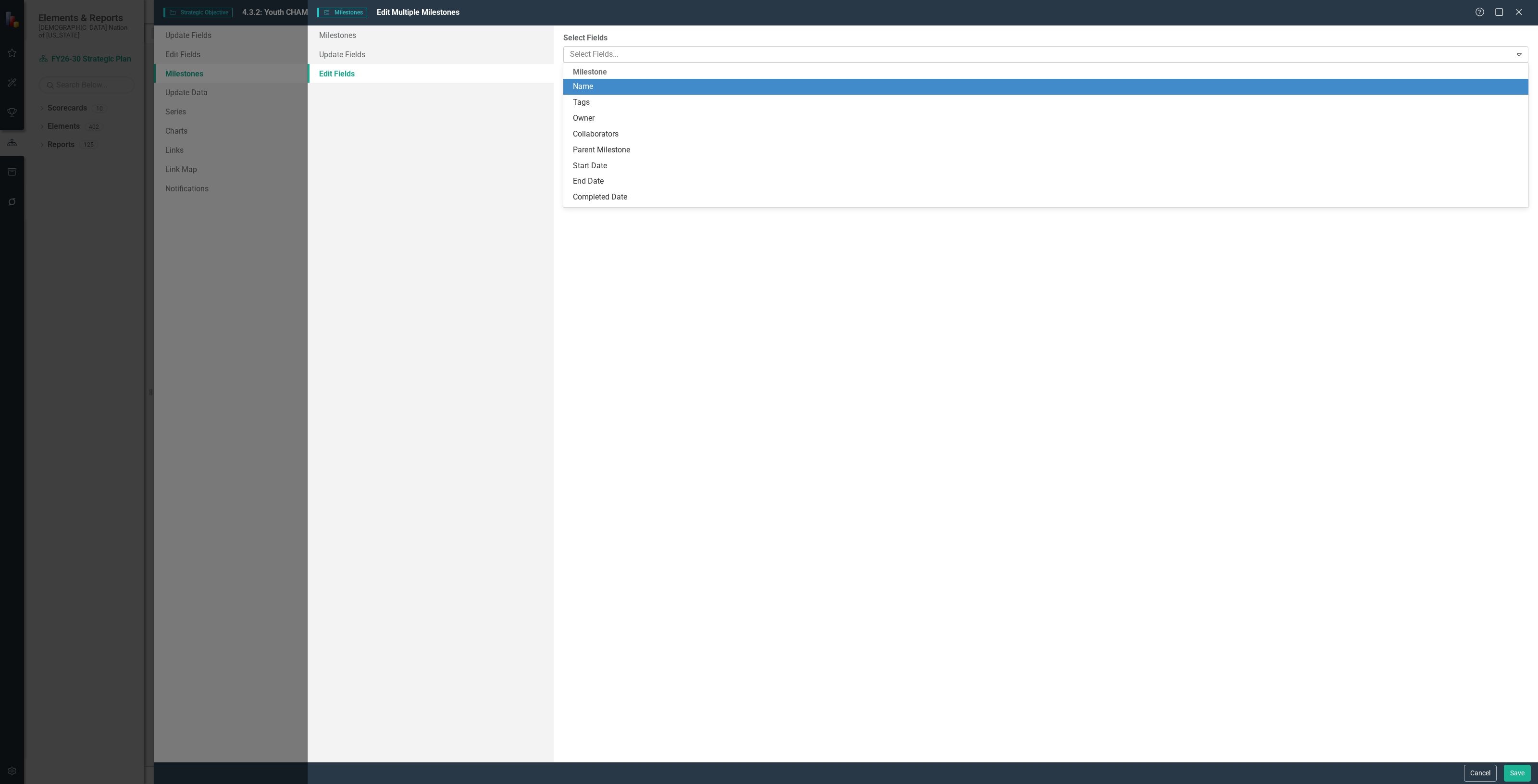
click at [565, 57] on div "Select Fields... Expand" at bounding box center [1046, 55] width 965 height 17
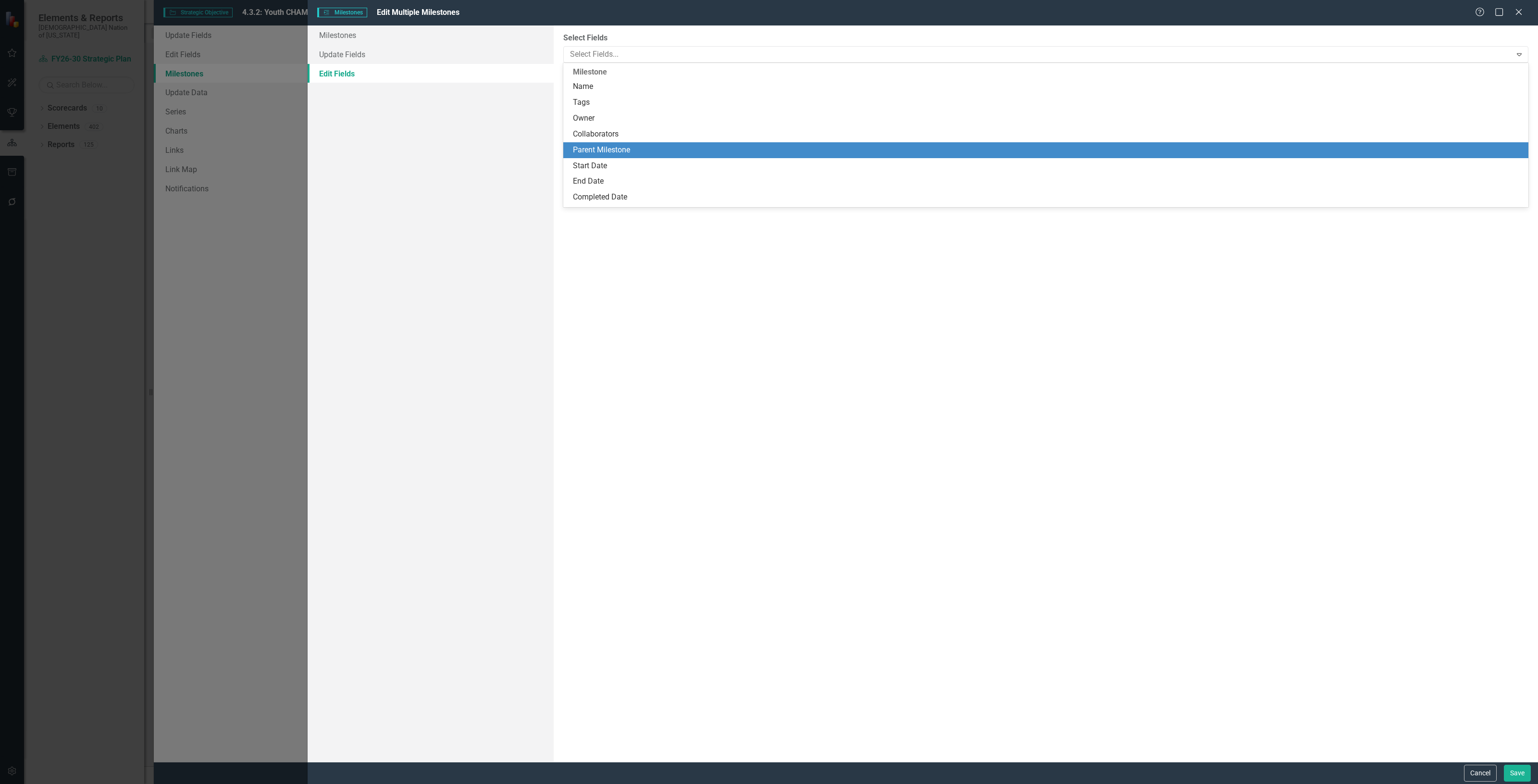
click at [620, 150] on div "Parent Milestone" at bounding box center [1048, 150] width 950 height 11
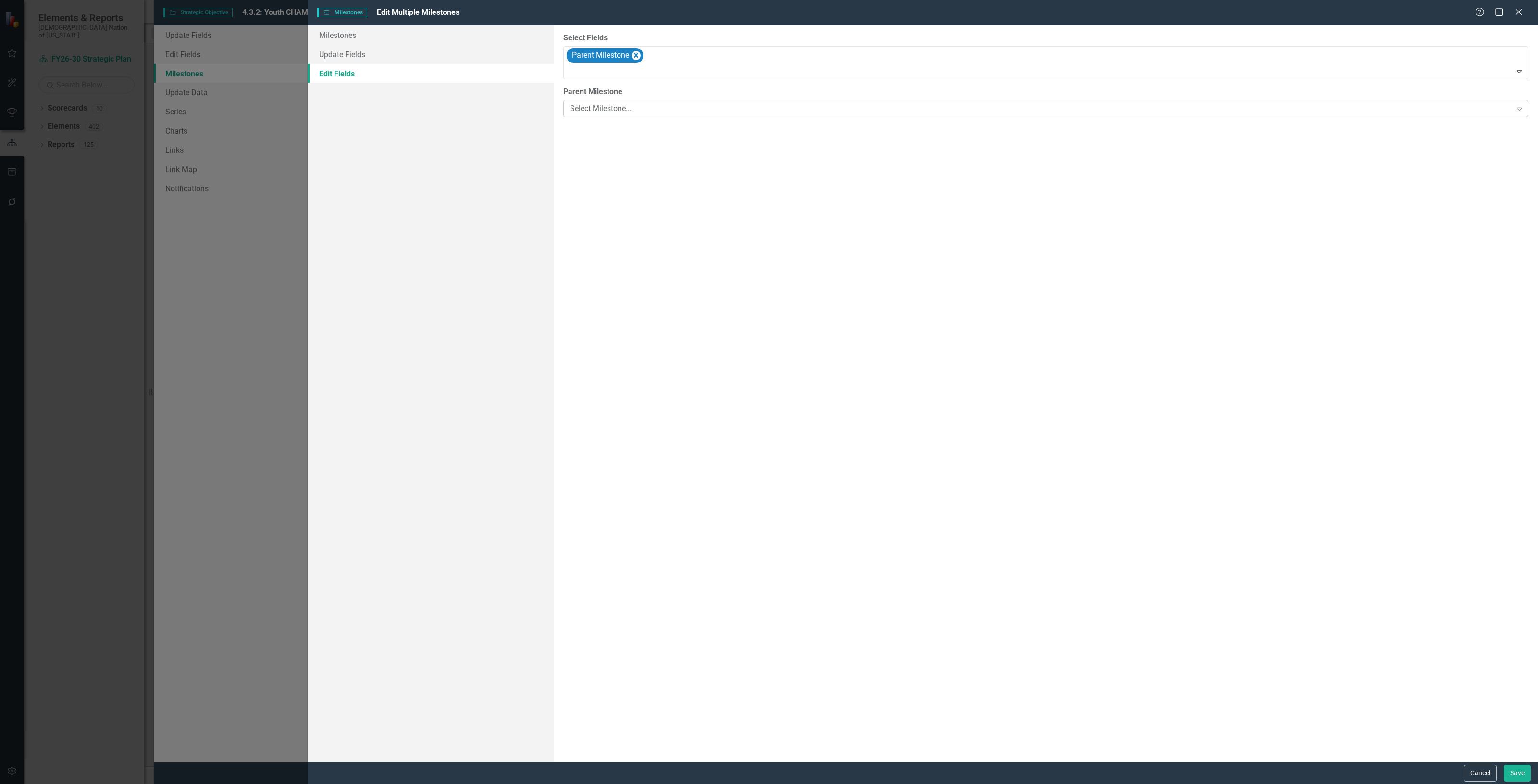
click at [602, 104] on div "Select Milestone..." at bounding box center [1041, 109] width 942 height 11
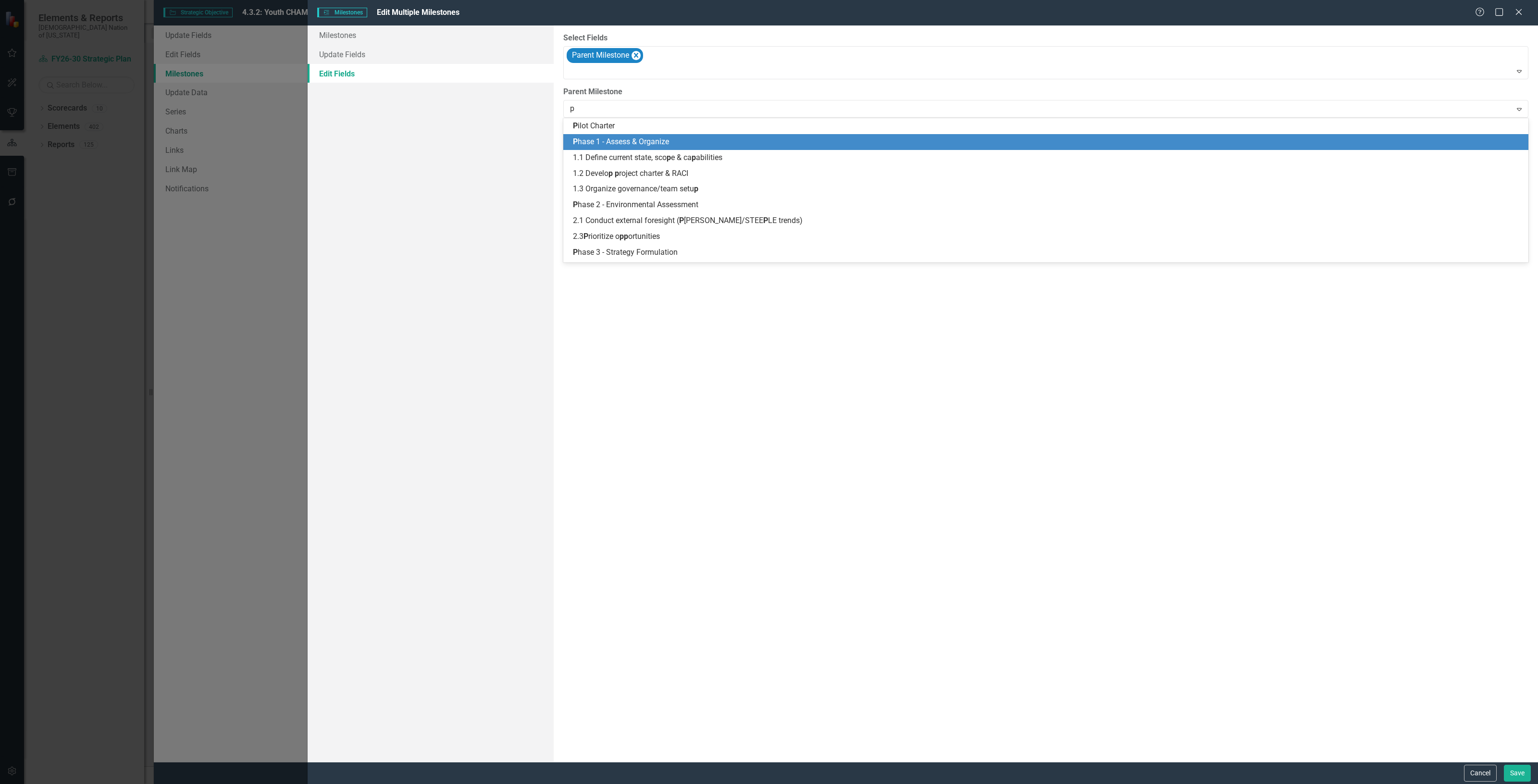
type input "ph"
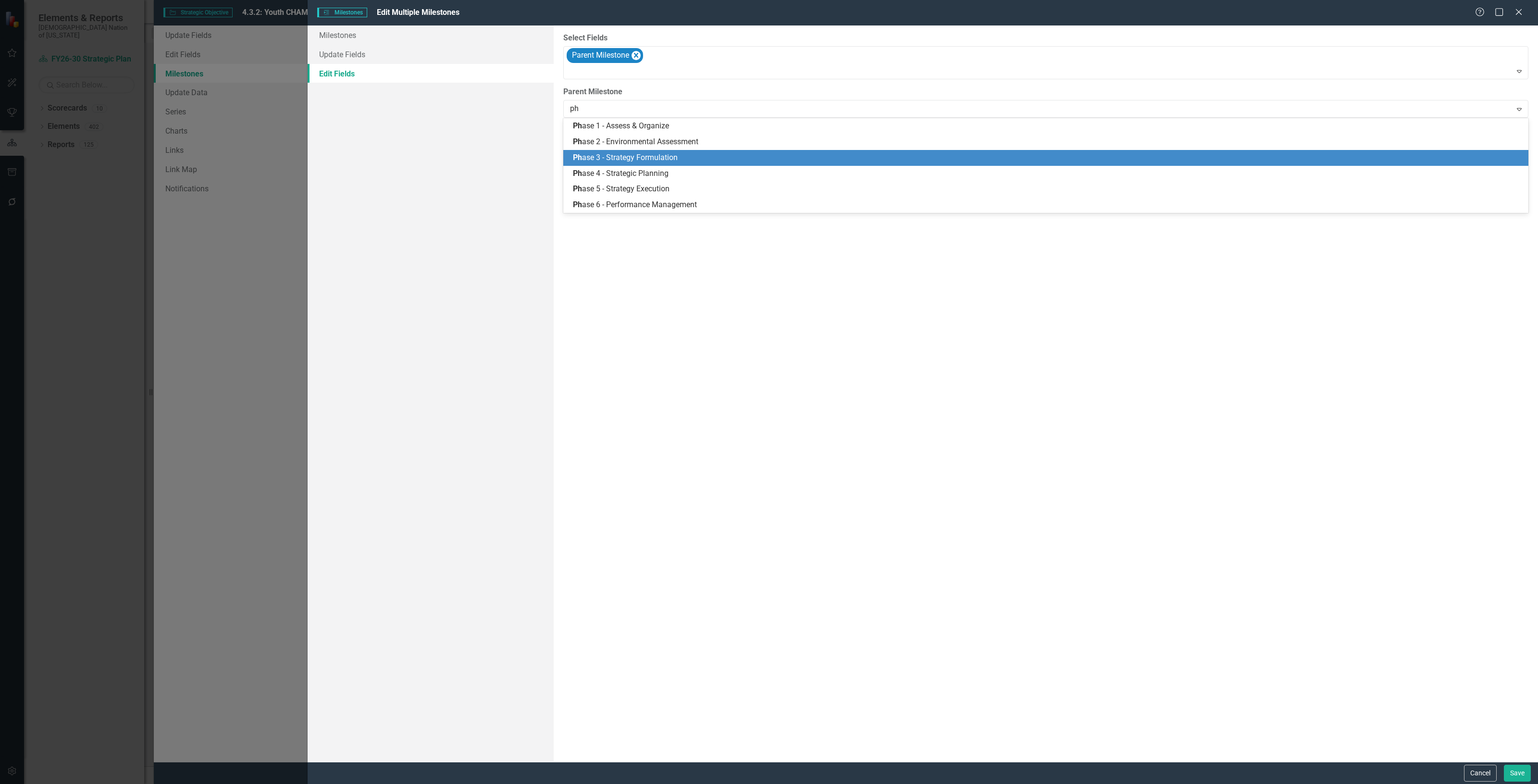
click at [604, 158] on span "Ph ase 3 - Strategy Formulation" at bounding box center [625, 157] width 104 height 9
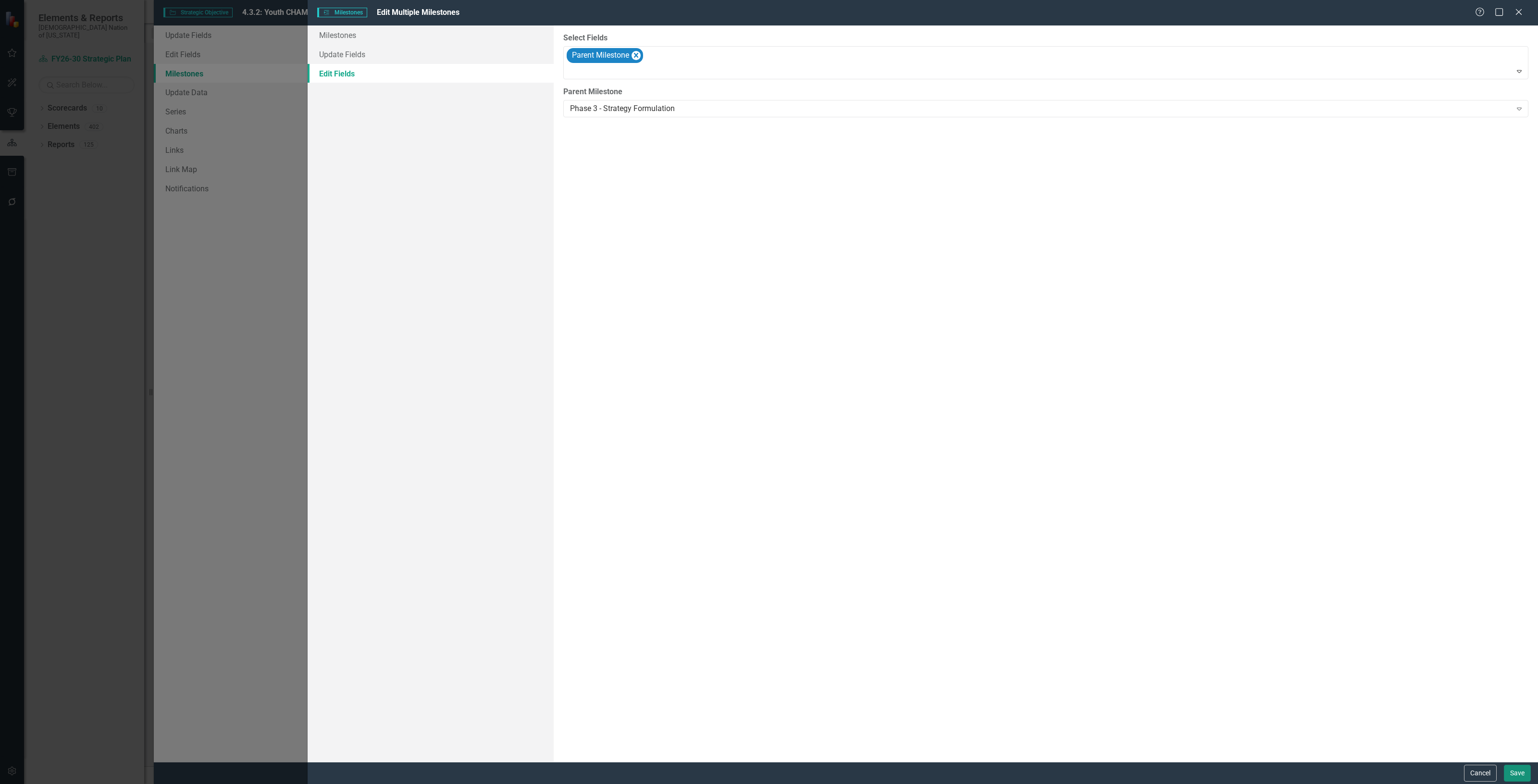
click at [1526, 766] on button "Save" at bounding box center [1517, 773] width 27 height 17
checkbox input "false"
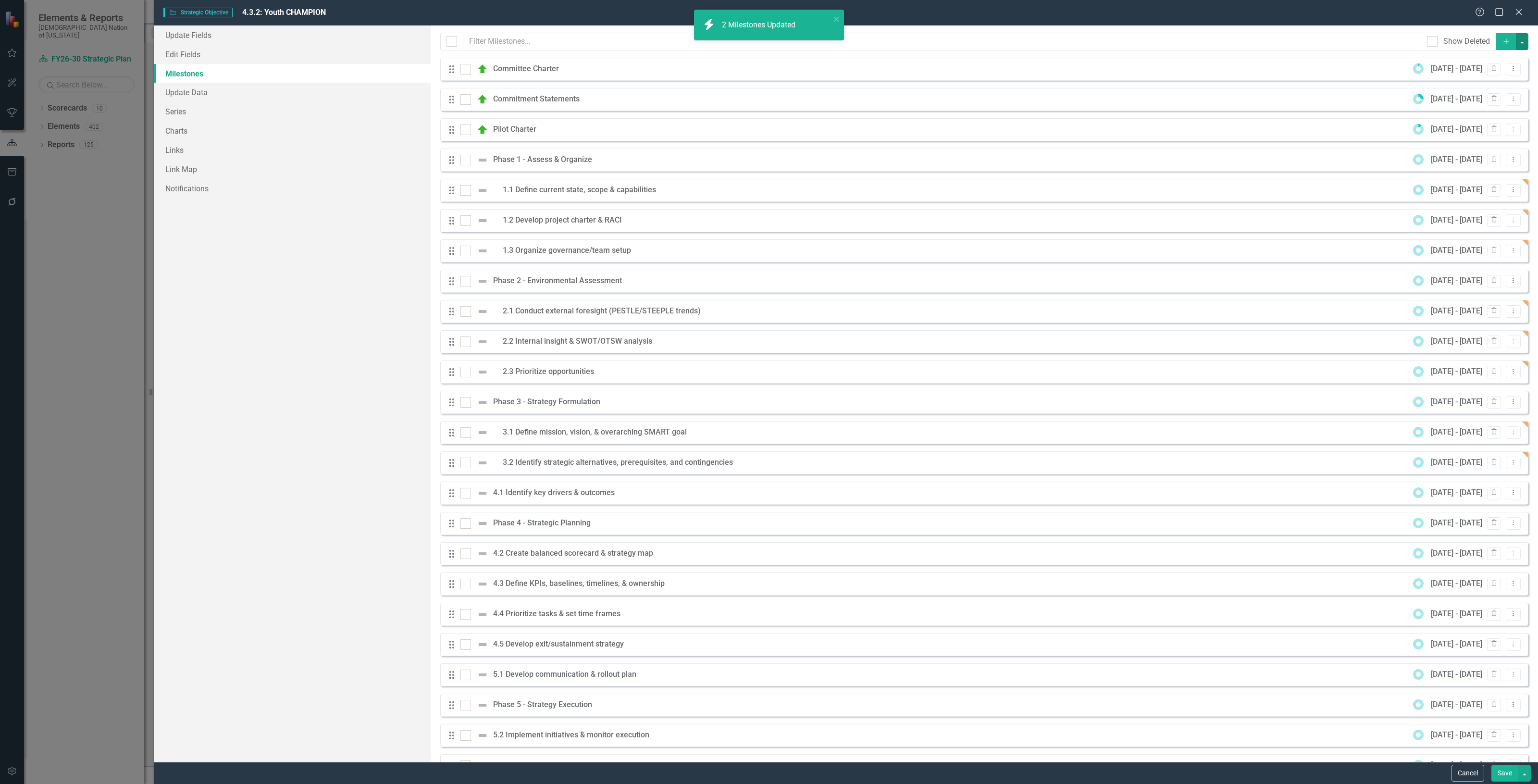
scroll to position [121, 0]
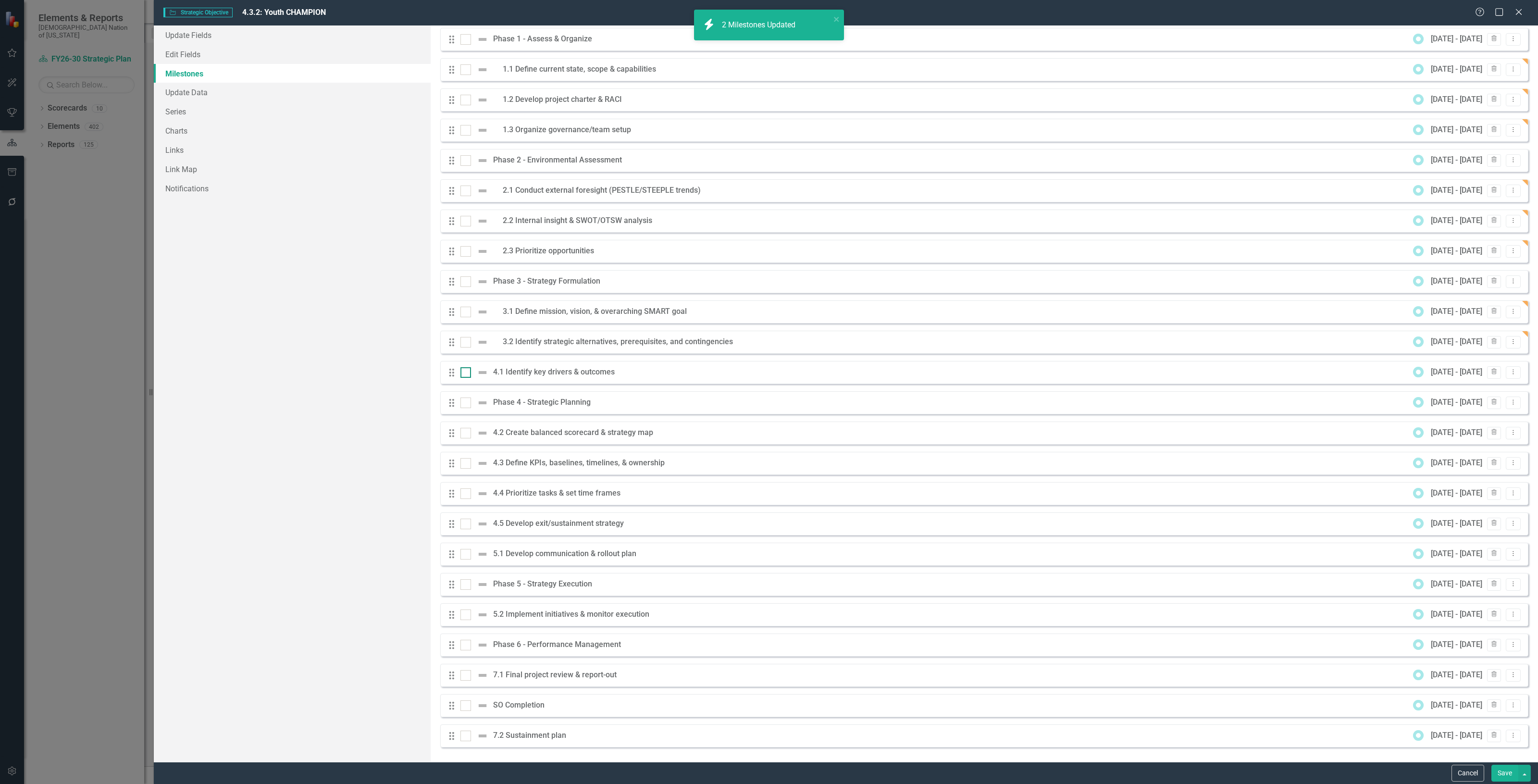
click at [465, 371] on input "checkbox" at bounding box center [463, 370] width 6 height 6
checkbox input "true"
click at [460, 429] on div "Drag" at bounding box center [453, 433] width 17 height 10
drag, startPoint x: 468, startPoint y: 434, endPoint x: 472, endPoint y: 436, distance: 4.5
click at [472, 436] on div at bounding box center [477, 433] width 33 height 12
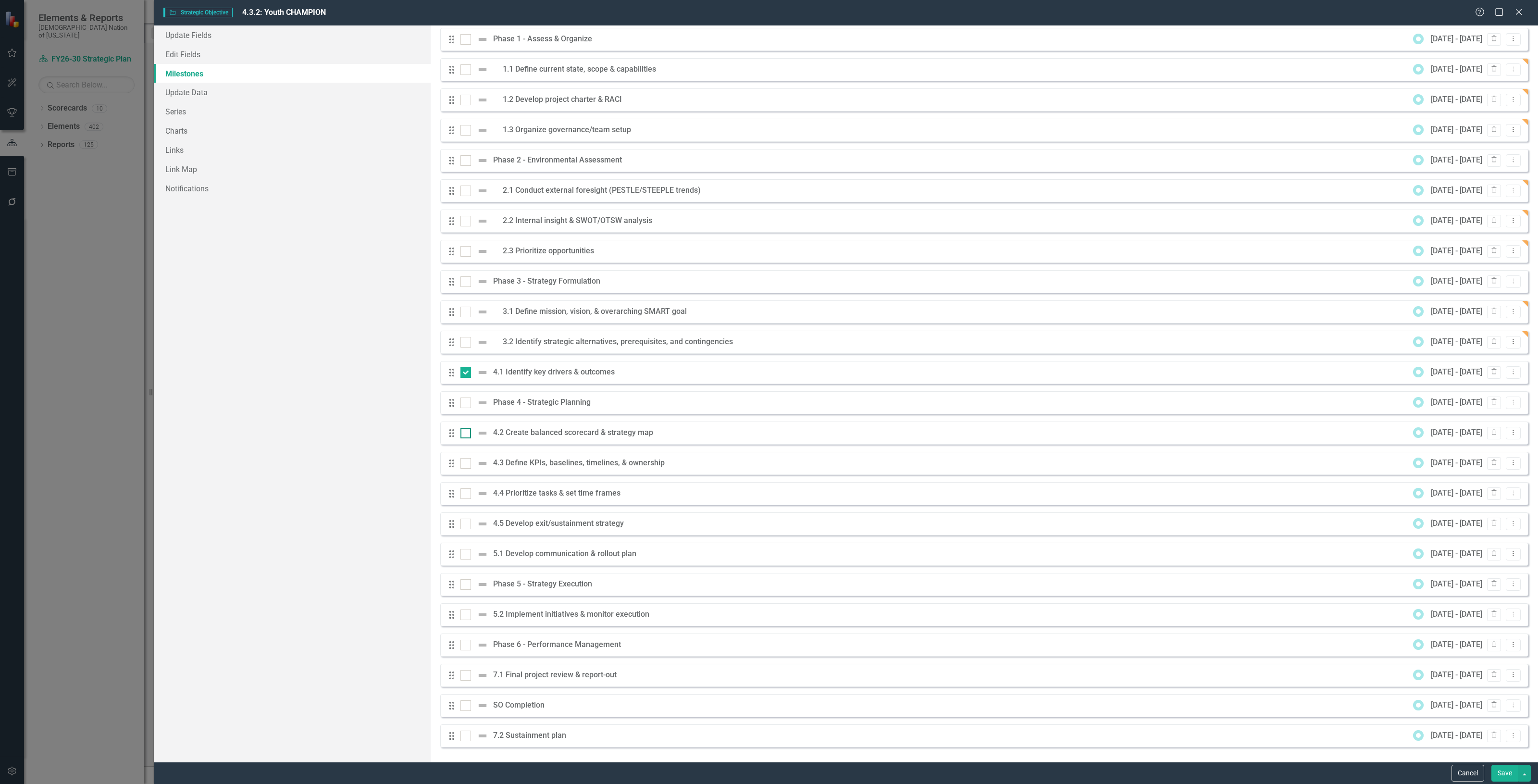
click at [466, 434] on input "checkbox" at bounding box center [463, 430] width 6 height 6
checkbox input "true"
click at [464, 462] on input "checkbox" at bounding box center [463, 461] width 6 height 6
checkbox input "true"
click at [465, 488] on input "checkbox" at bounding box center [463, 491] width 6 height 6
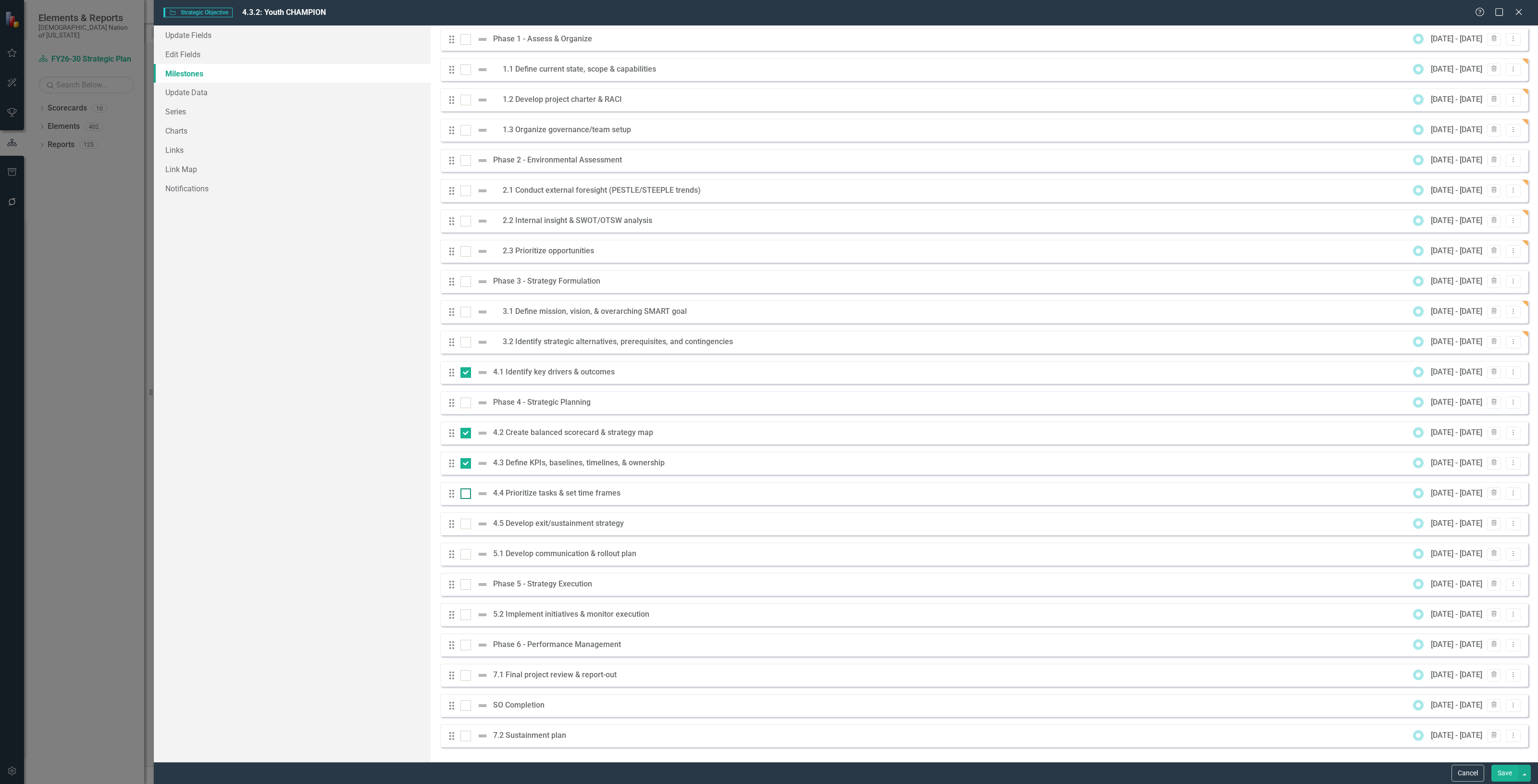
checkbox input "true"
click at [469, 520] on div at bounding box center [465, 523] width 10 height 10
click at [466, 520] on input "checkbox" at bounding box center [463, 521] width 6 height 6
checkbox input "true"
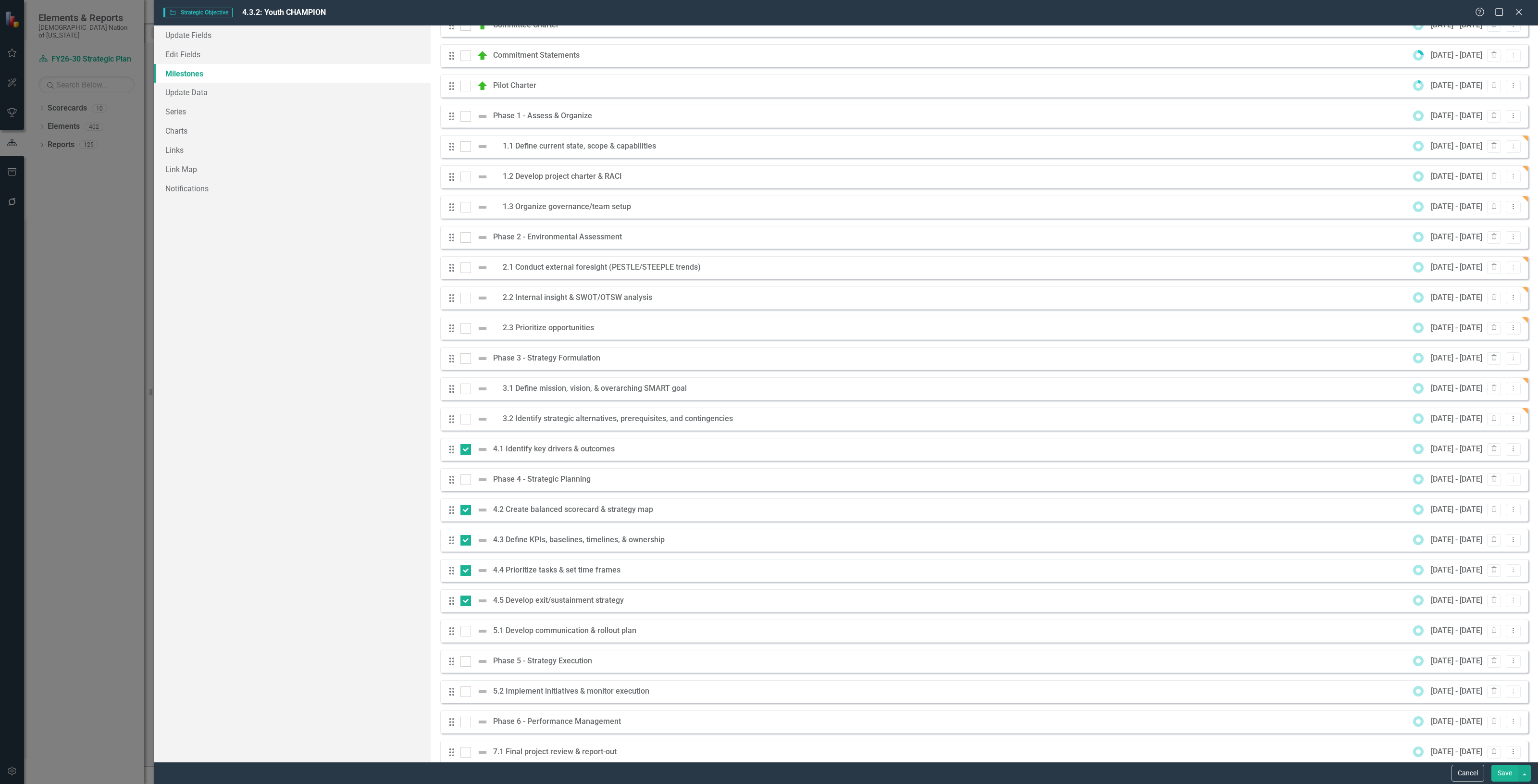
scroll to position [0, 0]
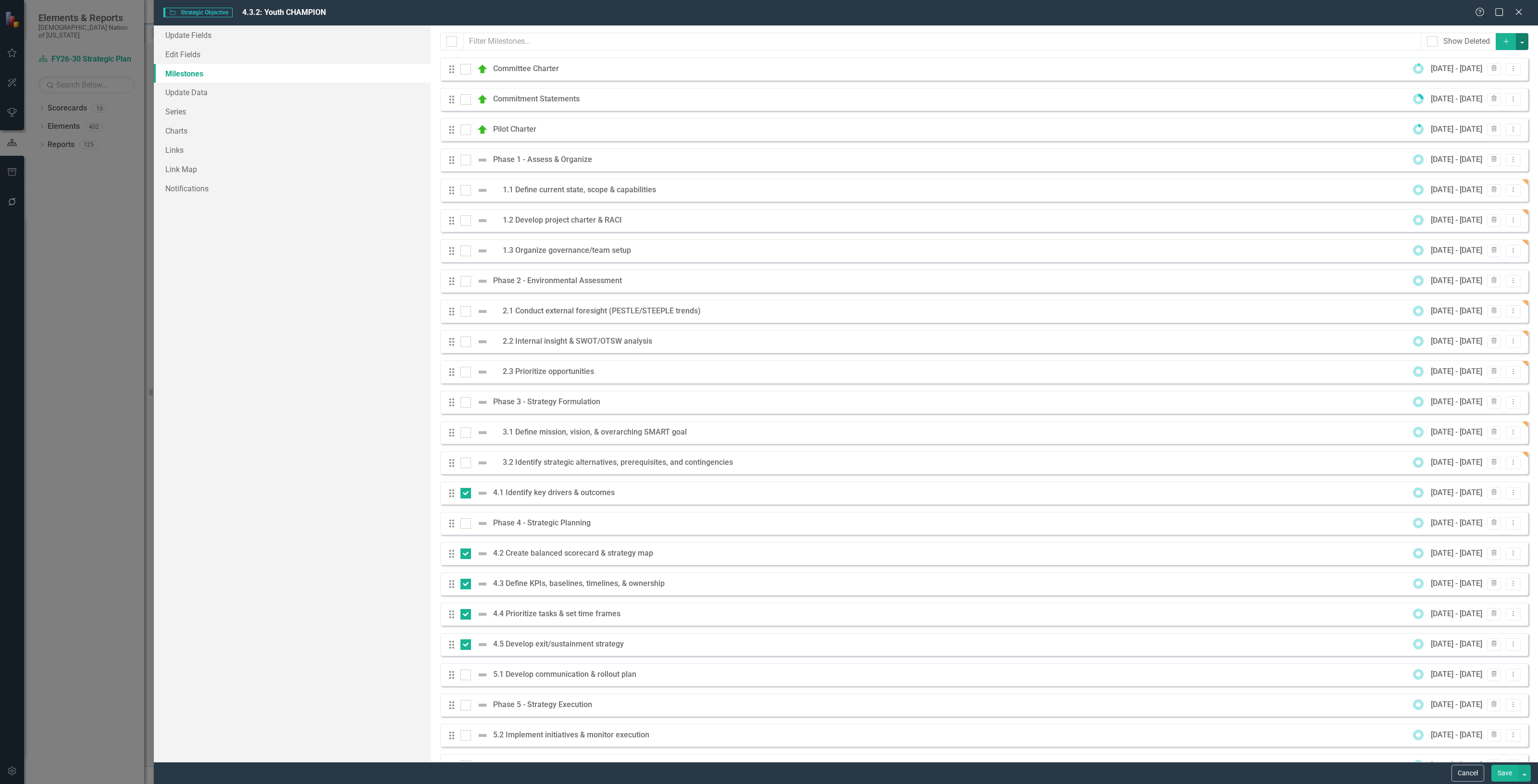
click at [1520, 44] on button "button" at bounding box center [1522, 42] width 12 height 17
click at [1490, 92] on link "Edit Multiple Edit Multiple" at bounding box center [1483, 96] width 76 height 18
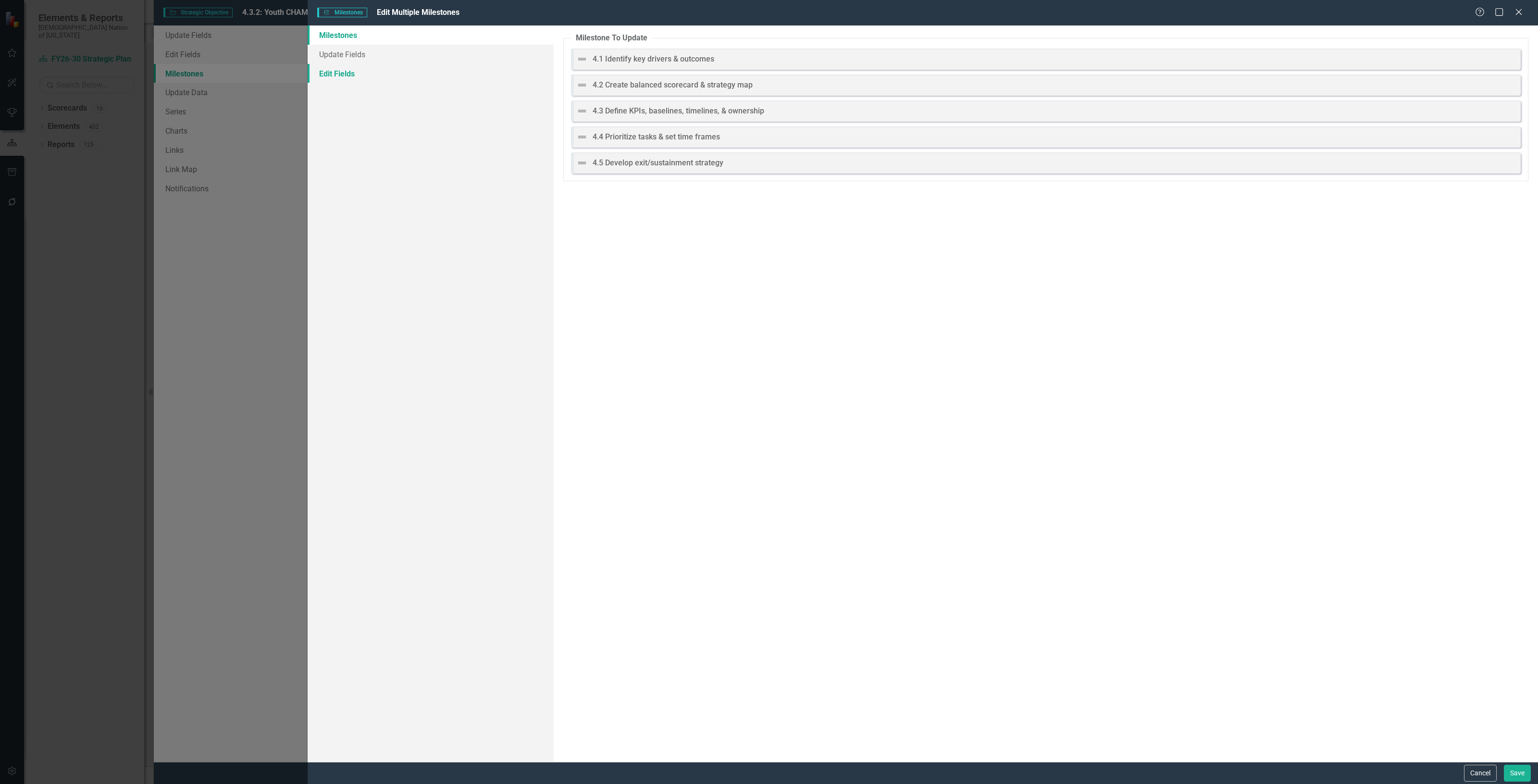
click at [421, 79] on link "Edit Fields" at bounding box center [430, 74] width 246 height 19
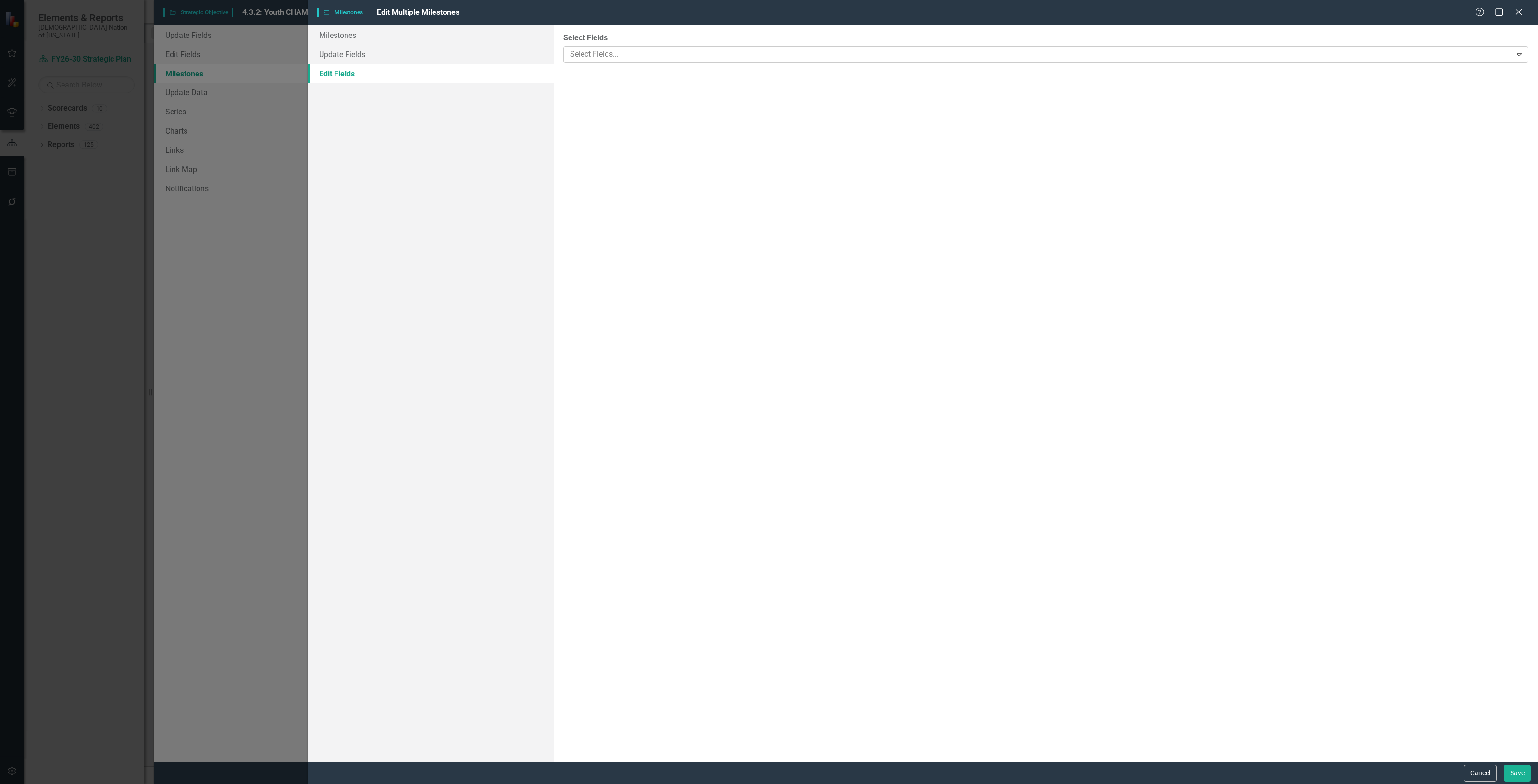
click at [685, 57] on div at bounding box center [1039, 54] width 945 height 13
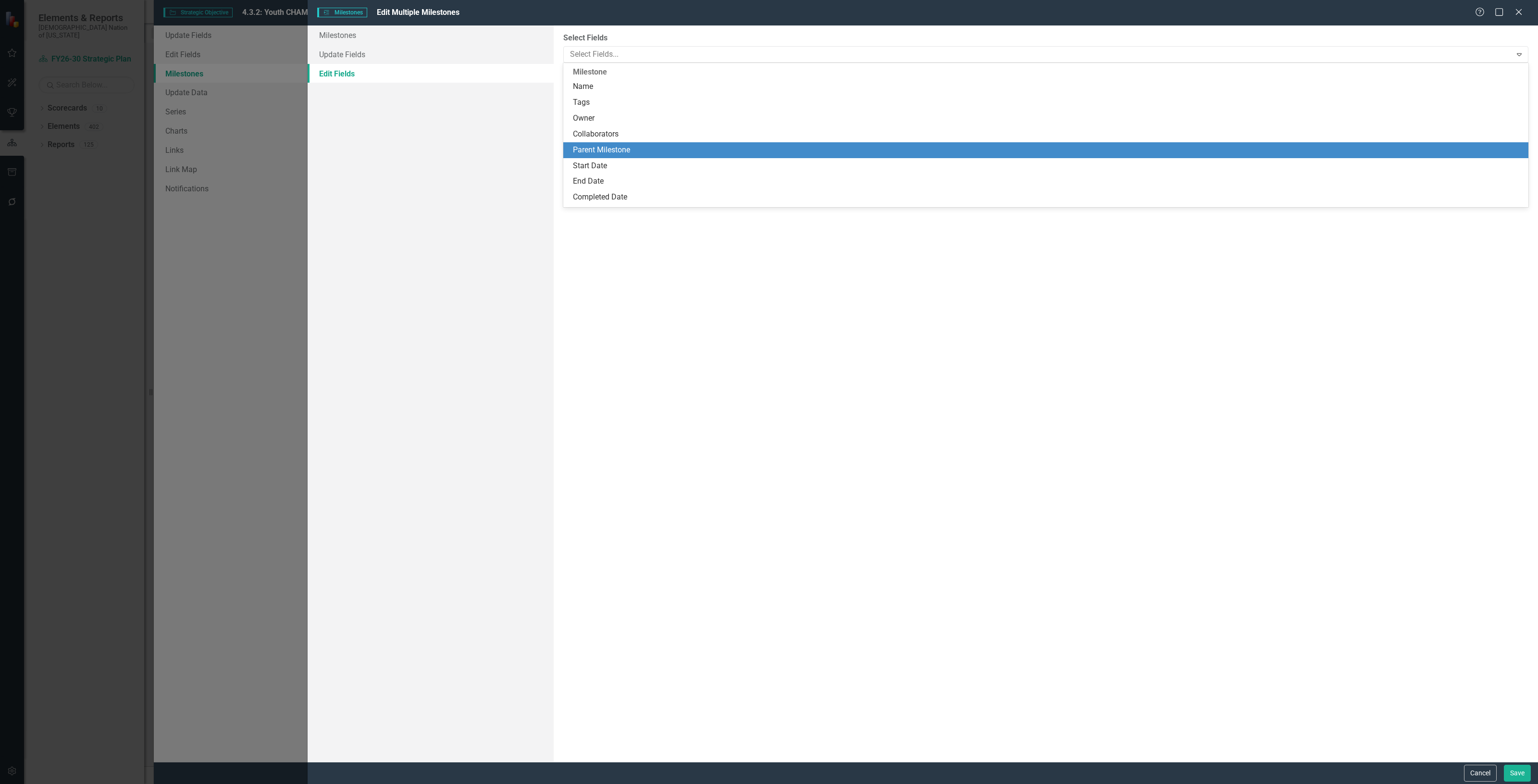
click at [632, 148] on div "Parent Milestone" at bounding box center [1048, 150] width 950 height 11
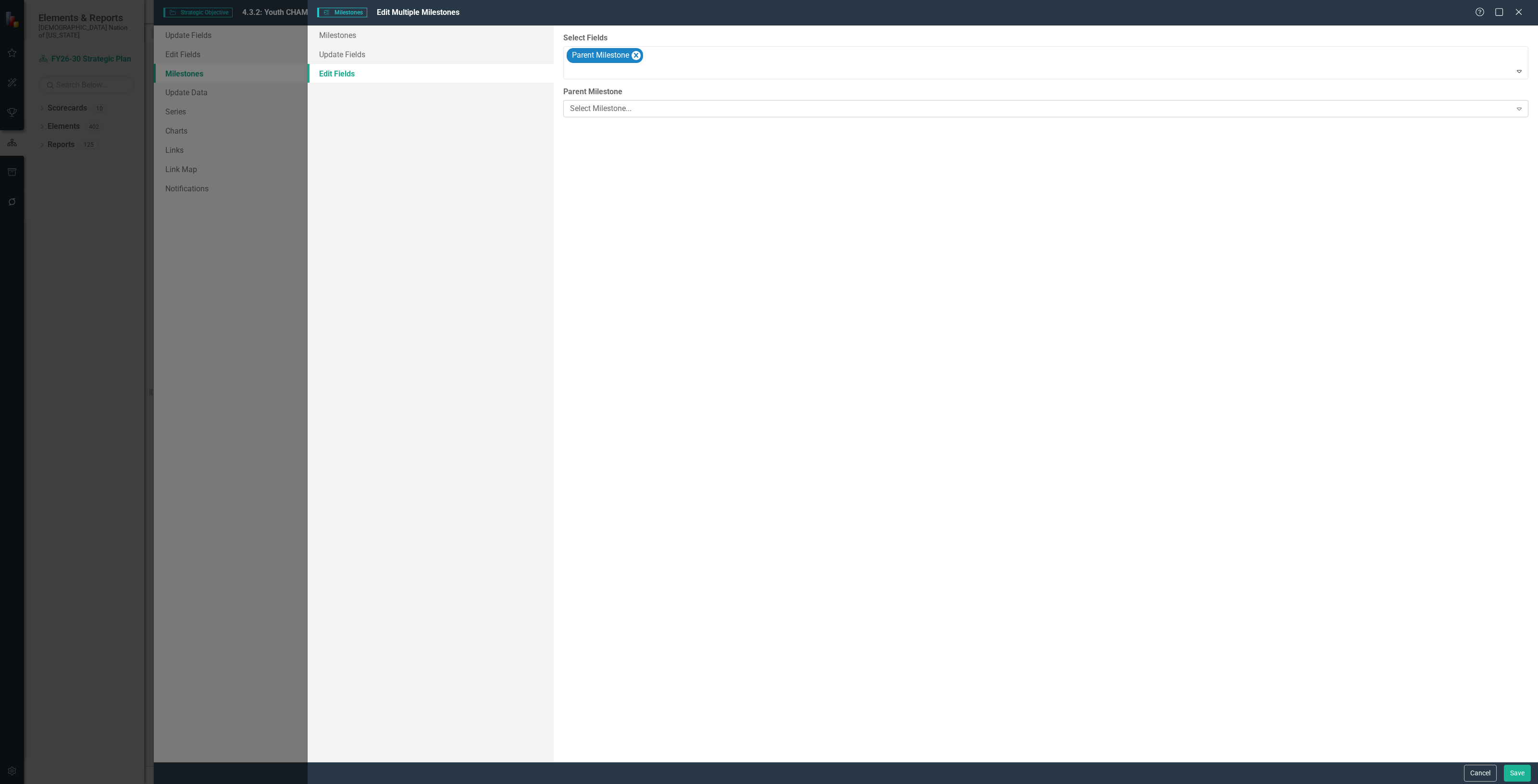
click at [612, 104] on div "Select Milestone..." at bounding box center [1041, 109] width 942 height 11
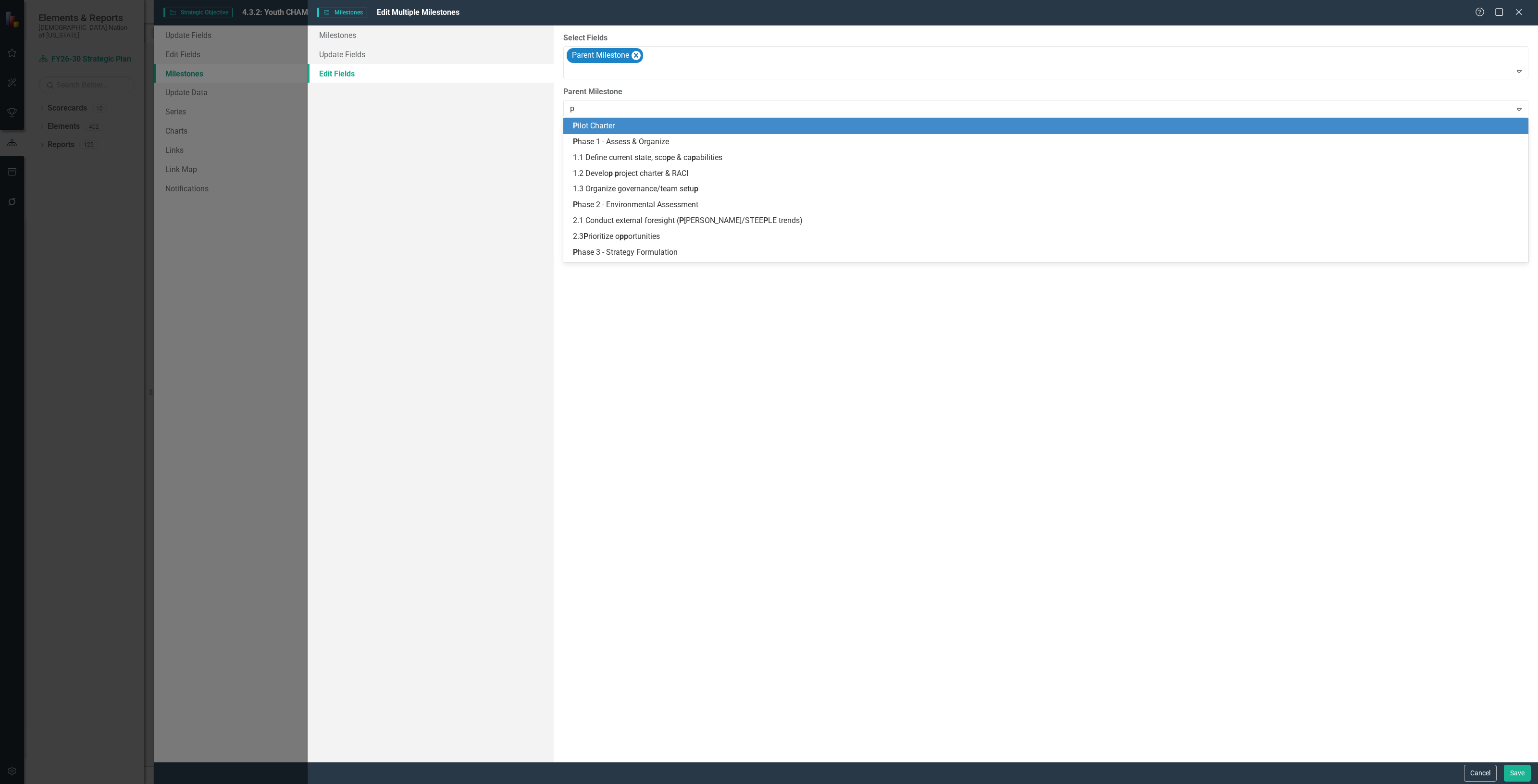
type input "ph"
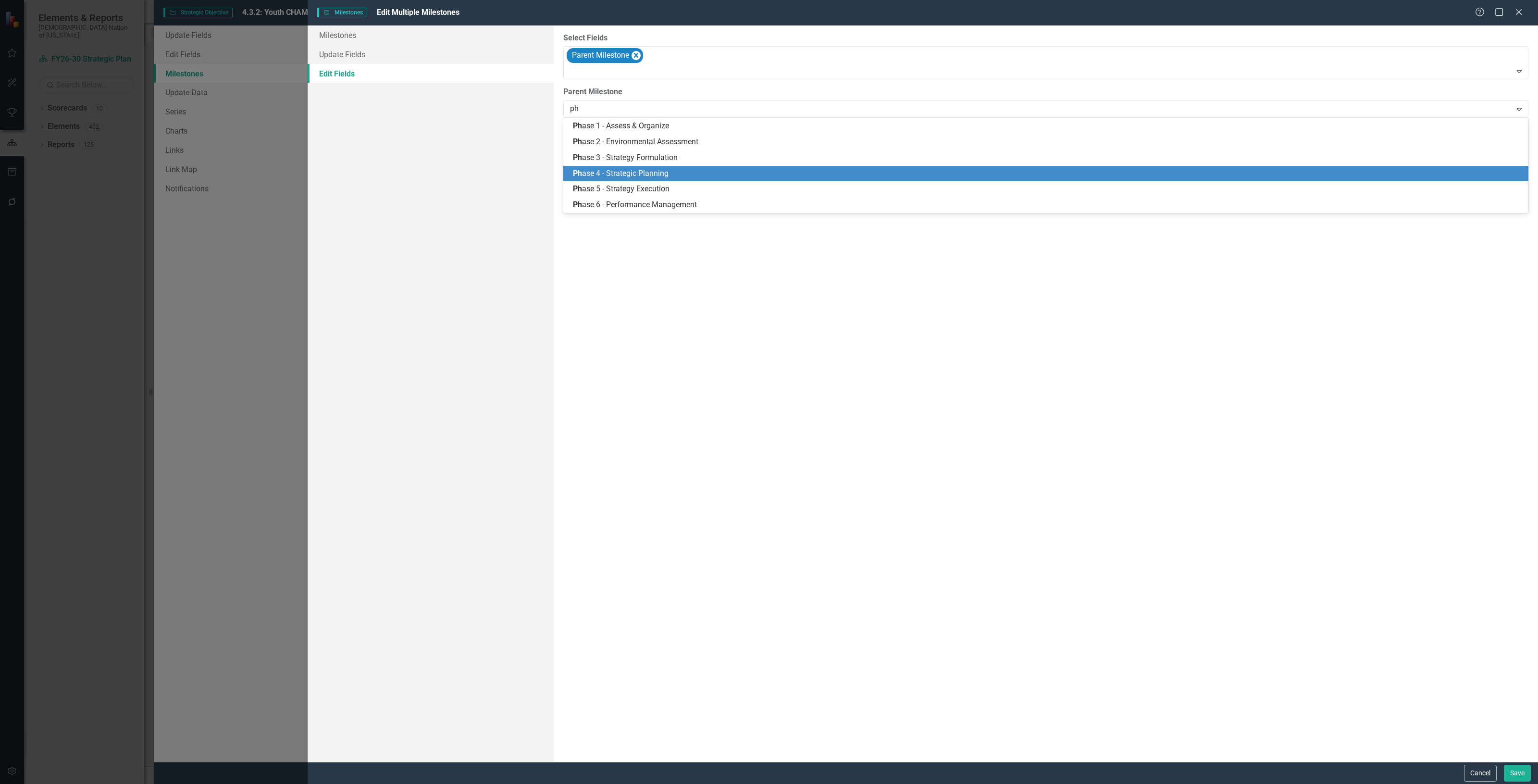
click at [639, 178] on div "Ph ase 4 - Strategic Planning" at bounding box center [1048, 173] width 950 height 11
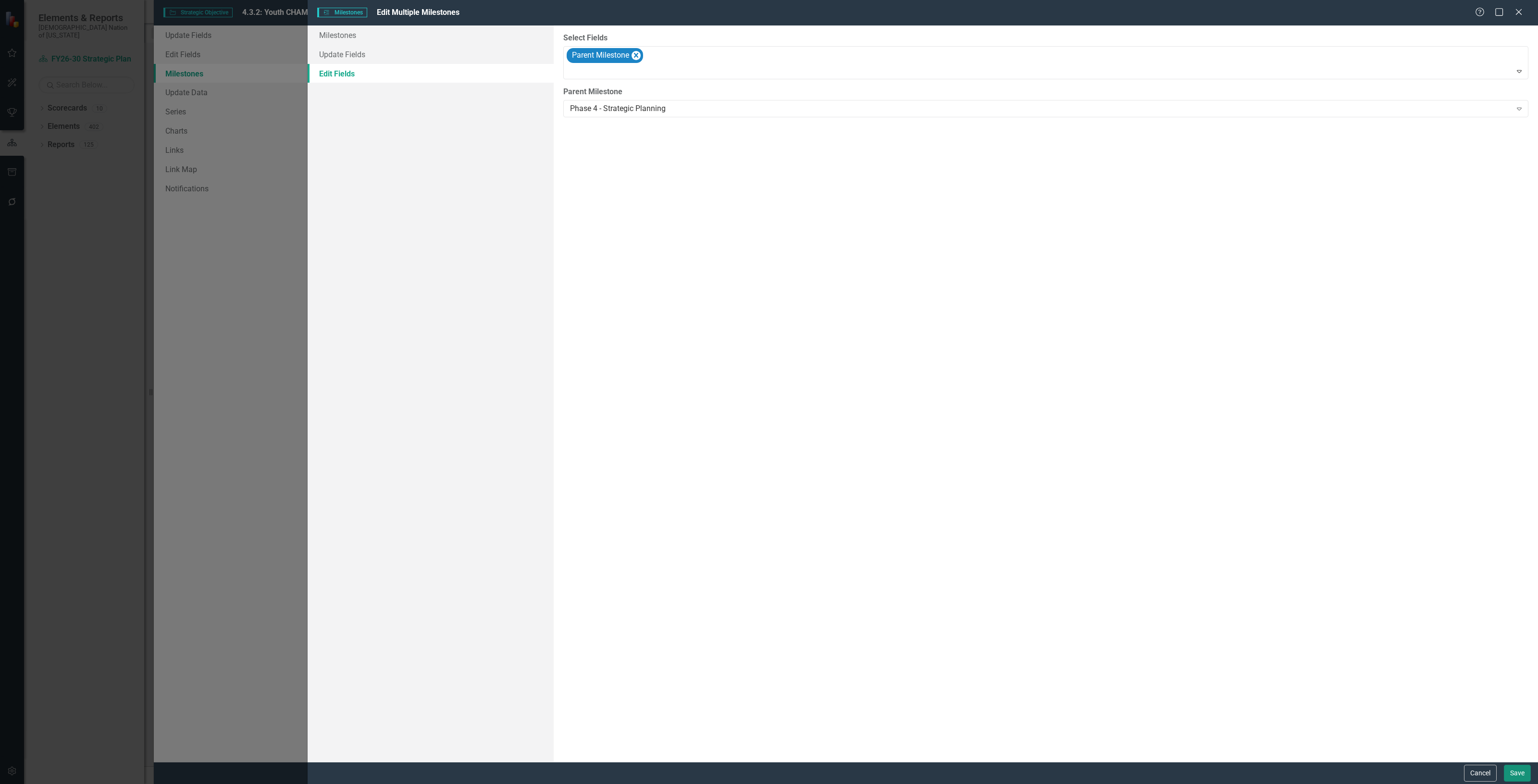
click at [1512, 767] on button "Save" at bounding box center [1517, 773] width 27 height 17
checkbox input "false"
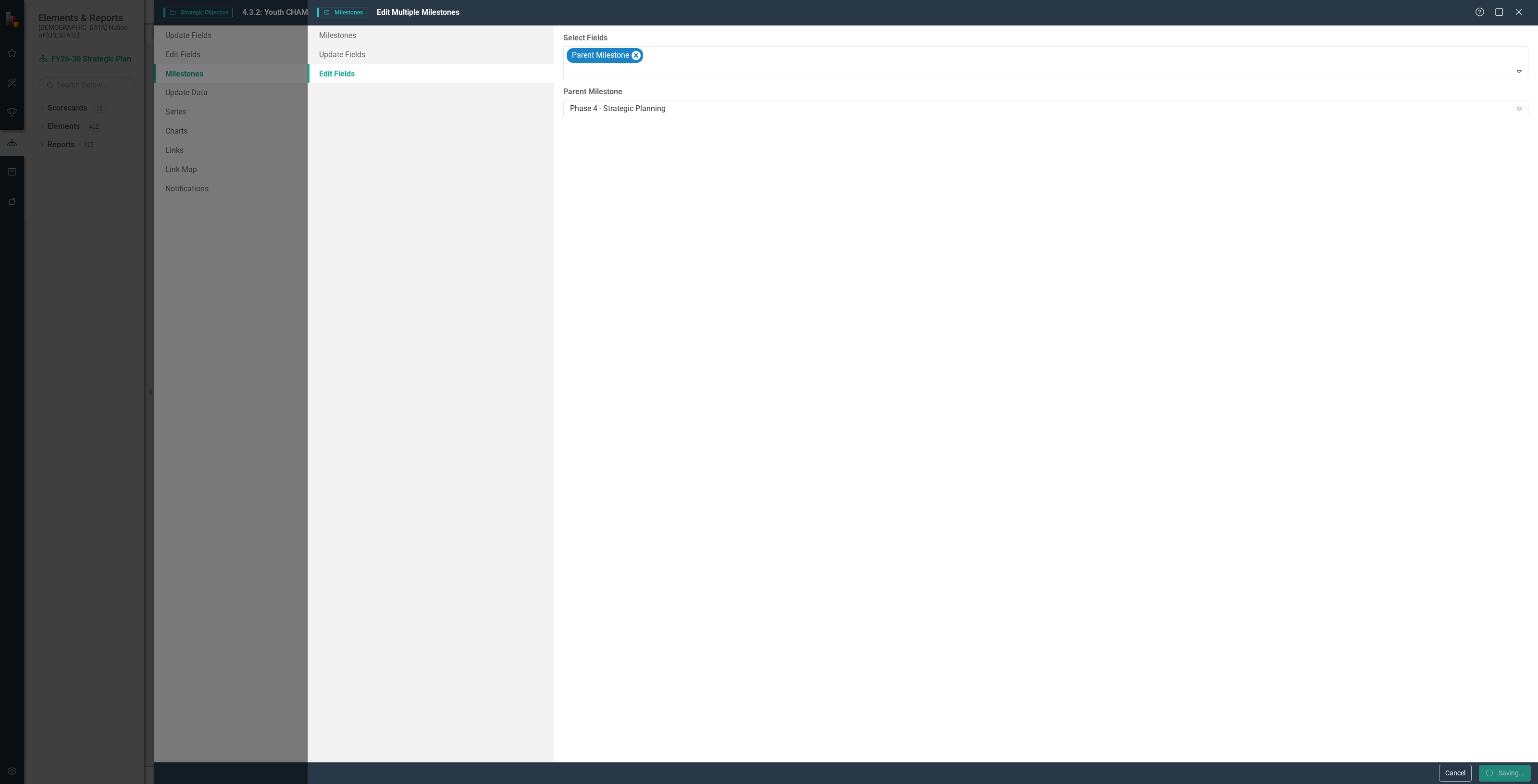
checkbox input "false"
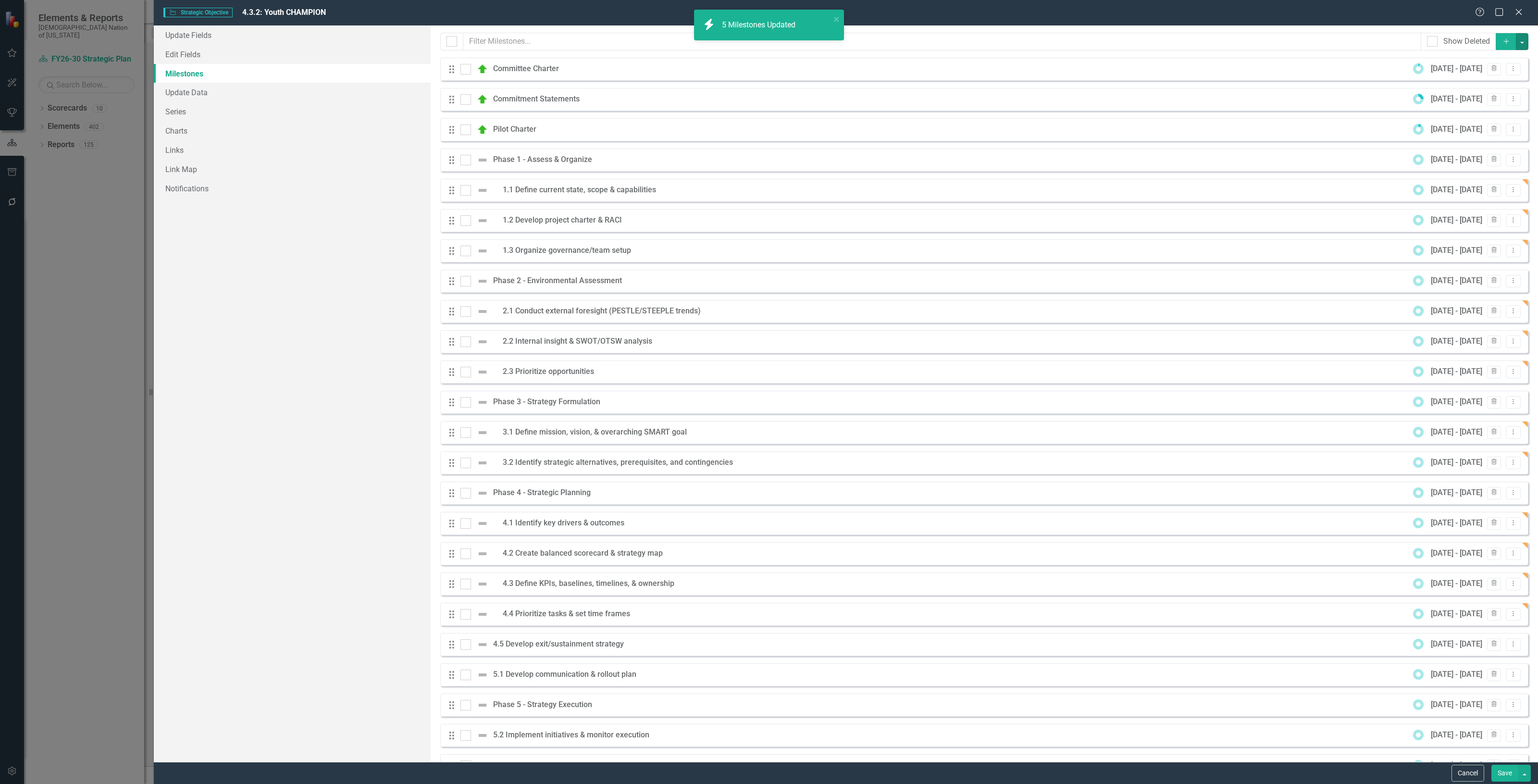
scroll to position [121, 0]
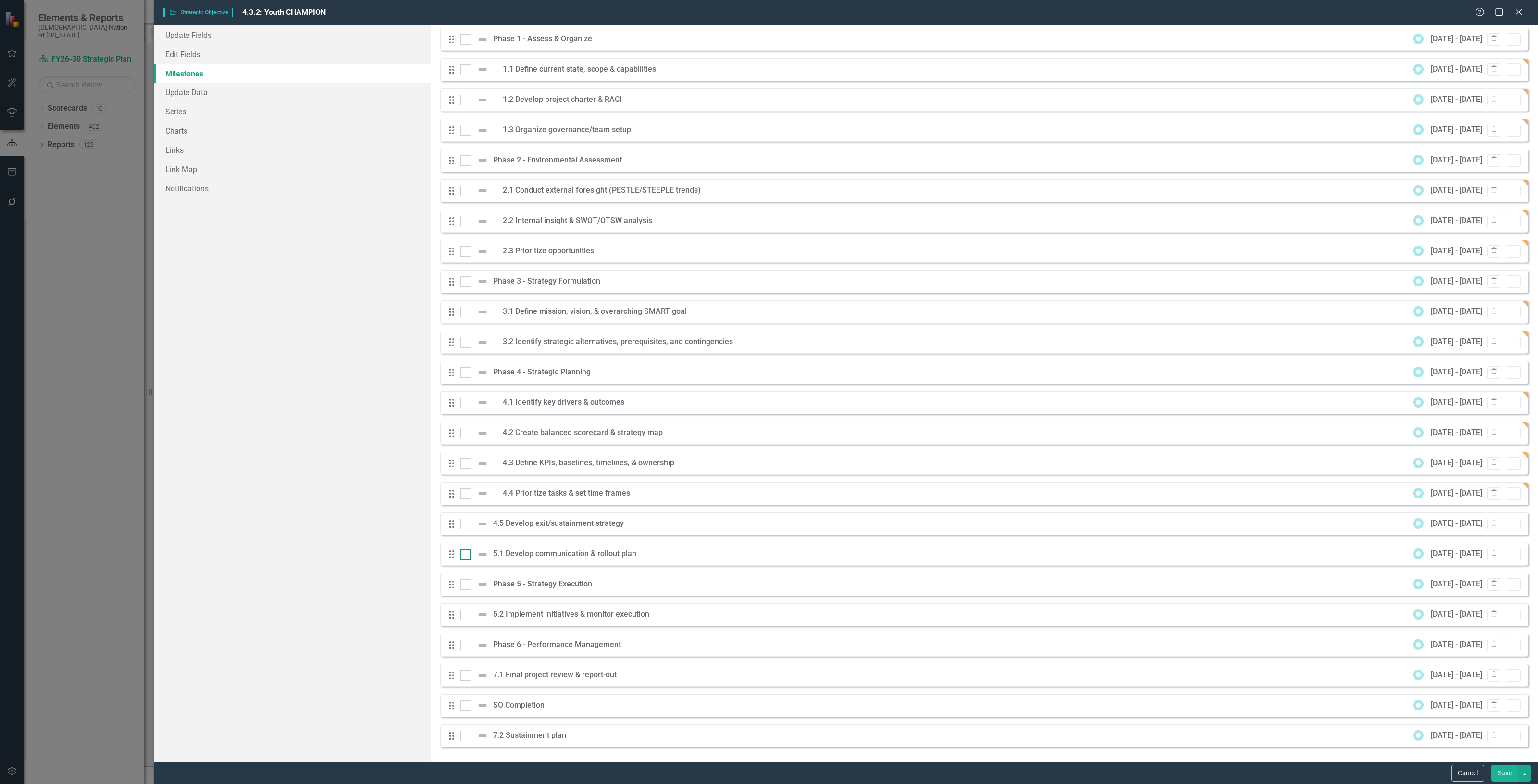
click at [466, 553] on input "checkbox" at bounding box center [463, 552] width 6 height 6
checkbox input "true"
click at [464, 614] on input "checkbox" at bounding box center [463, 612] width 6 height 6
checkbox input "true"
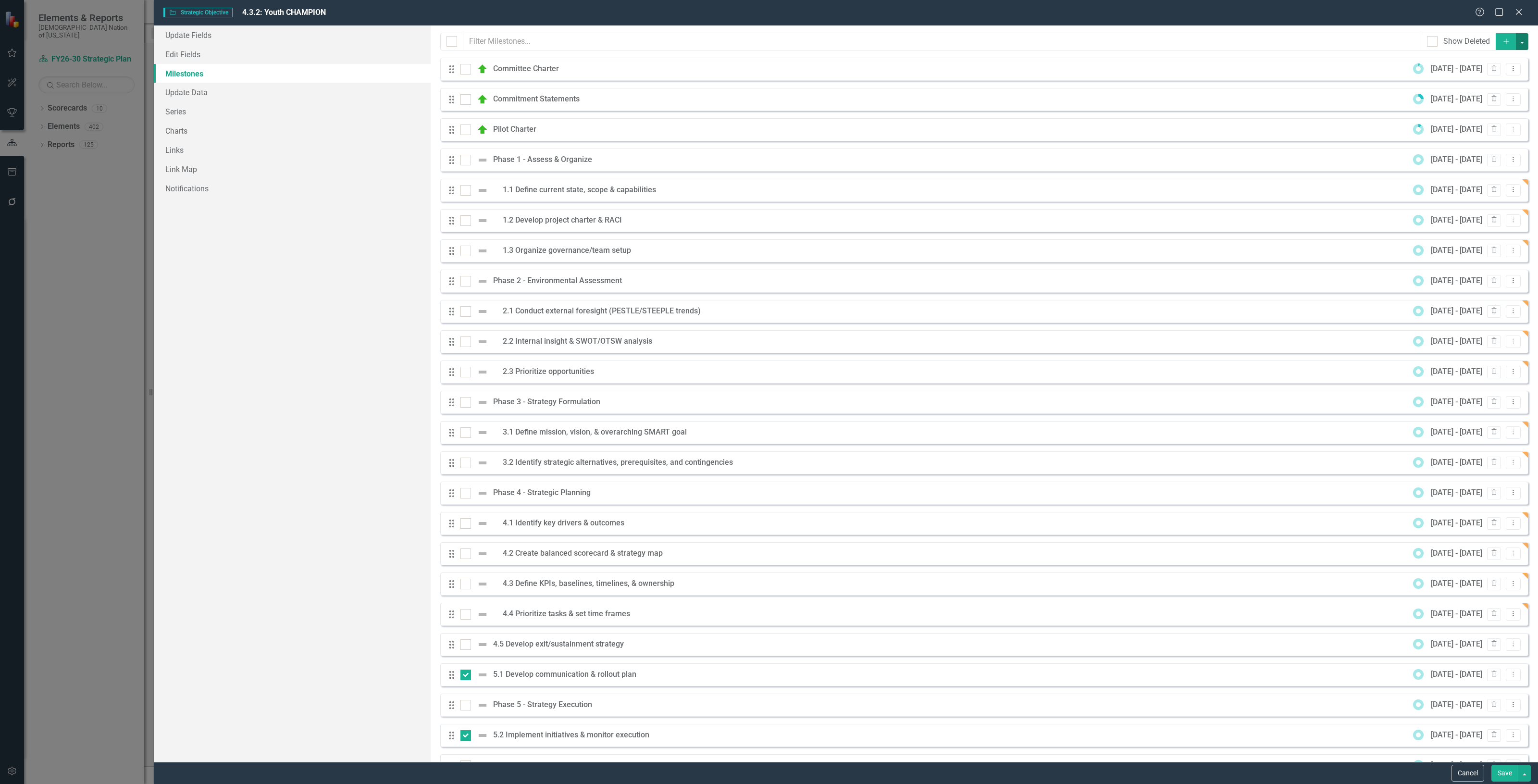
click at [1518, 36] on button "button" at bounding box center [1522, 42] width 12 height 17
click at [1483, 95] on link "Edit Multiple Edit Multiple" at bounding box center [1483, 96] width 76 height 18
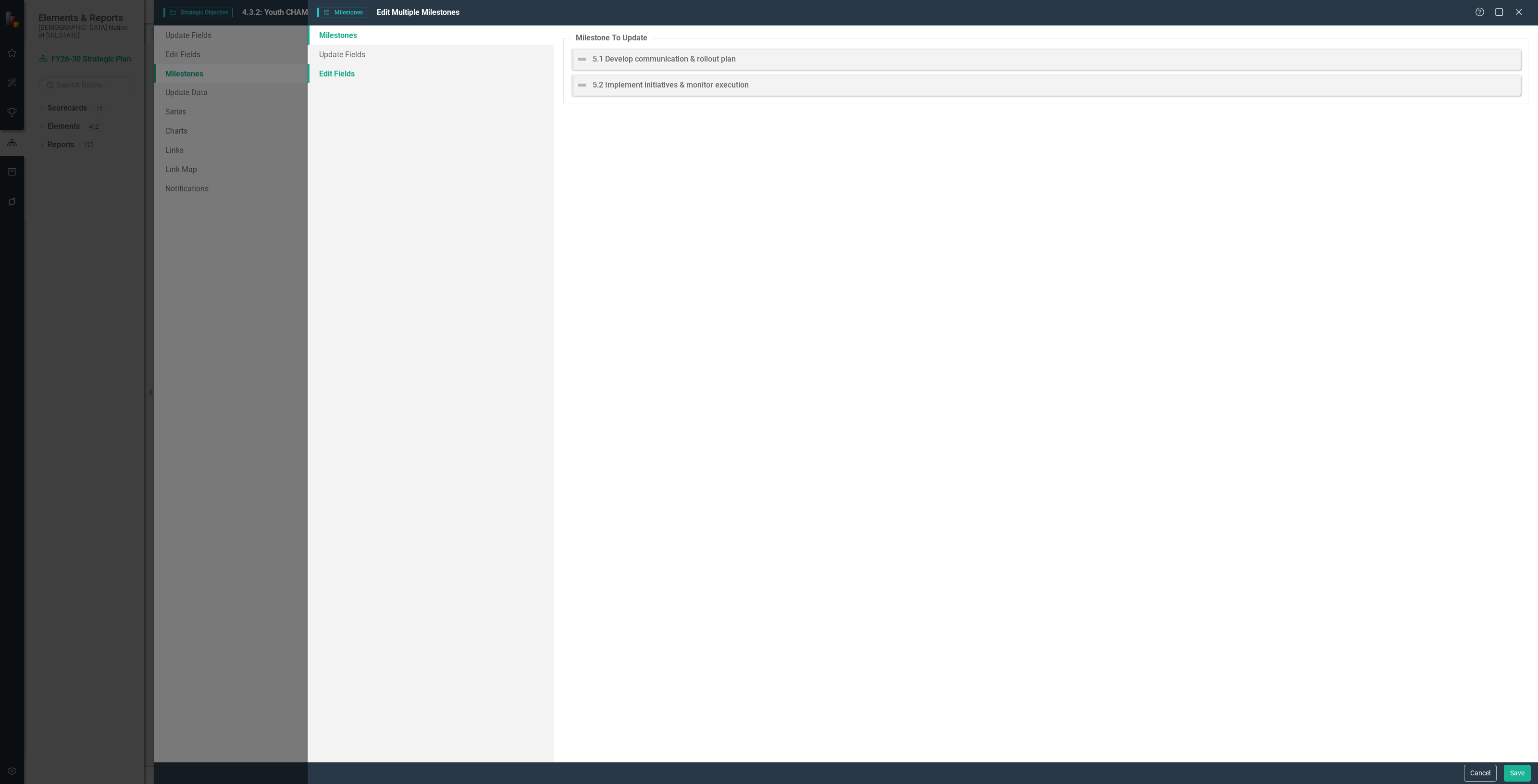
click at [504, 74] on link "Edit Fields" at bounding box center [430, 74] width 246 height 19
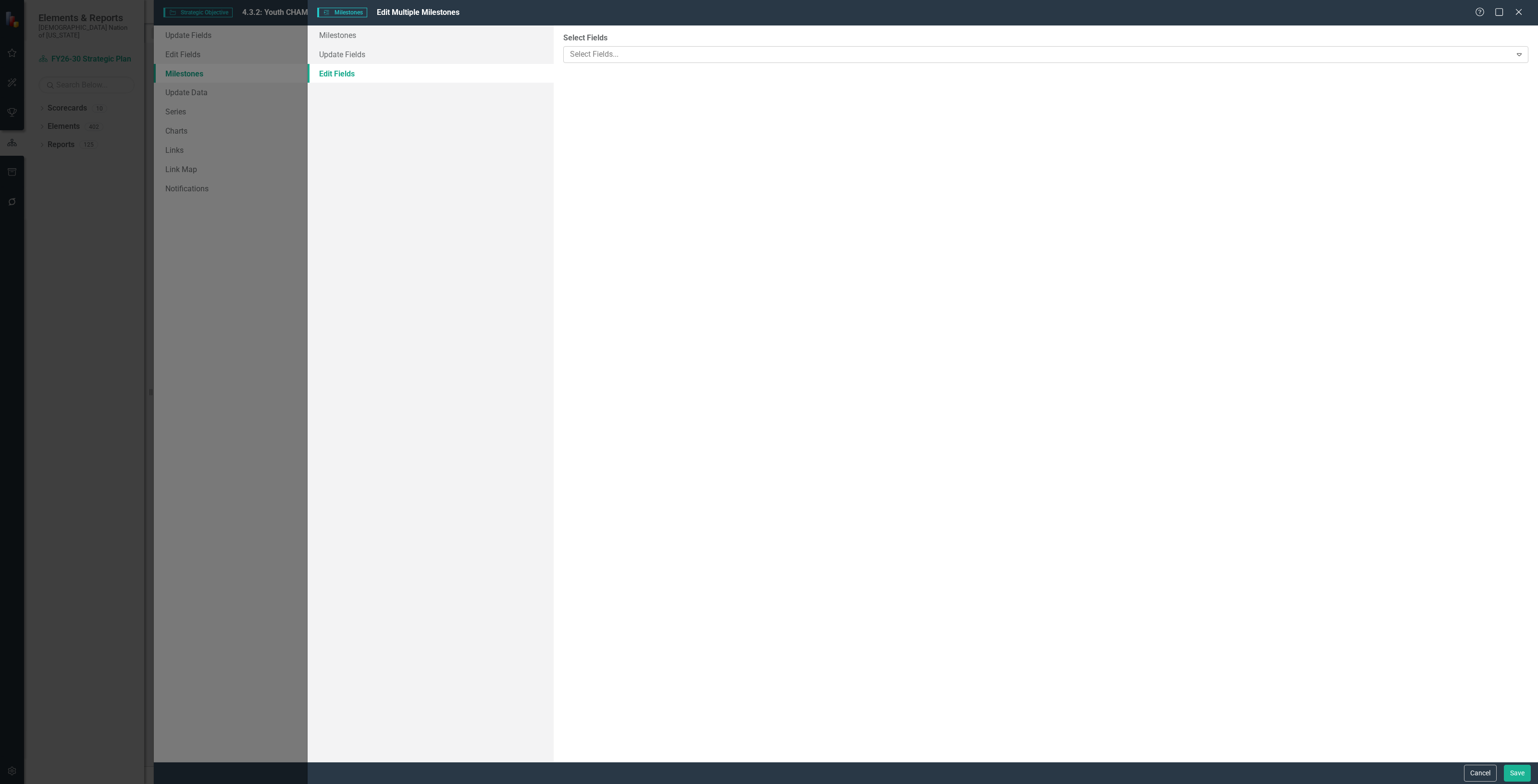
click at [655, 59] on div at bounding box center [1039, 54] width 945 height 13
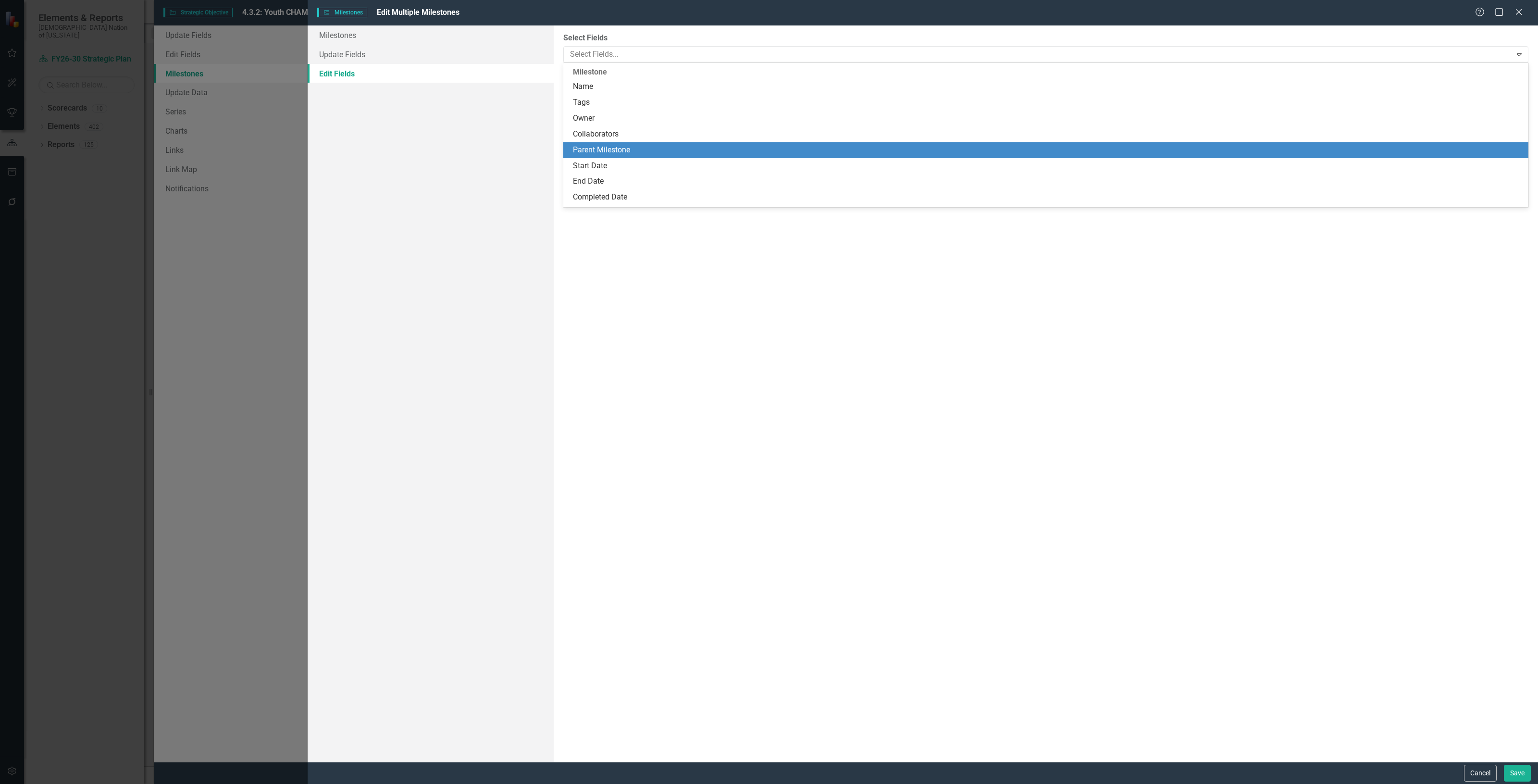
click at [647, 149] on div "Parent Milestone" at bounding box center [1048, 150] width 950 height 11
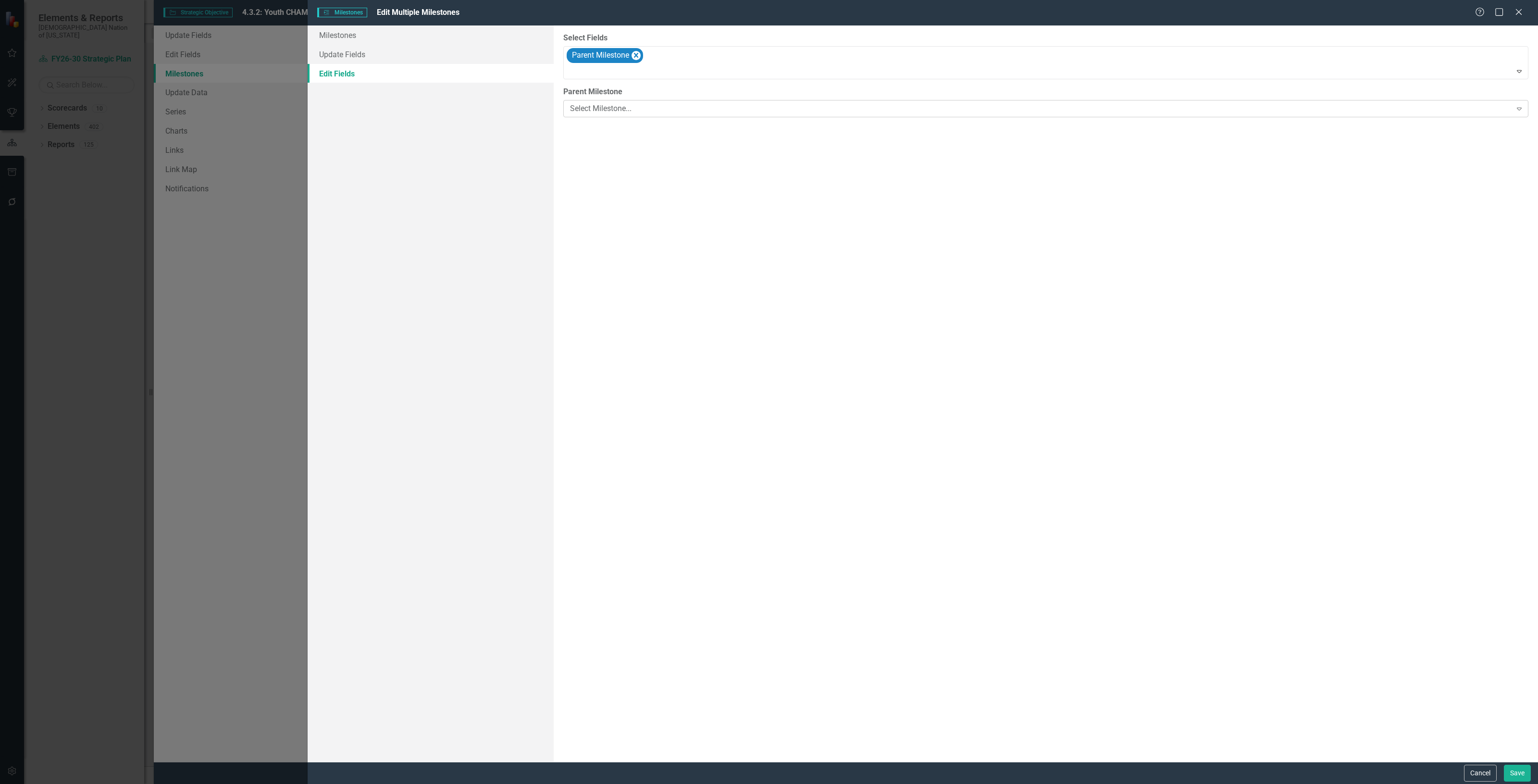
click at [621, 107] on div "Select Milestone..." at bounding box center [1041, 109] width 942 height 11
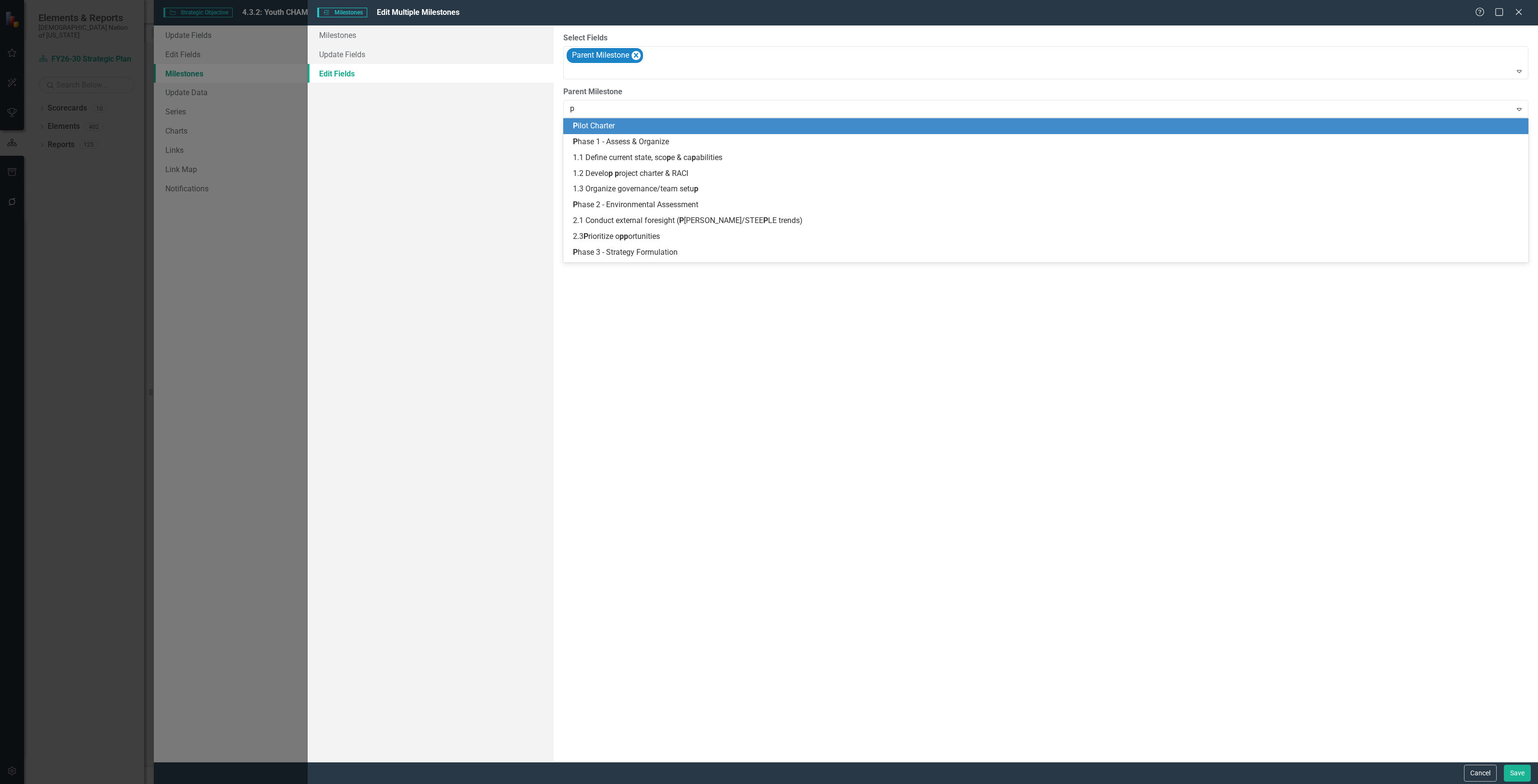
type input "ph"
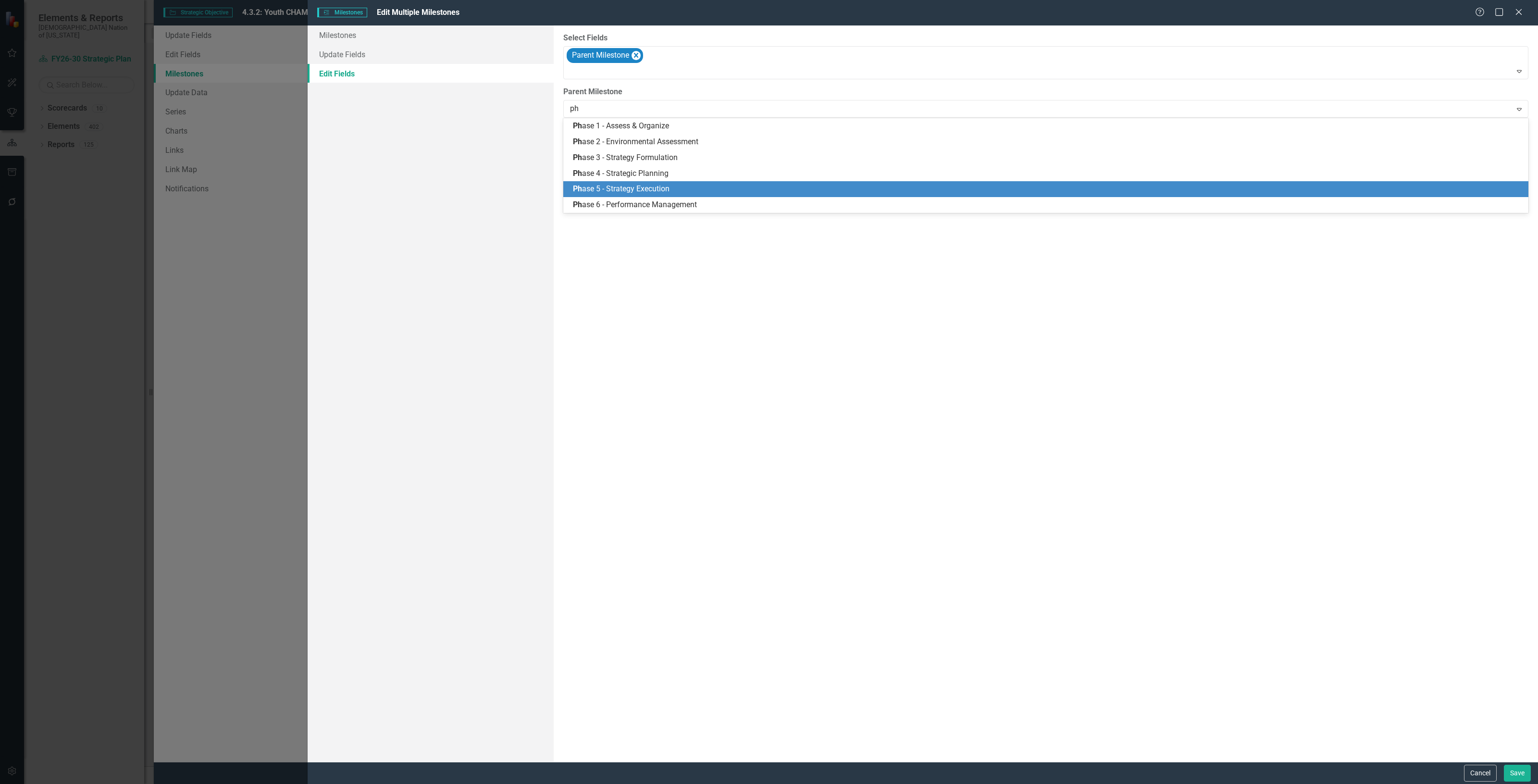
click at [629, 195] on div "Ph ase 5 - Strategy Execution" at bounding box center [1046, 188] width 965 height 16
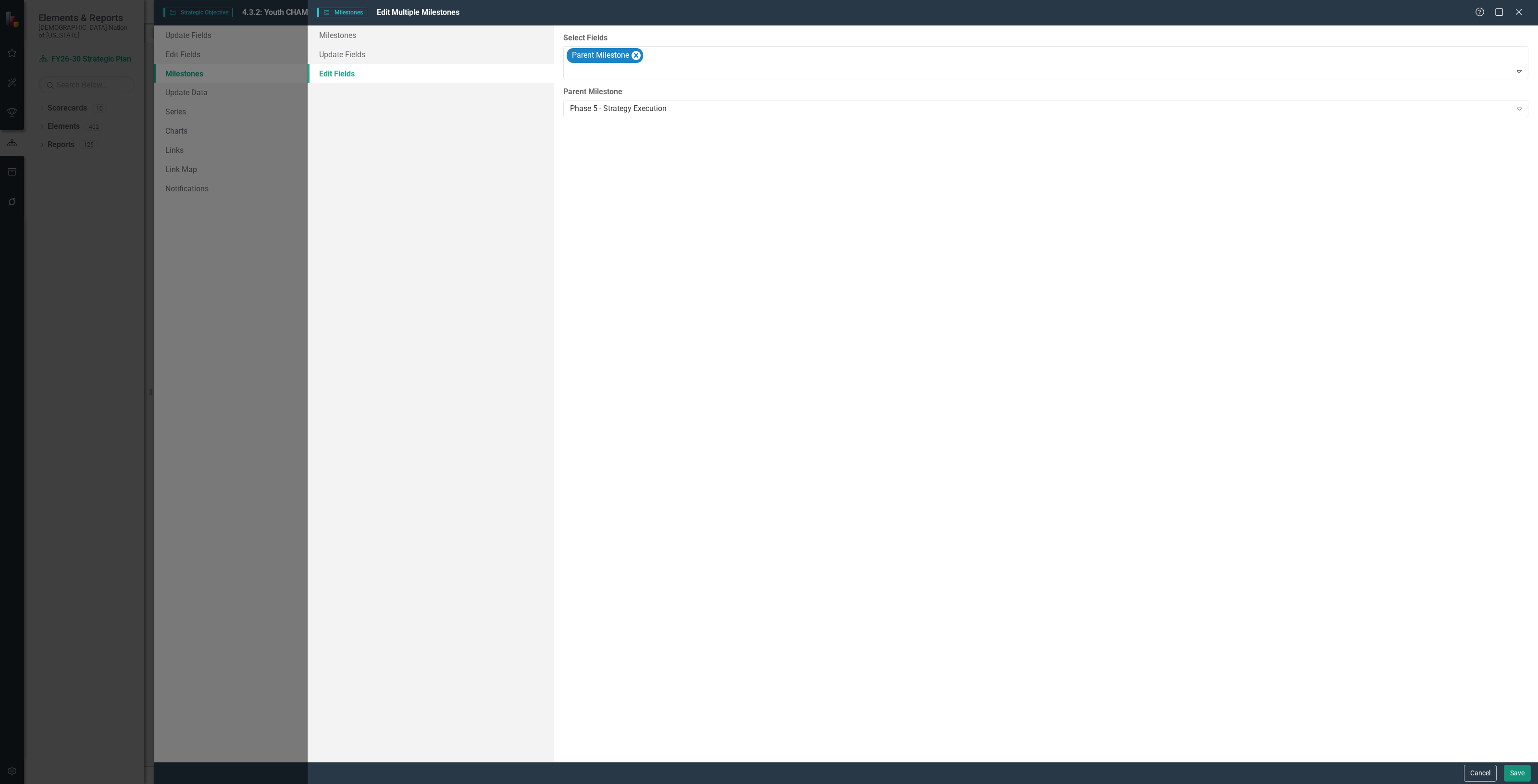
click at [1508, 772] on button "Save" at bounding box center [1517, 773] width 27 height 17
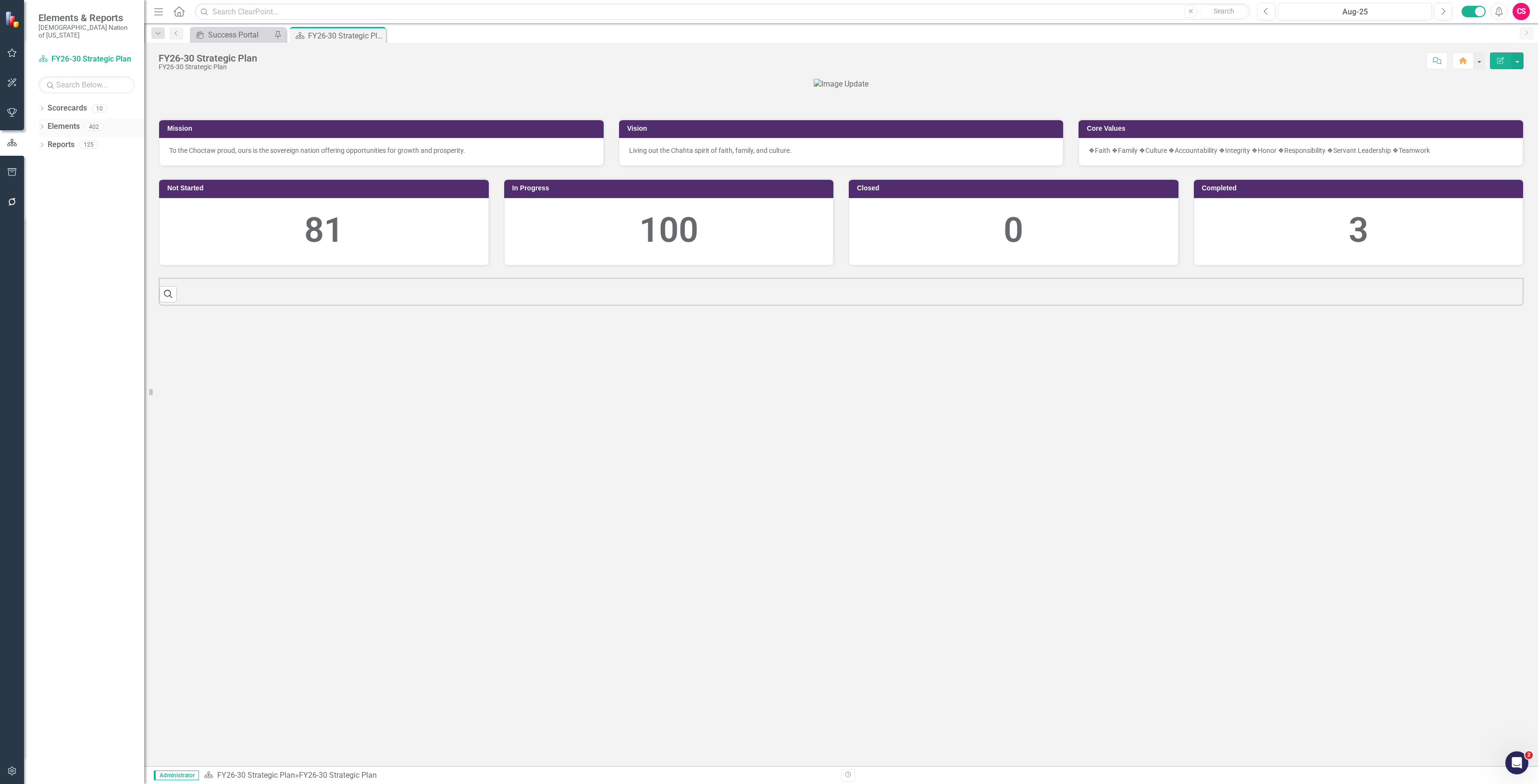
click at [61, 121] on link "Elements" at bounding box center [64, 126] width 32 height 11
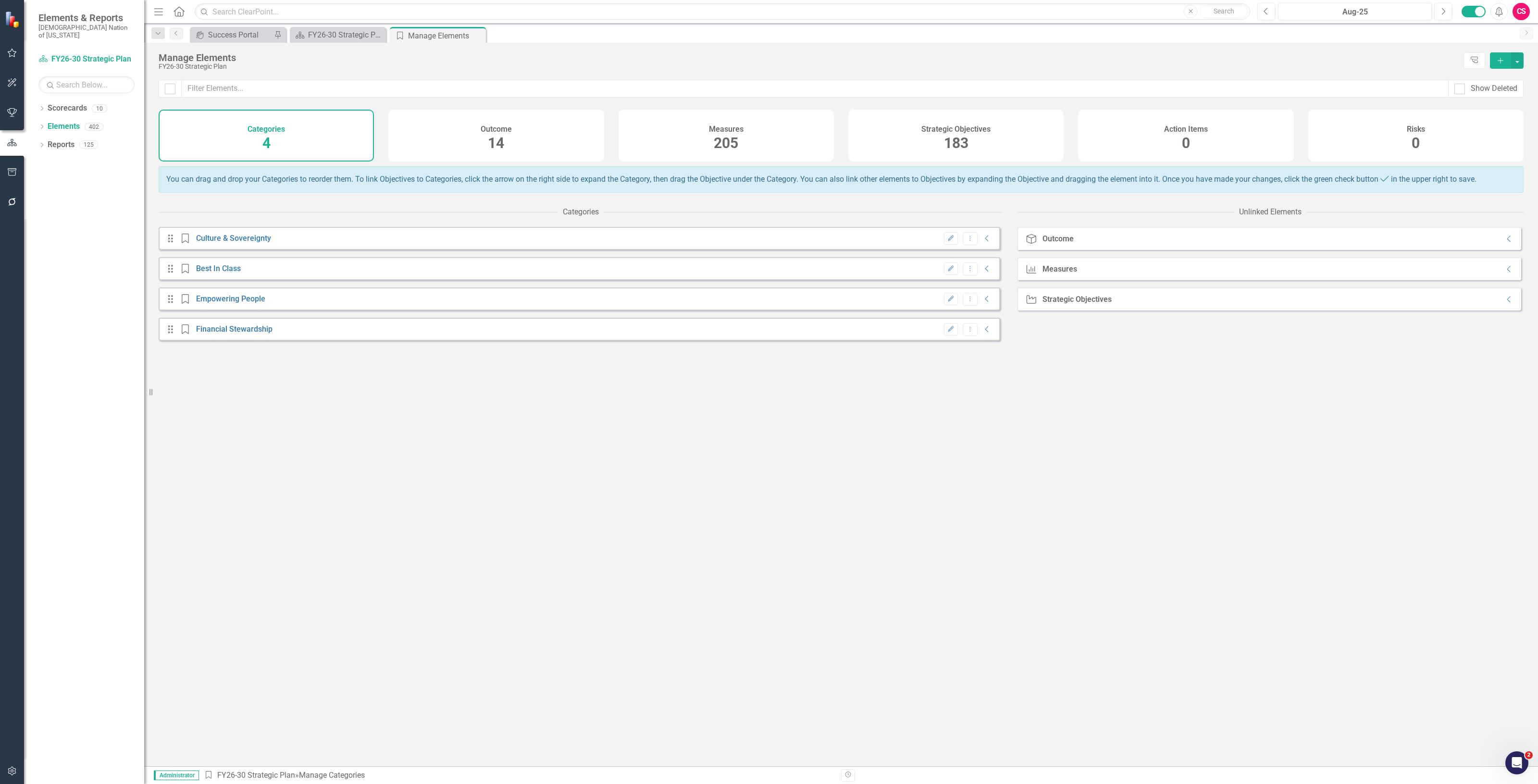
click at [908, 145] on div "Strategic Objectives 183" at bounding box center [955, 135] width 215 height 52
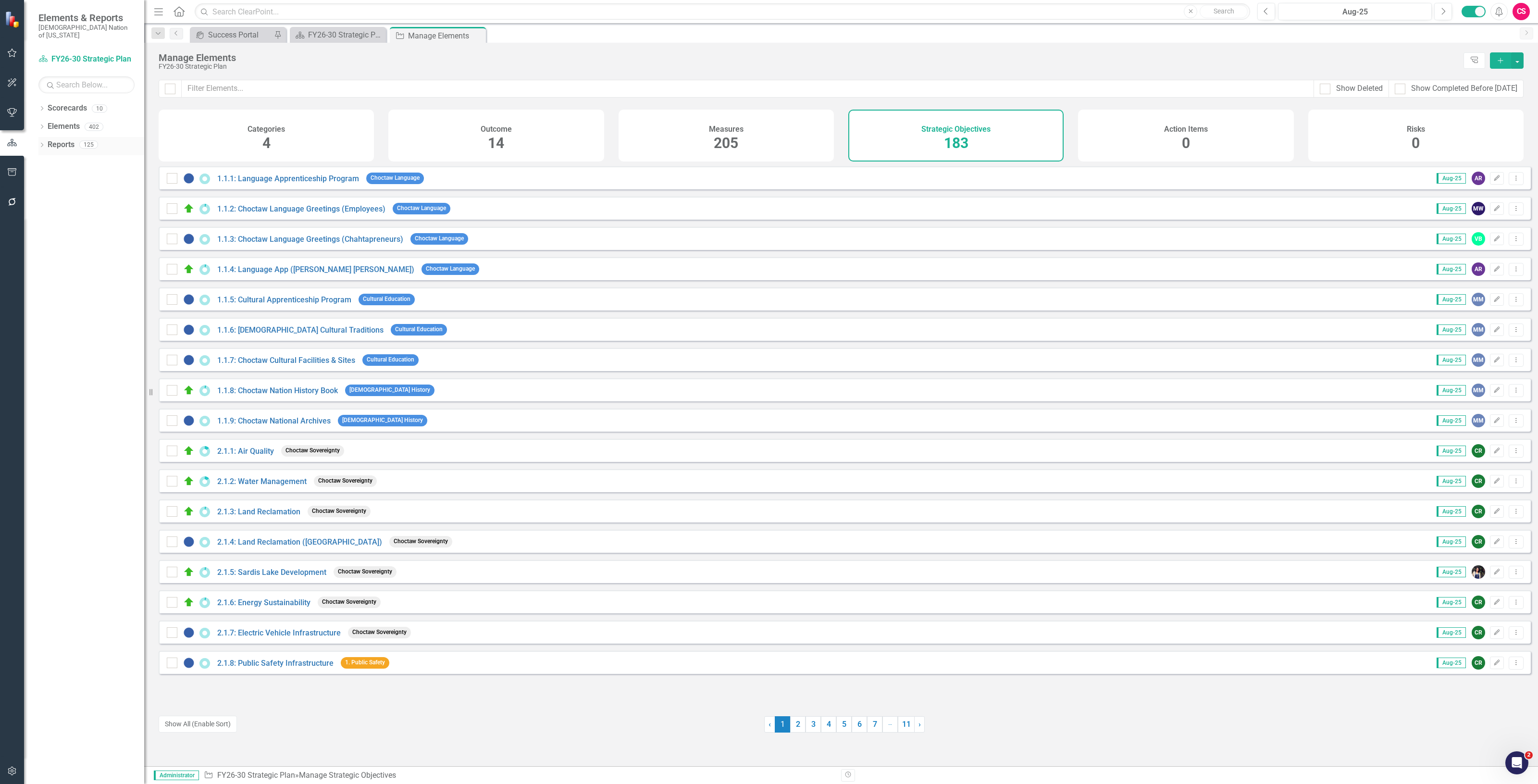
click at [56, 139] on link "Reports" at bounding box center [61, 145] width 27 height 11
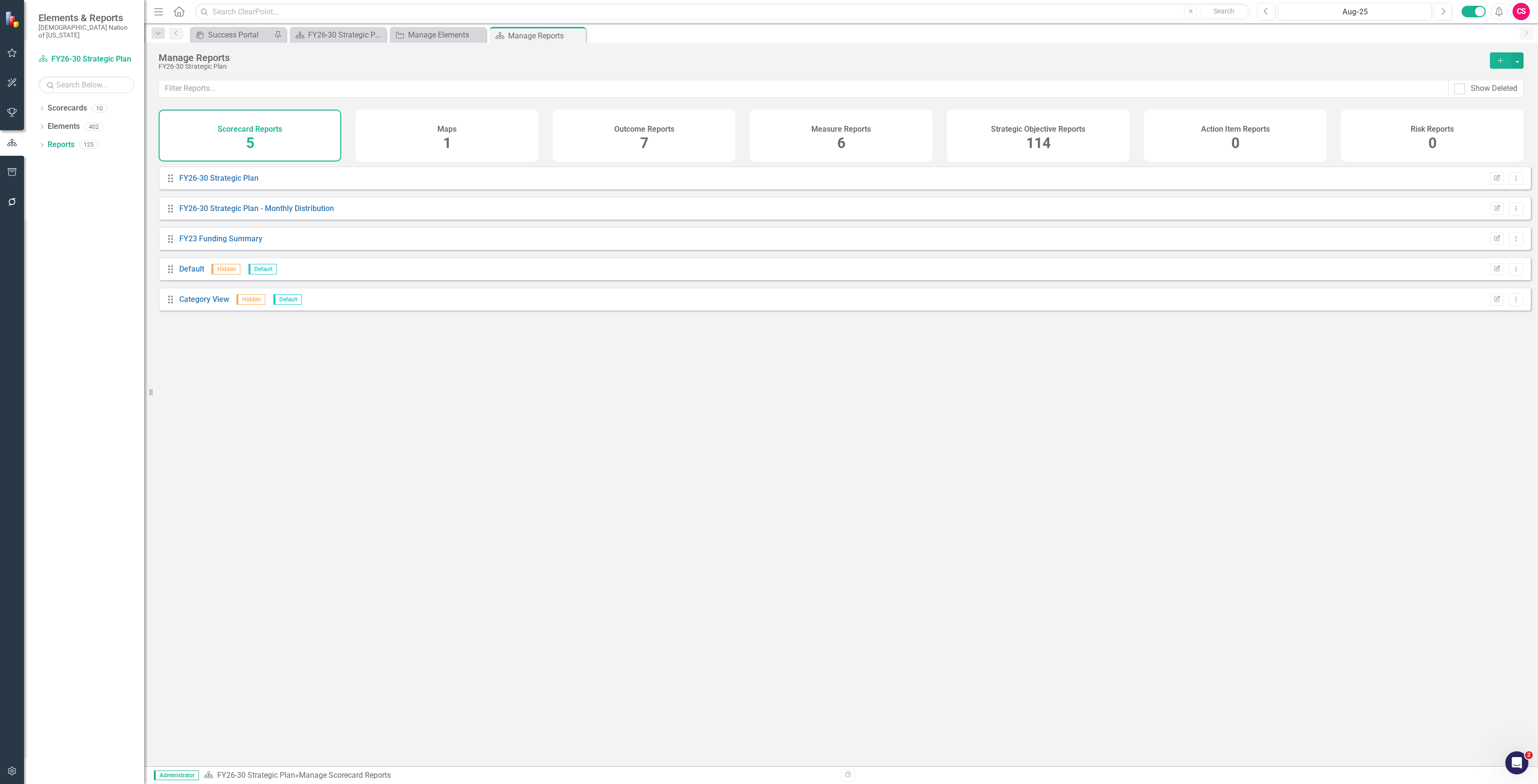
click at [1037, 135] on span "114" at bounding box center [1039, 143] width 25 height 17
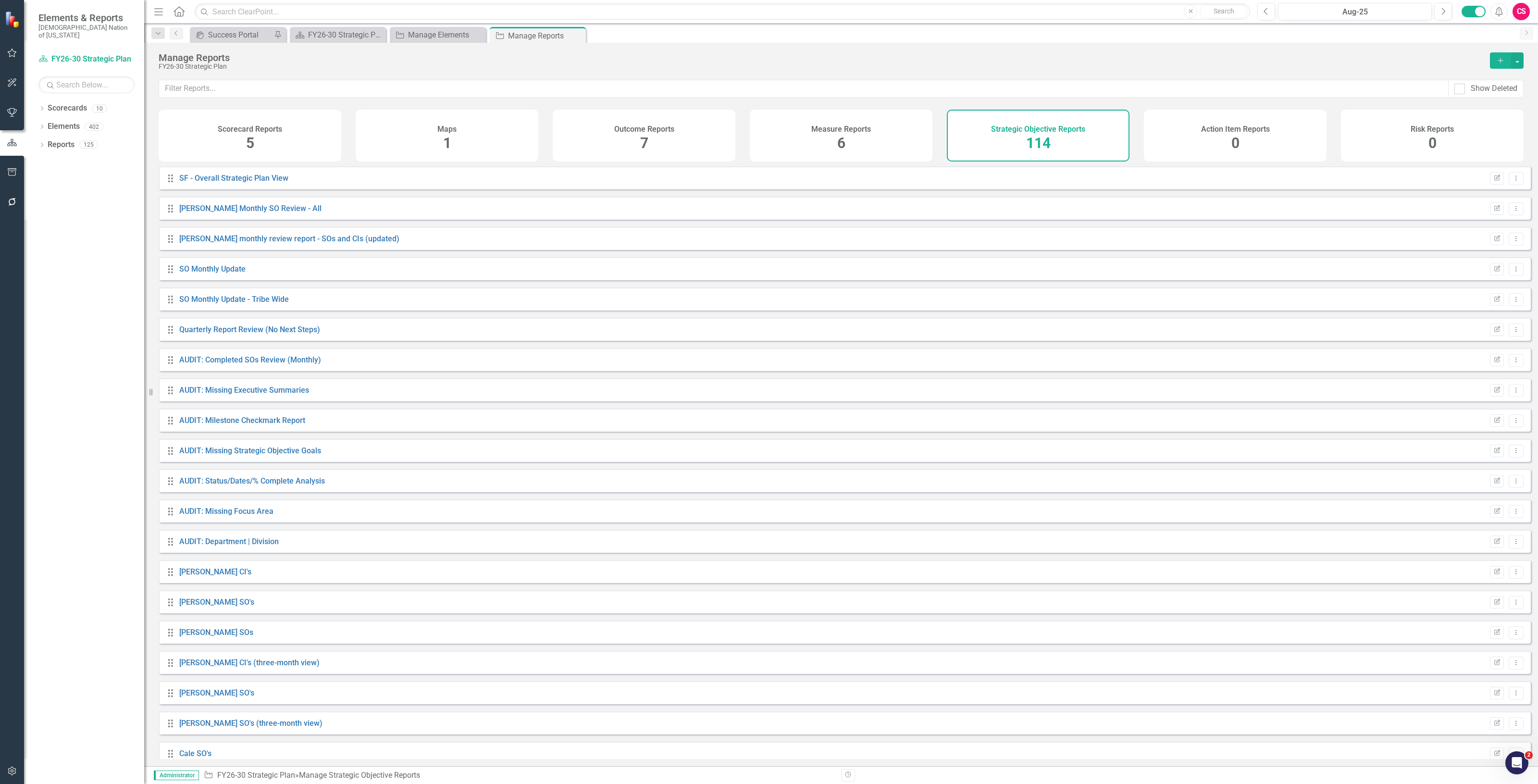
click at [1492, 59] on button "Add" at bounding box center [1500, 61] width 21 height 16
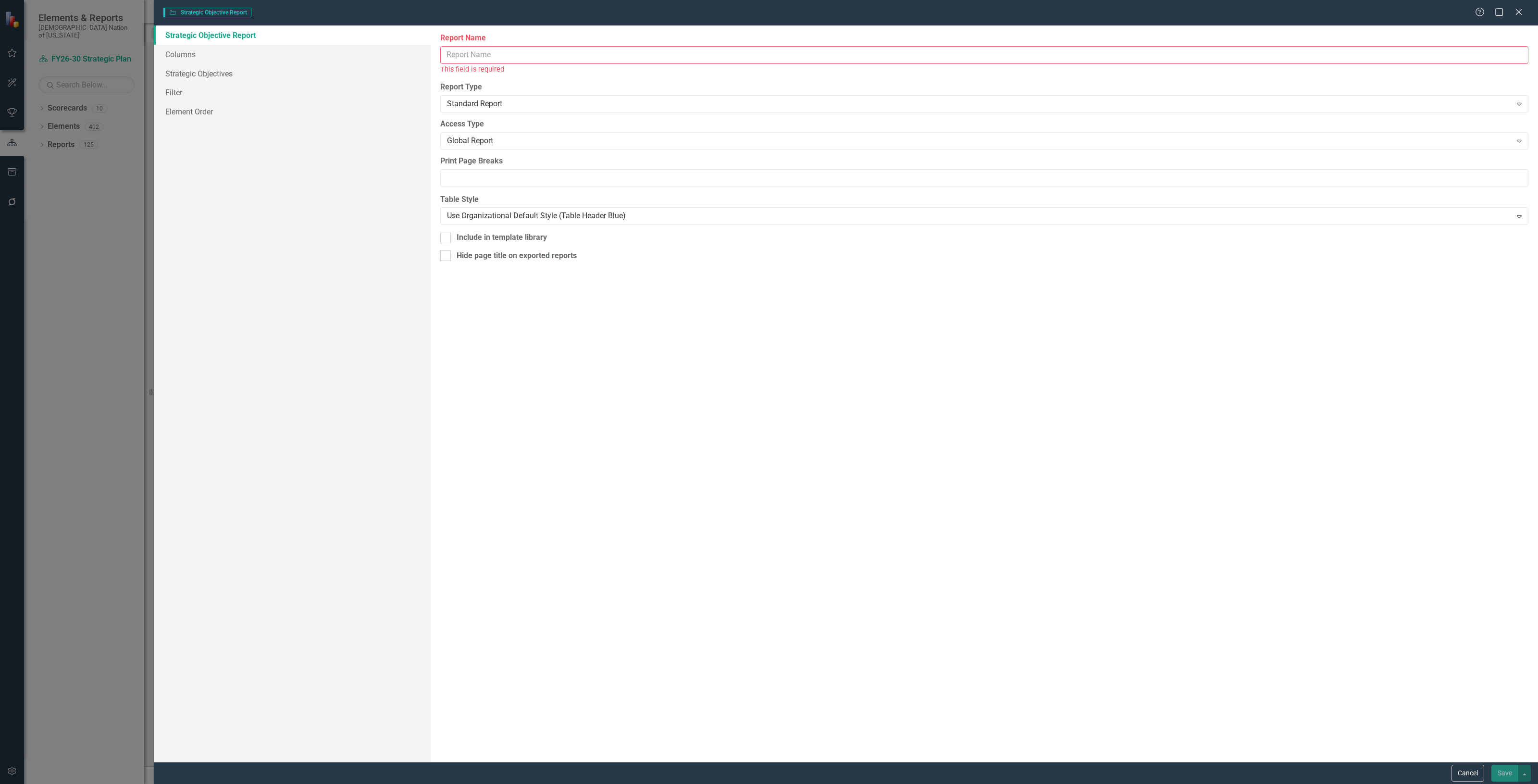
click at [514, 60] on input "Report Name" at bounding box center [984, 55] width 1088 height 18
type input "Phase 1 Milestones"
click at [251, 51] on link "Columns" at bounding box center [292, 54] width 277 height 19
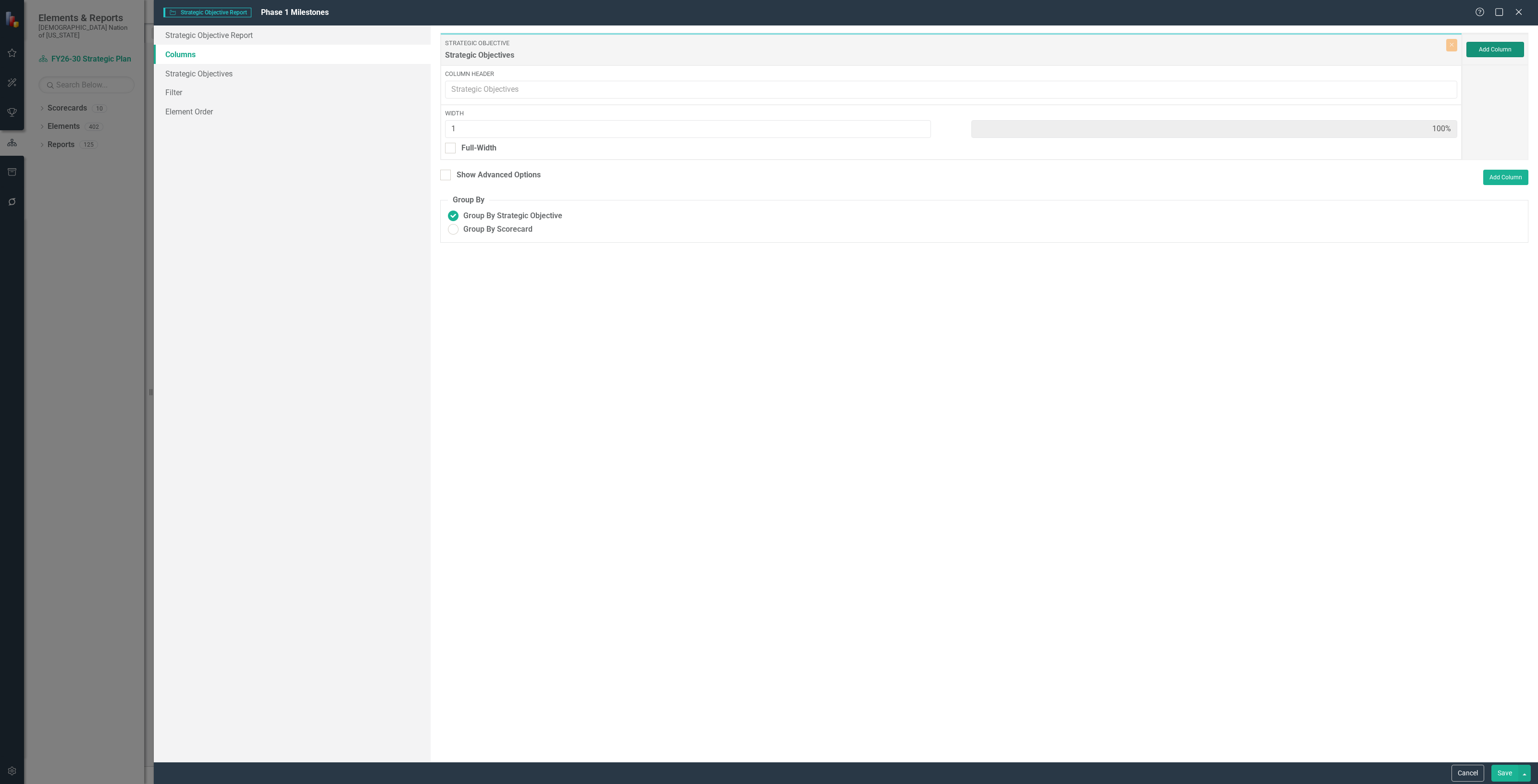
click at [1509, 44] on button "Add Column" at bounding box center [1495, 49] width 57 height 16
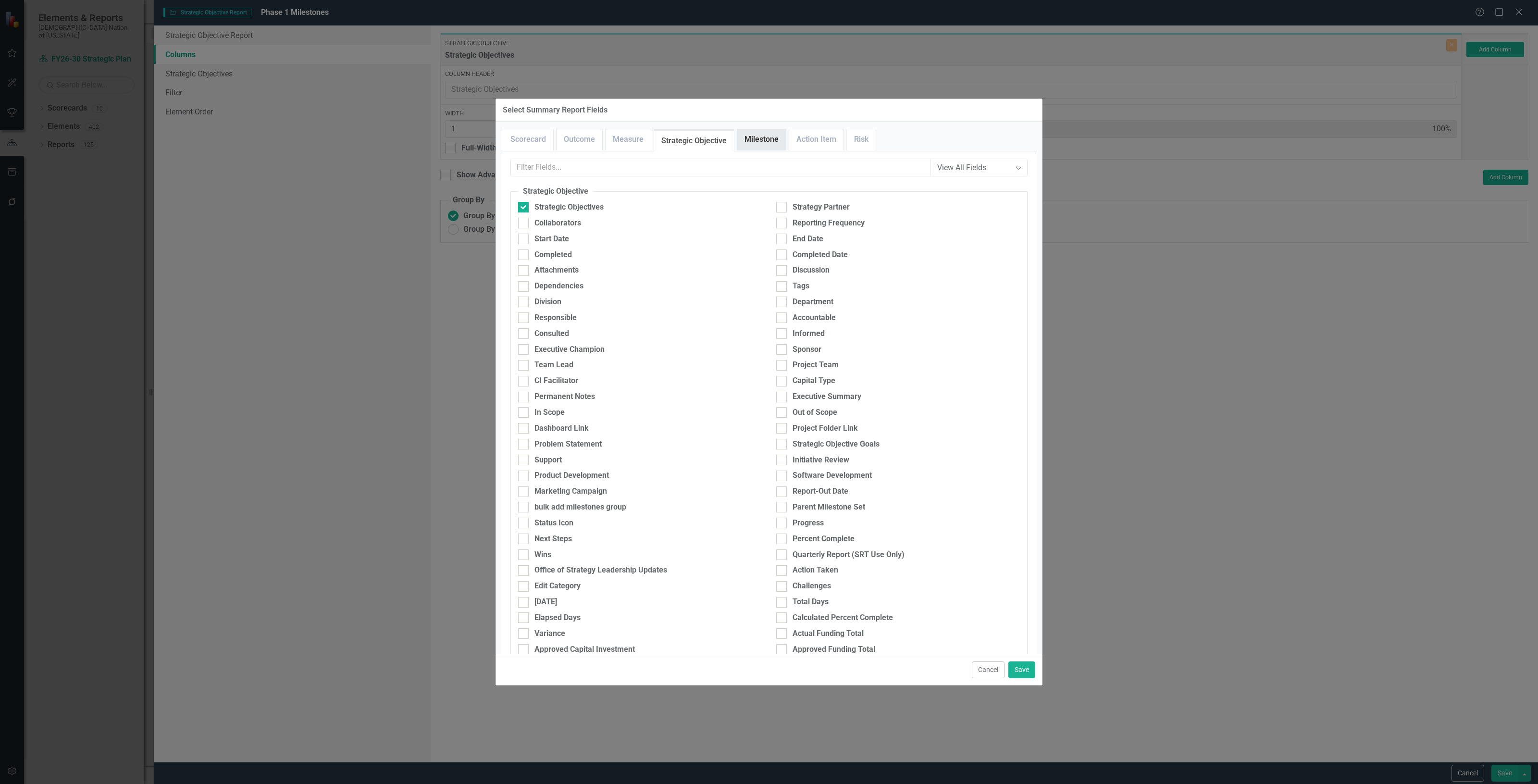
click at [764, 133] on link "Milestone" at bounding box center [761, 139] width 48 height 20
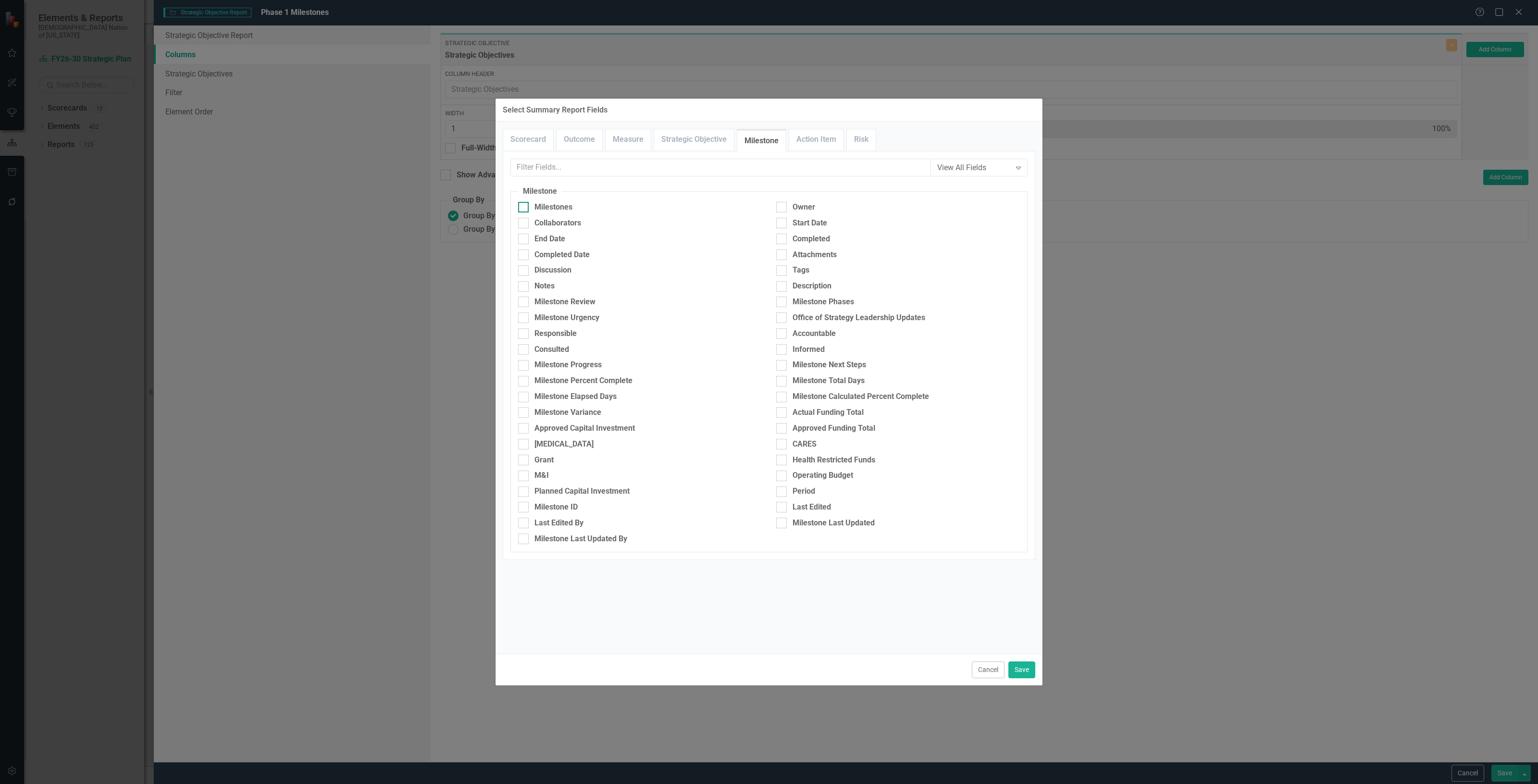
click at [569, 204] on div "Milestones" at bounding box center [554, 208] width 38 height 11
click at [525, 204] on input "Milestones" at bounding box center [521, 205] width 6 height 6
checkbox input "true"
click at [559, 174] on input "text" at bounding box center [721, 167] width 420 height 18
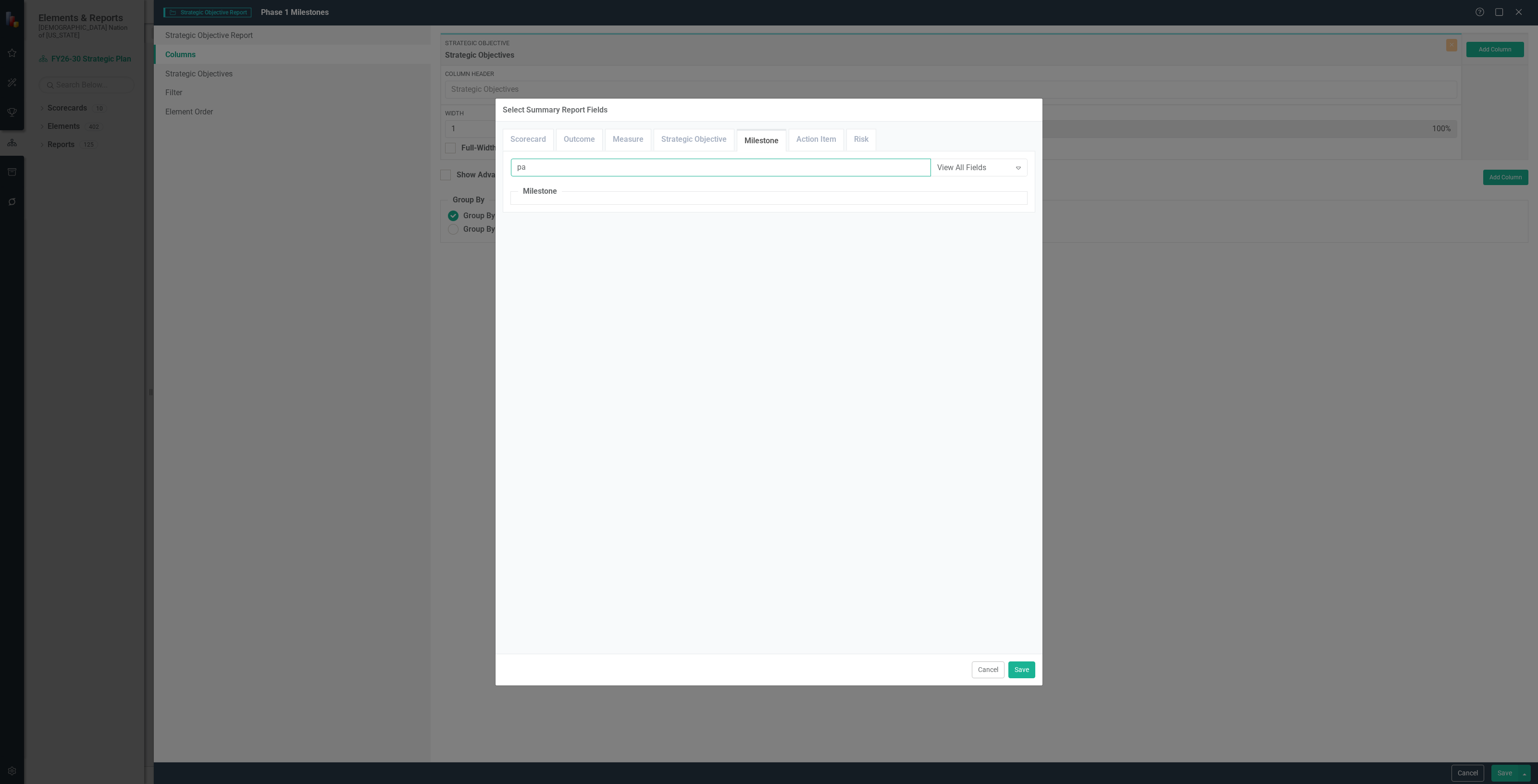
type input "p"
